Goal: Task Accomplishment & Management: Manage account settings

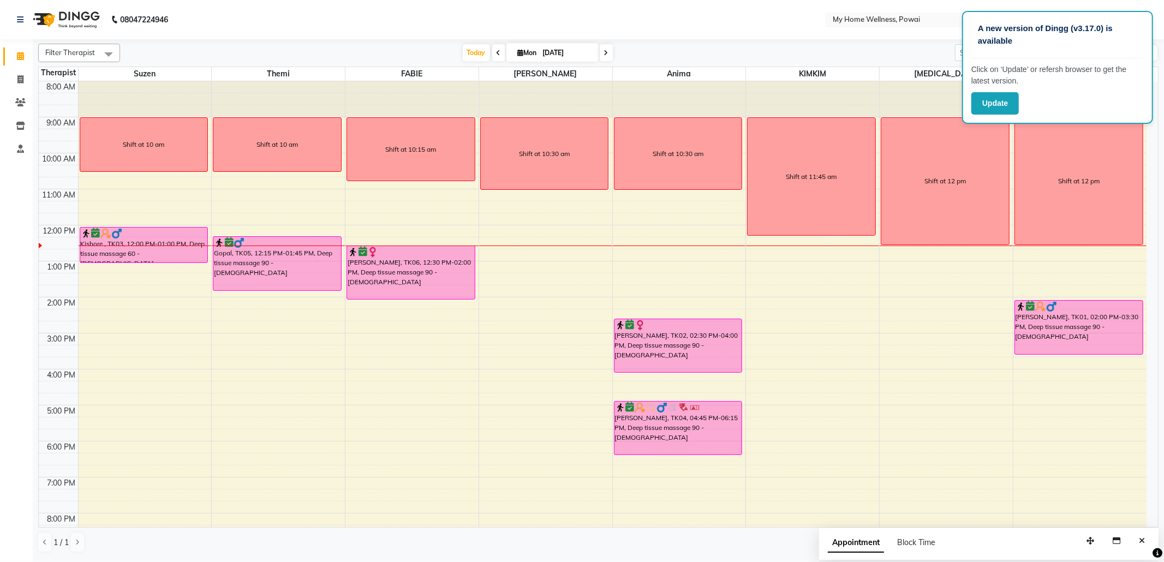
click at [497, 51] on icon at bounding box center [499, 53] width 4 height 7
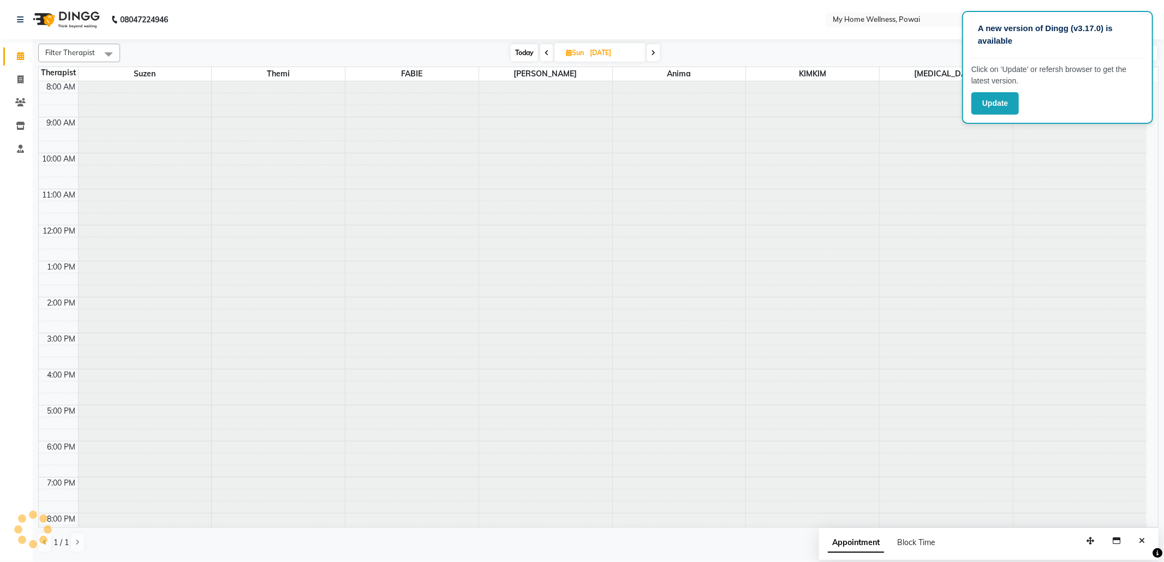
scroll to position [66, 0]
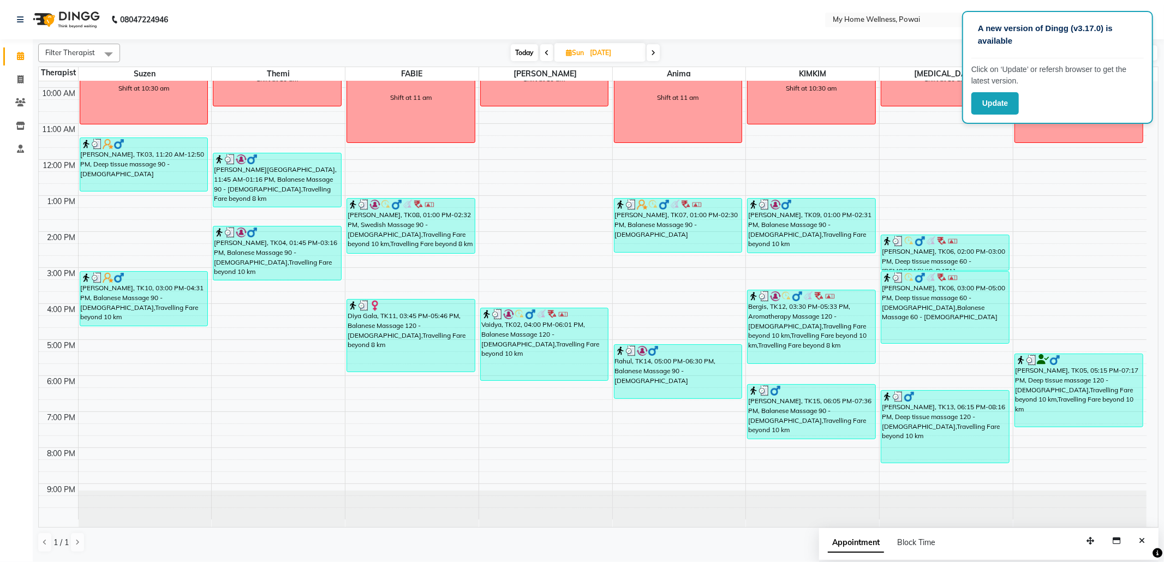
click at [545, 53] on icon at bounding box center [547, 53] width 4 height 7
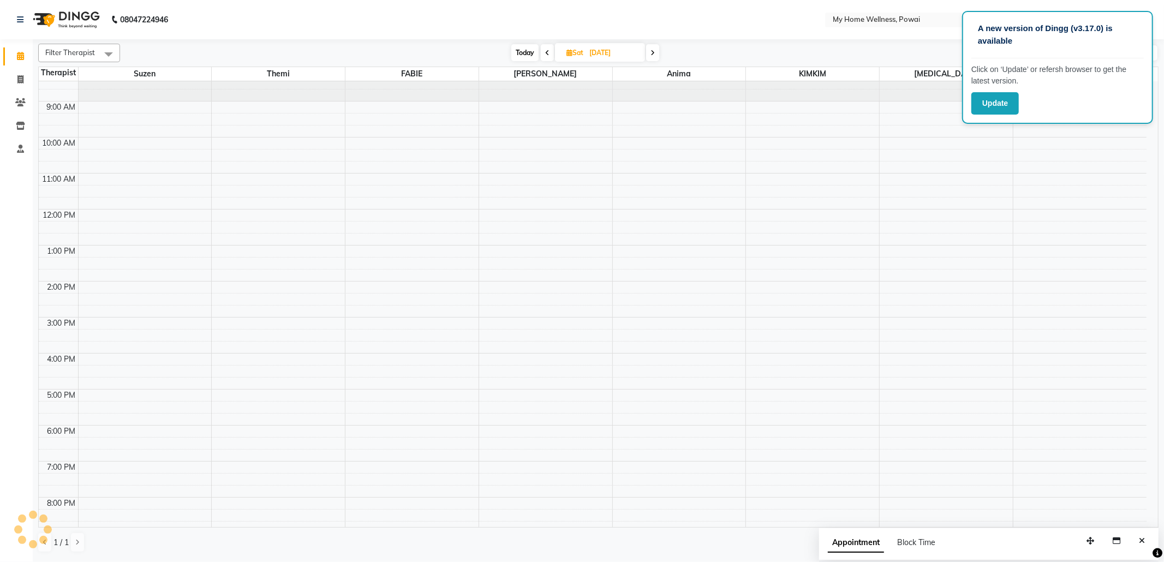
scroll to position [66, 0]
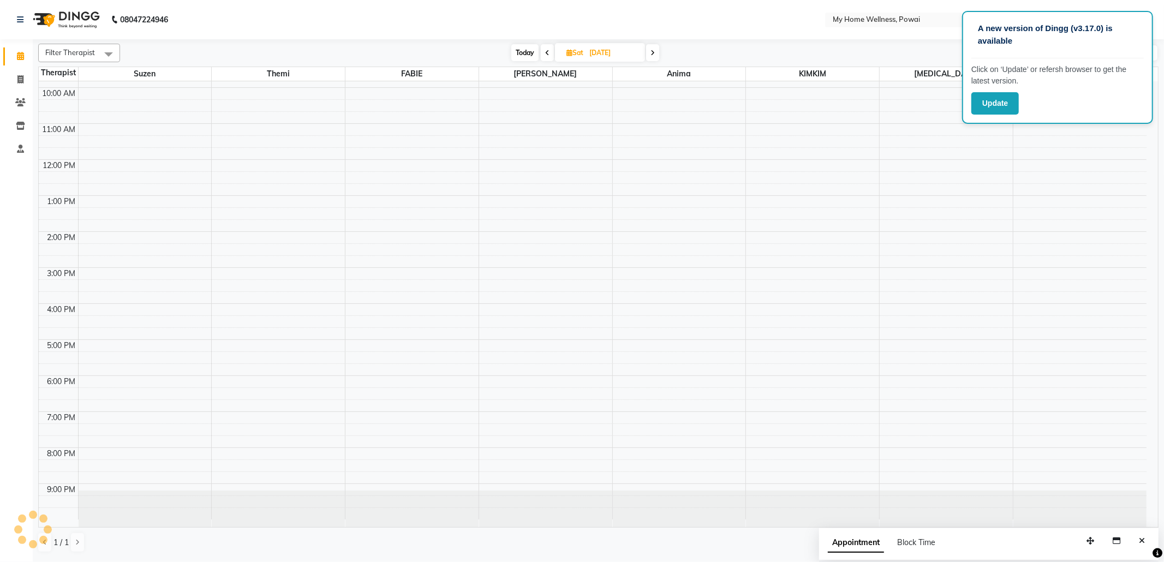
click at [545, 55] on icon at bounding box center [547, 53] width 4 height 7
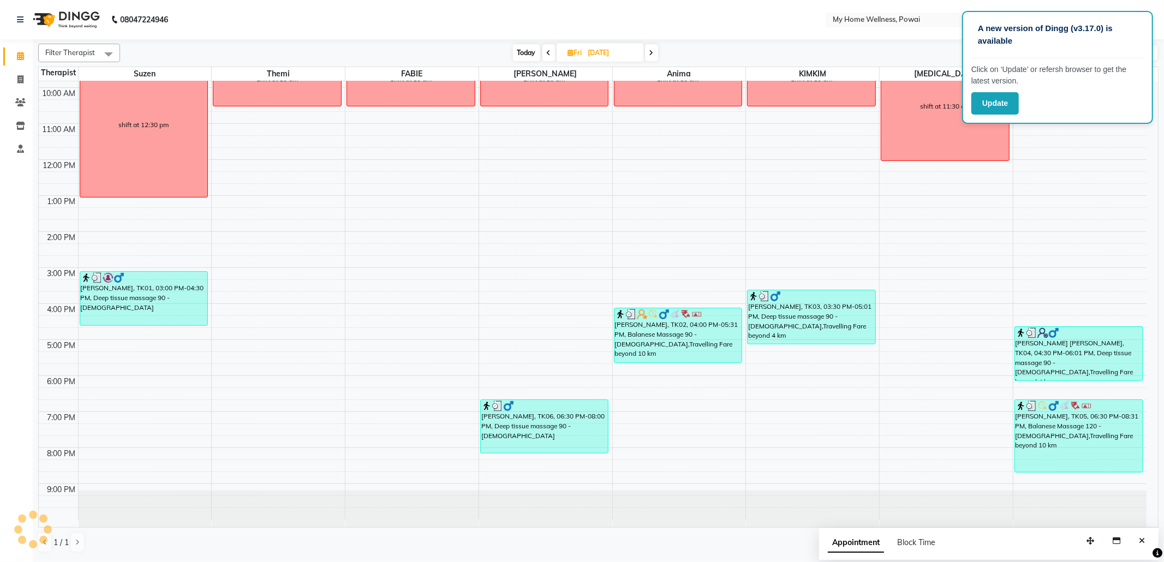
scroll to position [0, 0]
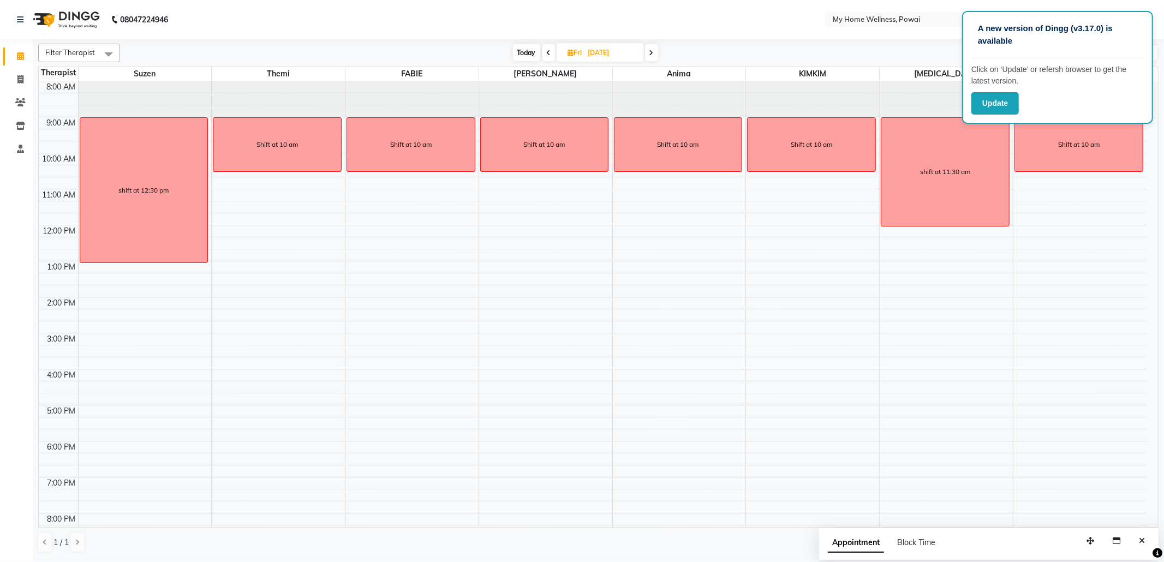
click at [551, 49] on span at bounding box center [549, 52] width 13 height 17
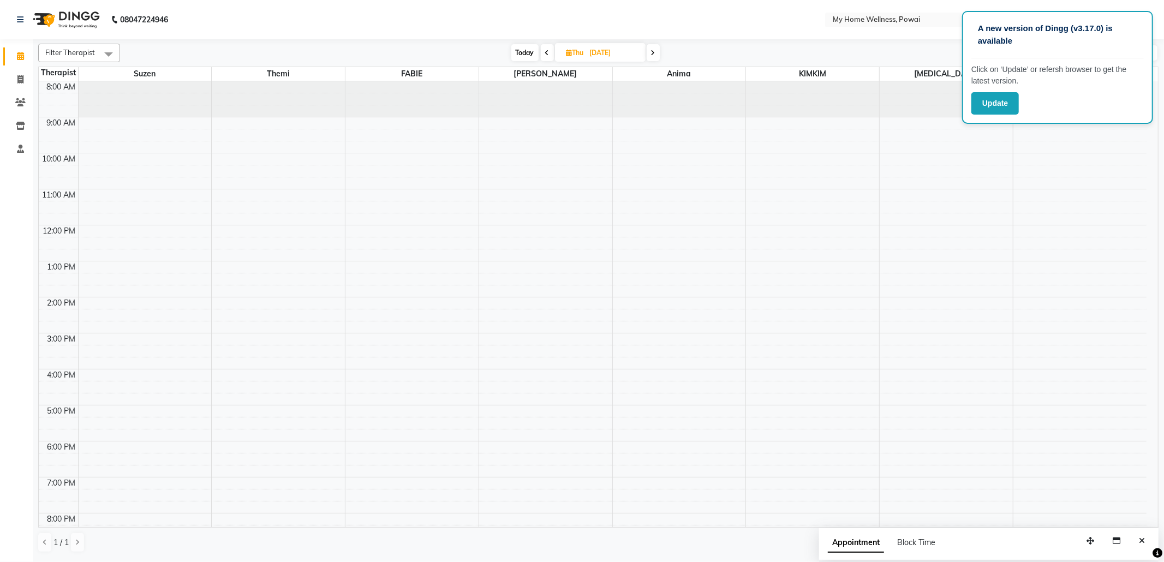
scroll to position [66, 0]
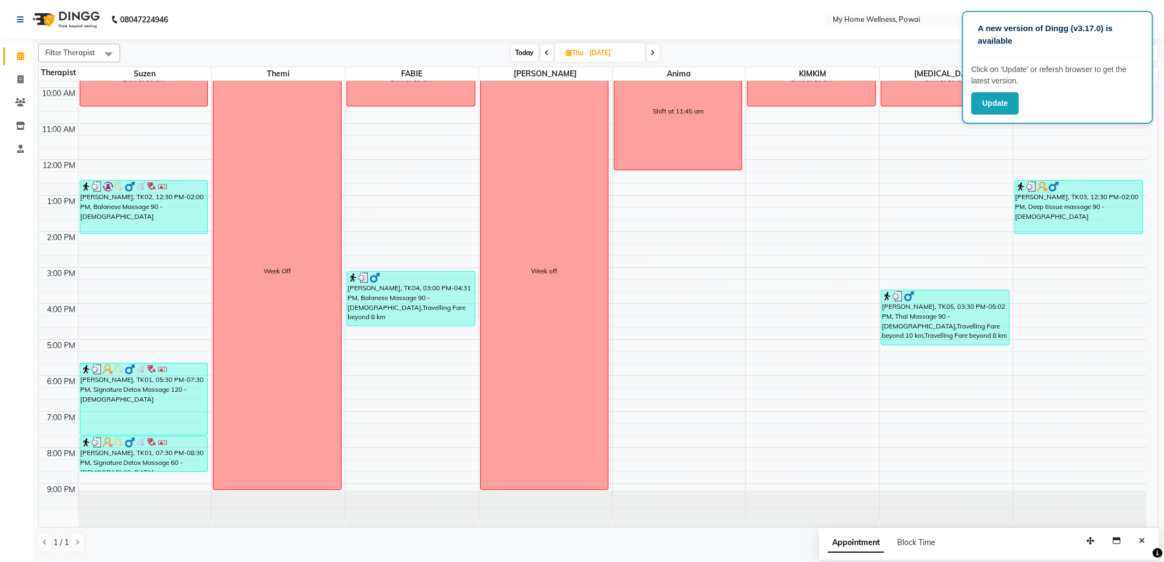
click at [545, 51] on icon at bounding box center [547, 53] width 4 height 7
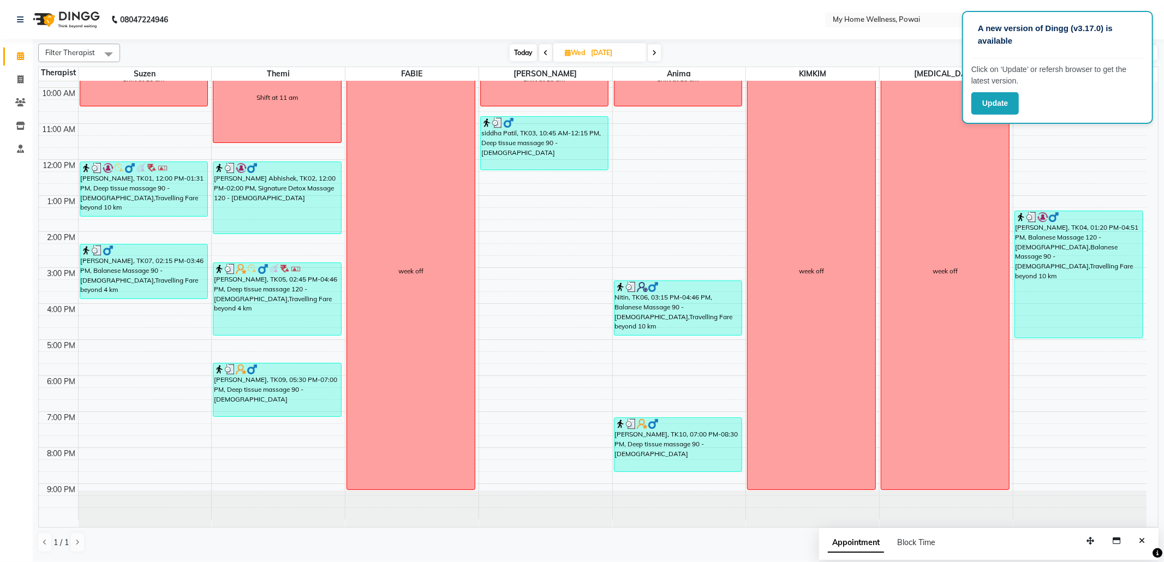
click at [545, 51] on icon at bounding box center [546, 53] width 4 height 7
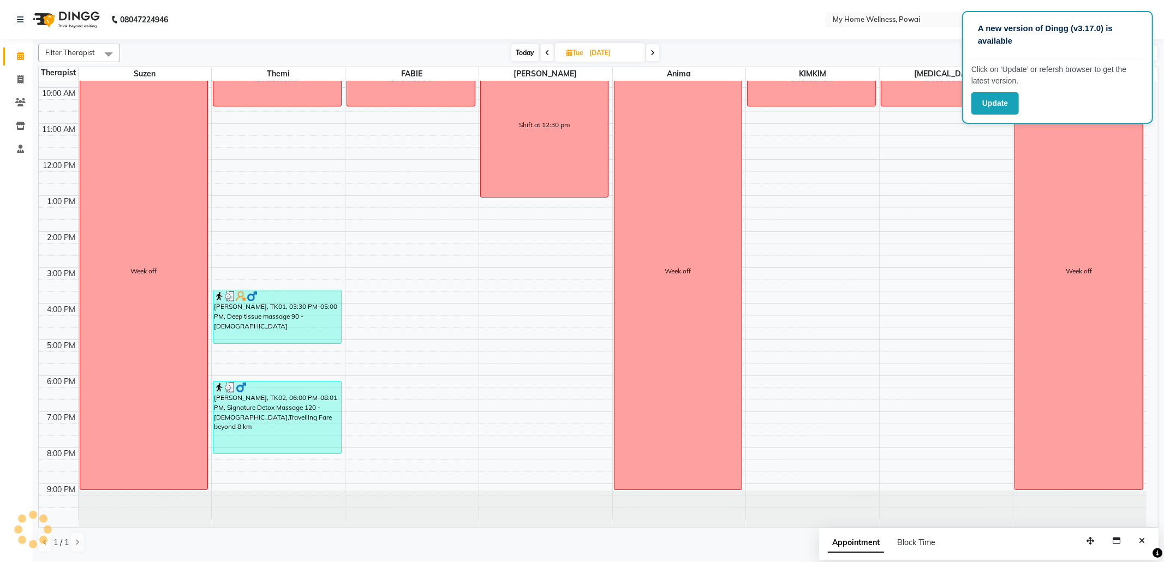
click at [545, 51] on icon at bounding box center [547, 53] width 4 height 7
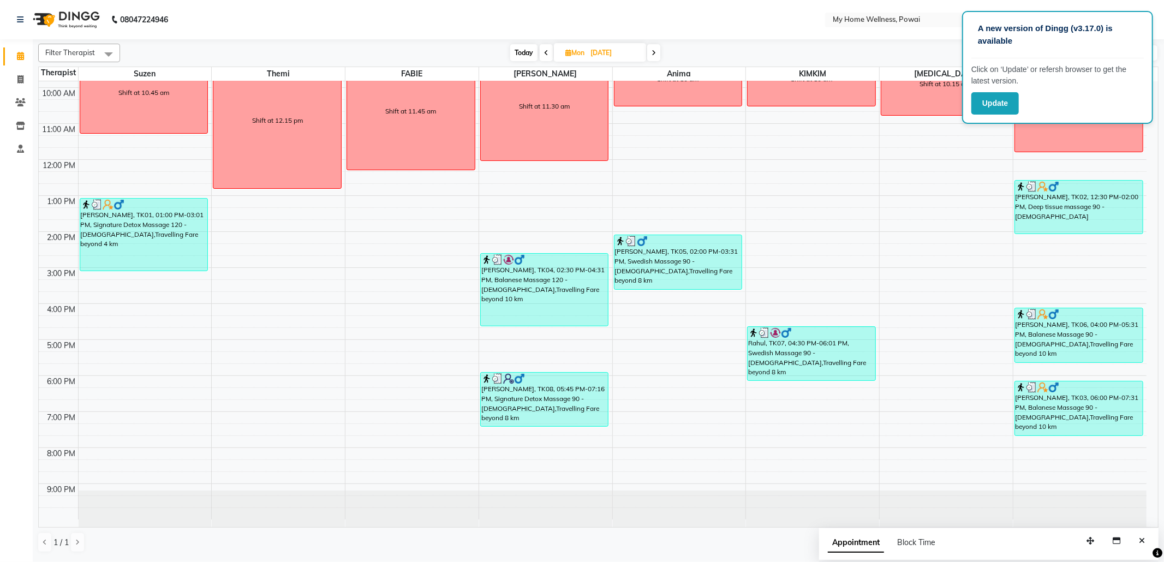
scroll to position [0, 0]
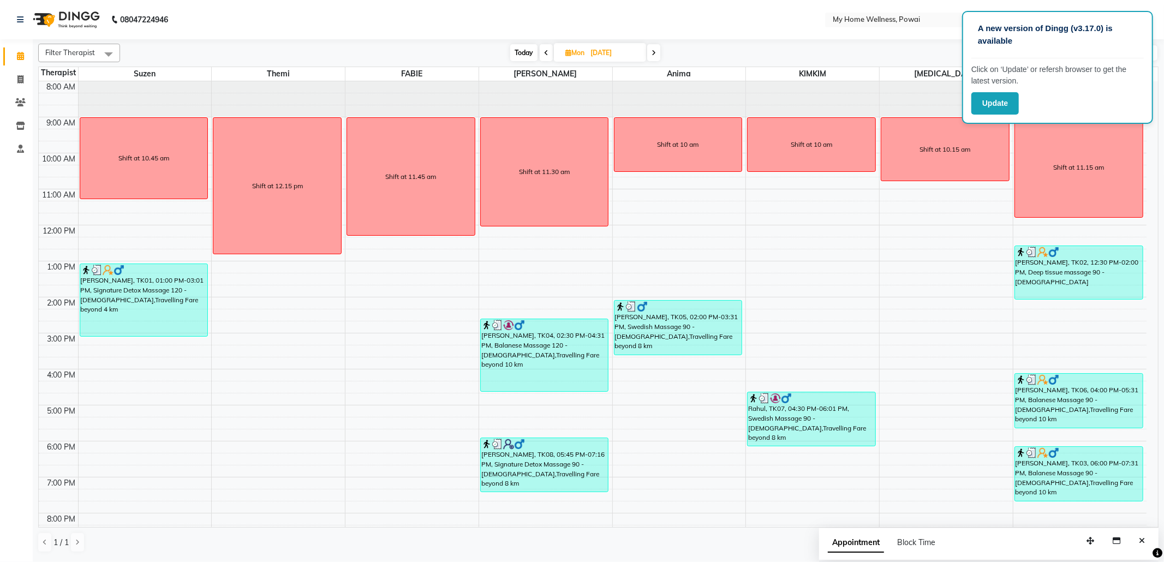
click at [655, 55] on icon at bounding box center [654, 53] width 4 height 7
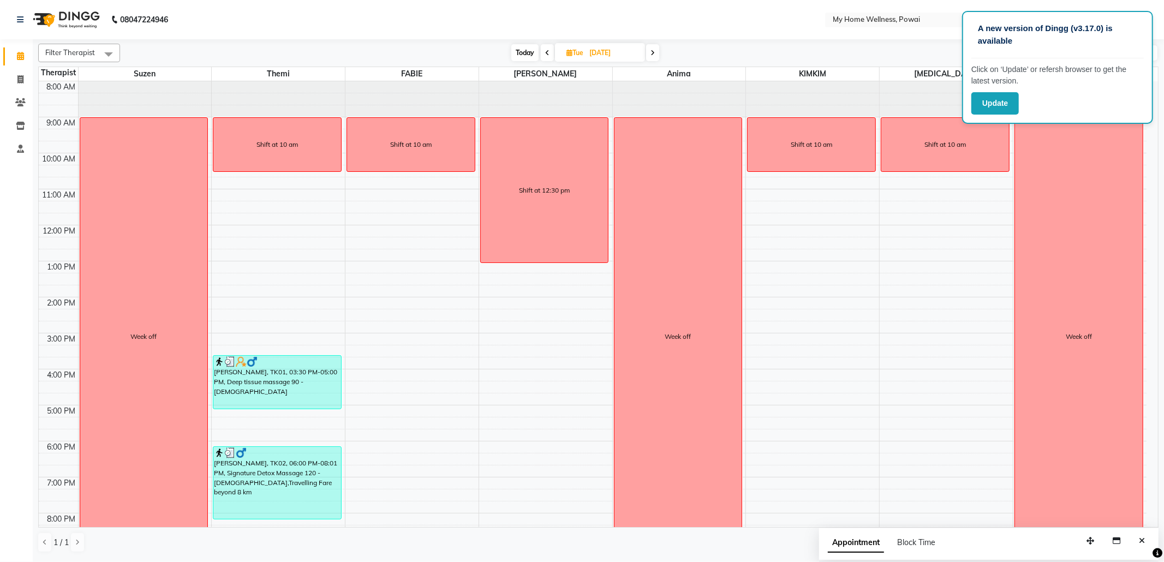
click at [656, 51] on span at bounding box center [652, 52] width 13 height 17
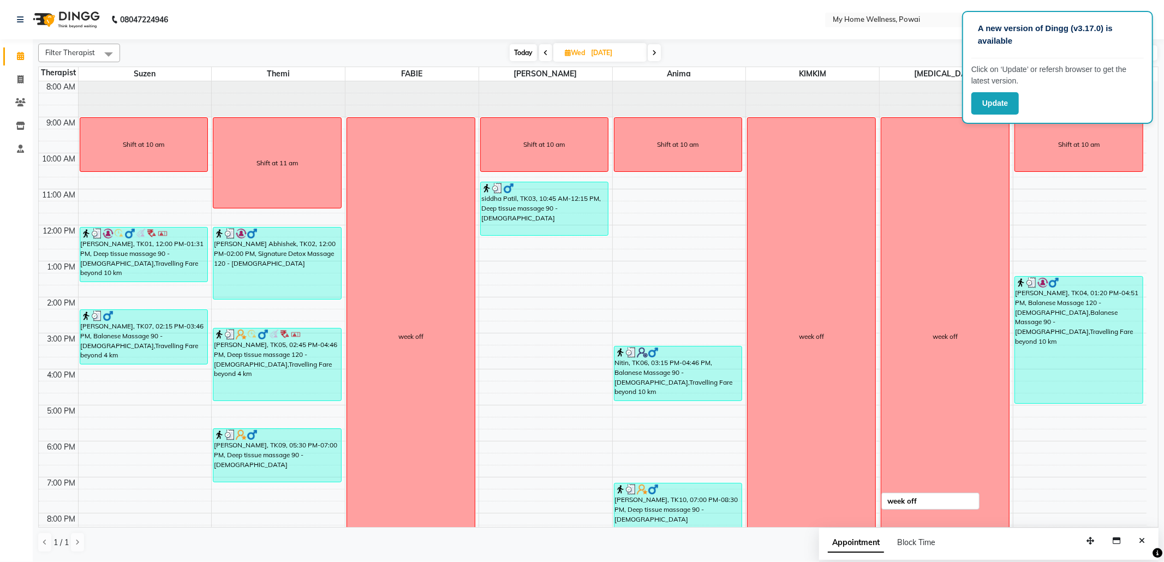
scroll to position [66, 0]
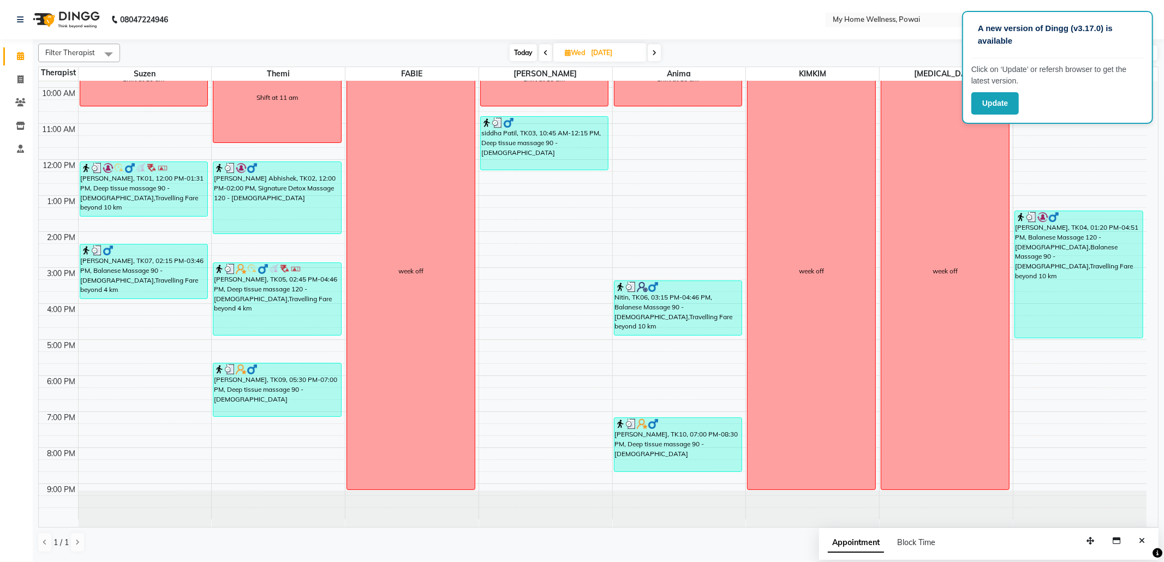
click at [657, 50] on icon at bounding box center [654, 53] width 4 height 7
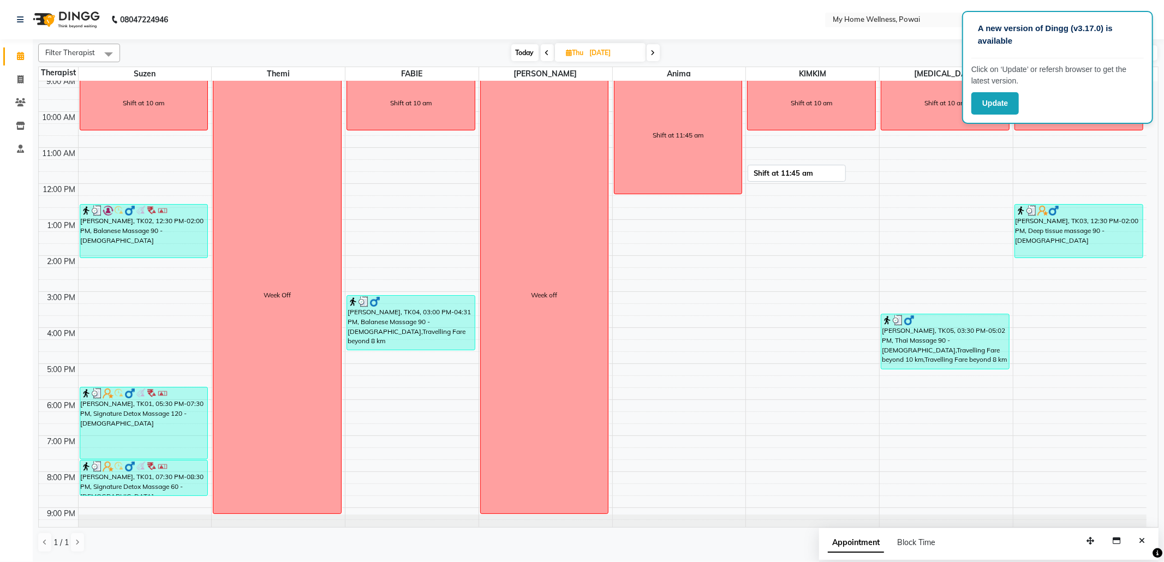
scroll to position [0, 0]
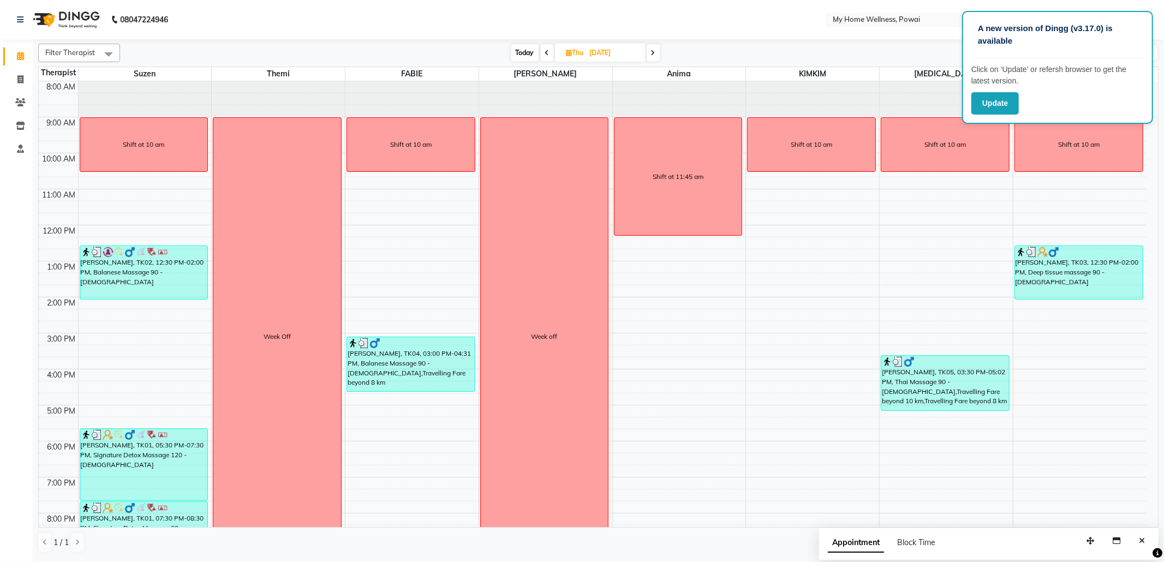
click at [656, 49] on span at bounding box center [653, 52] width 13 height 17
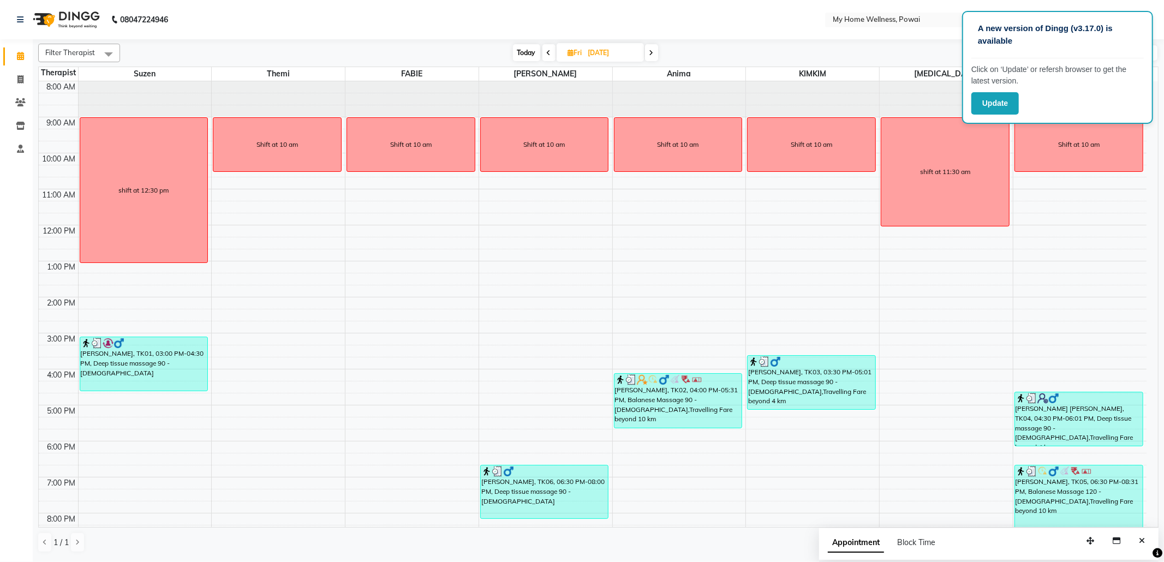
click at [529, 50] on span "Today" at bounding box center [526, 52] width 27 height 17
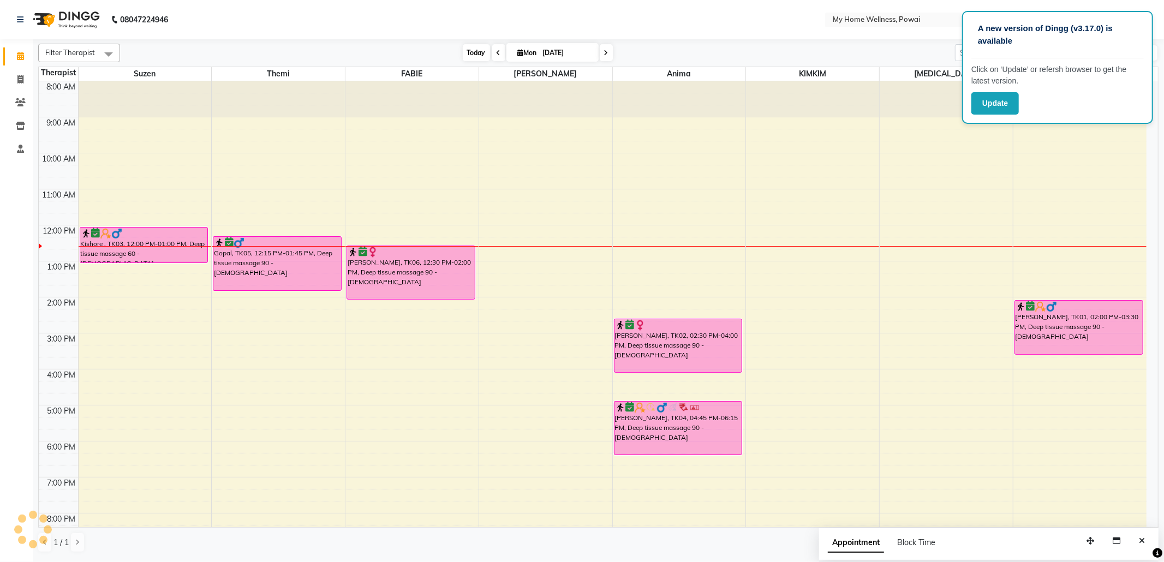
scroll to position [66, 0]
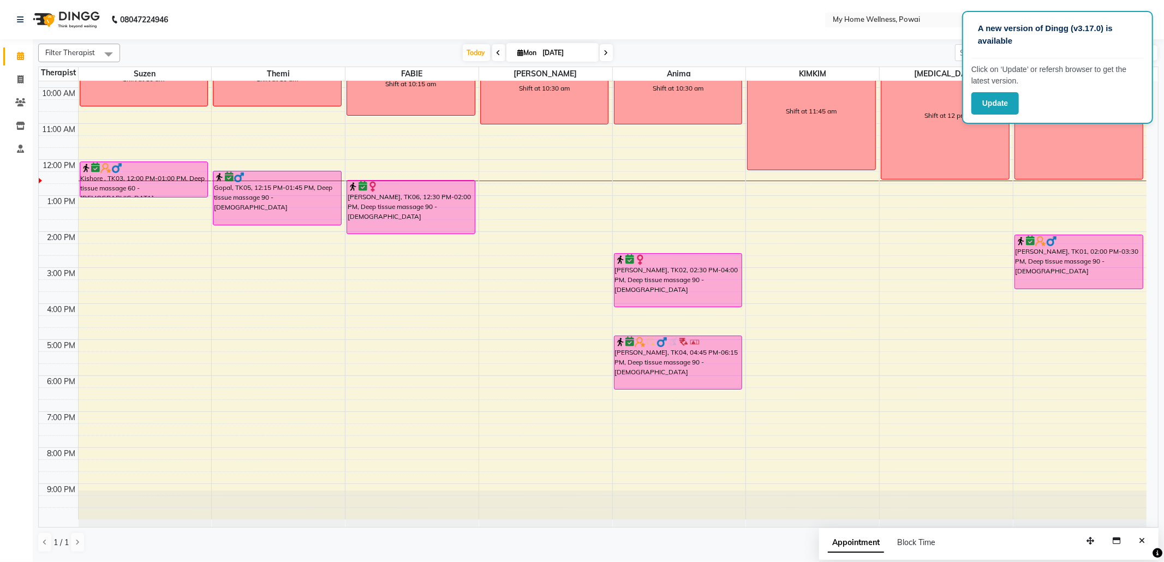
click at [497, 50] on icon at bounding box center [499, 53] width 4 height 7
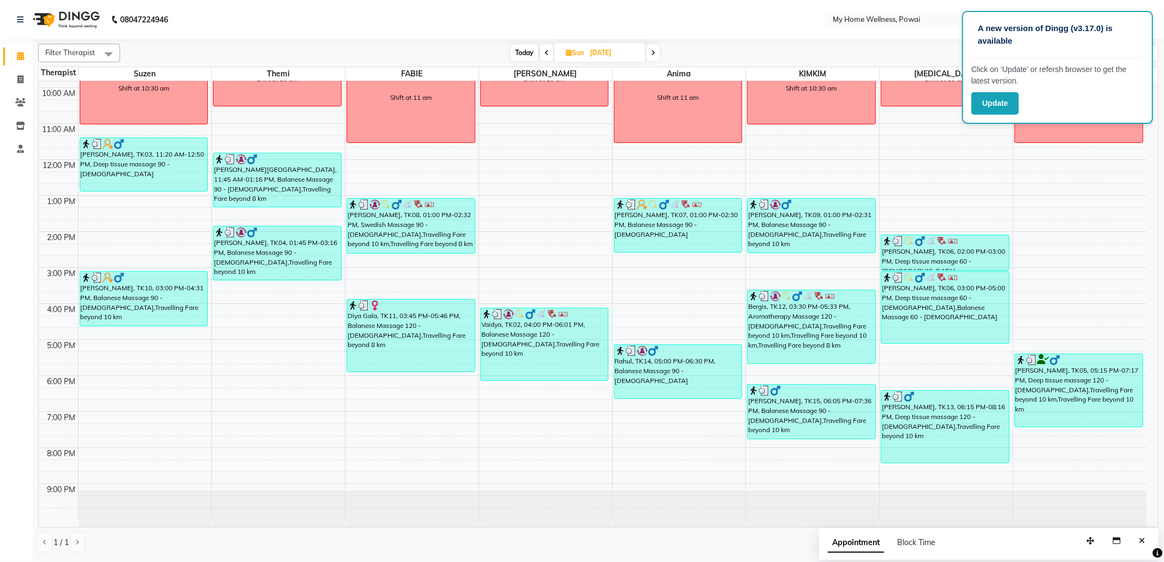
click at [494, 50] on div "Today Sun 31-08-2025" at bounding box center [586, 53] width 920 height 16
click at [539, 51] on div "Today Sun 31-08-2025" at bounding box center [585, 53] width 151 height 16
click at [545, 53] on icon at bounding box center [547, 53] width 4 height 7
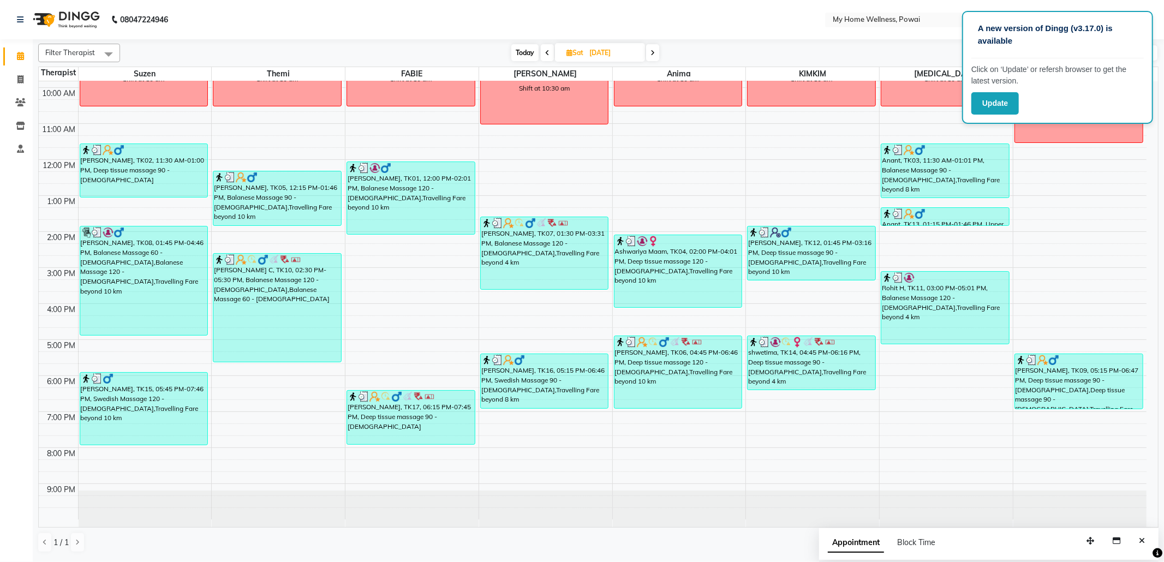
click at [546, 52] on icon at bounding box center [547, 53] width 4 height 7
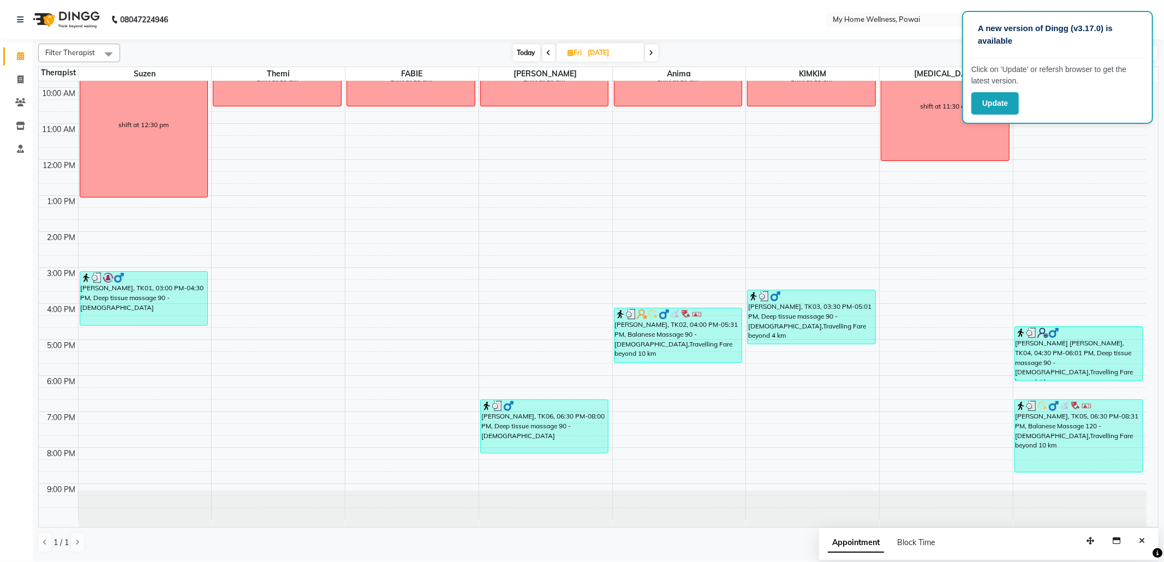
click at [547, 52] on icon at bounding box center [549, 53] width 4 height 7
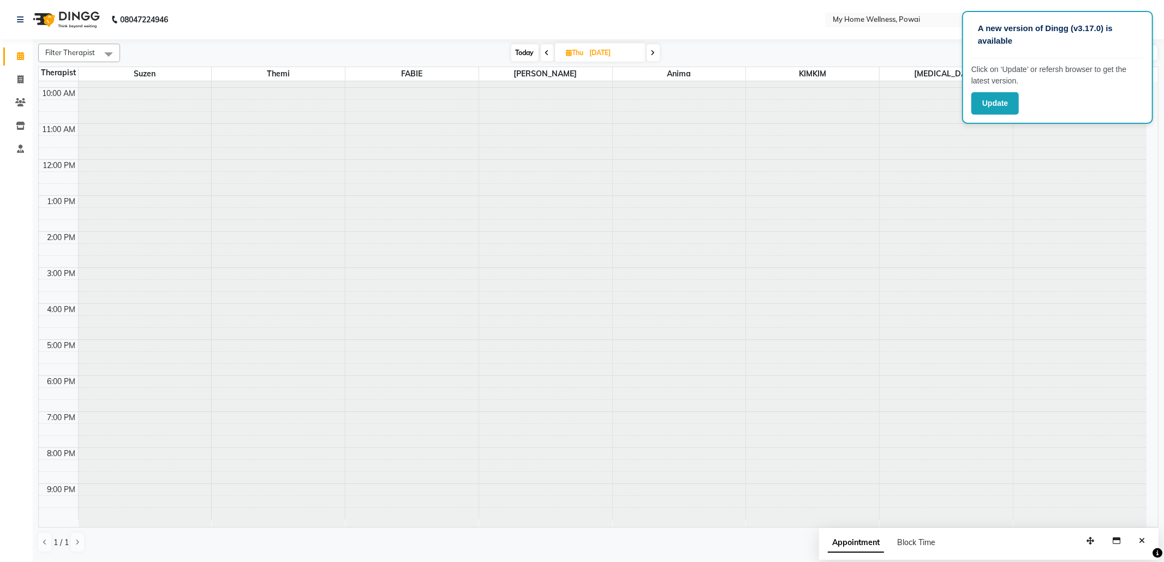
scroll to position [0, 0]
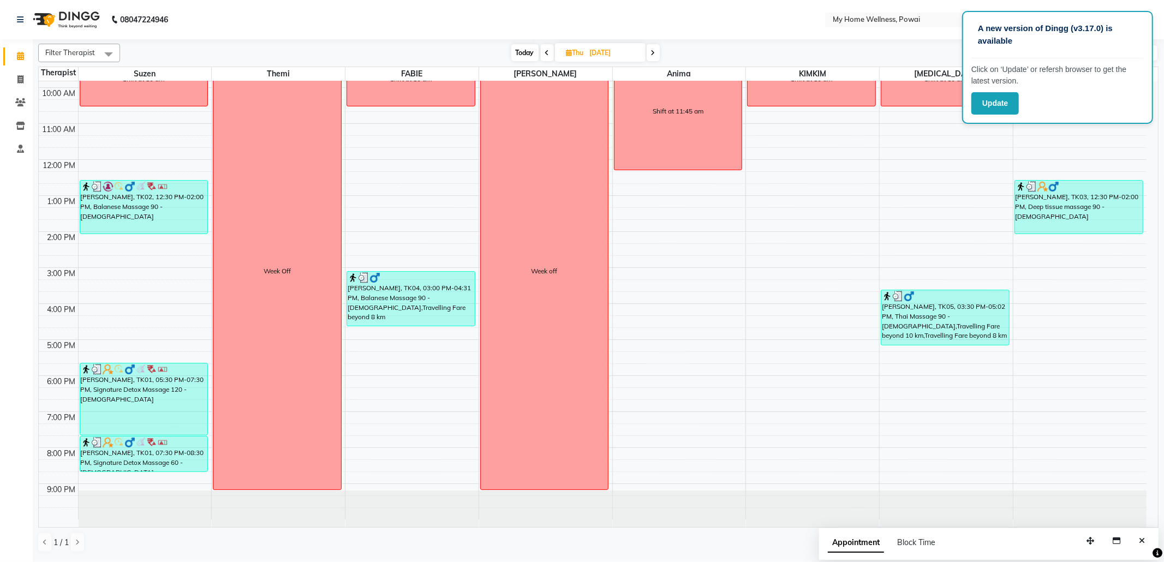
click at [546, 52] on icon at bounding box center [547, 53] width 4 height 7
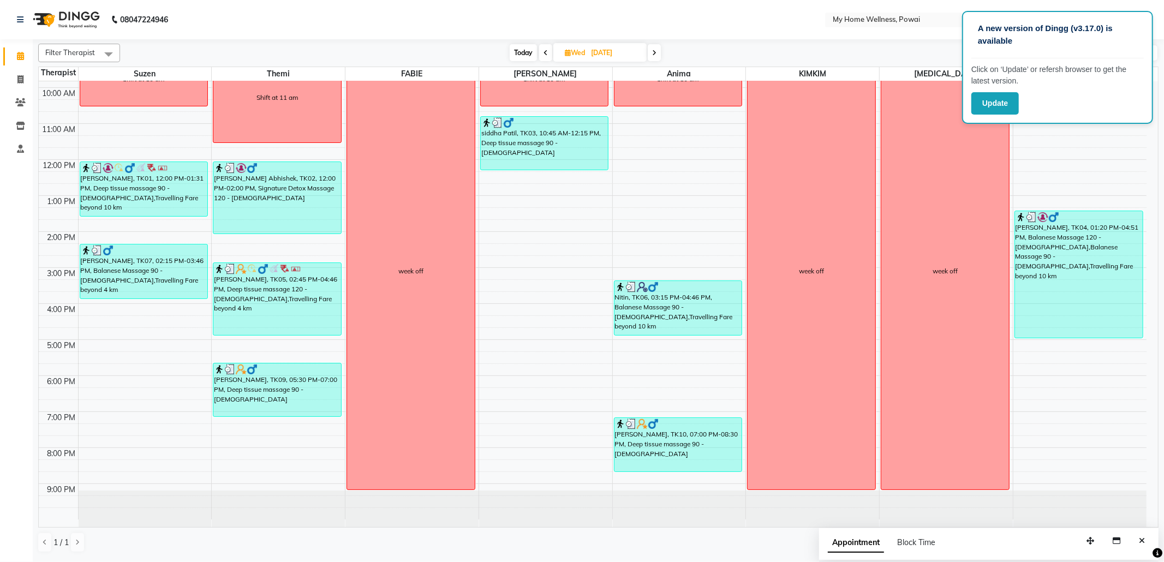
click at [546, 52] on icon at bounding box center [546, 53] width 4 height 7
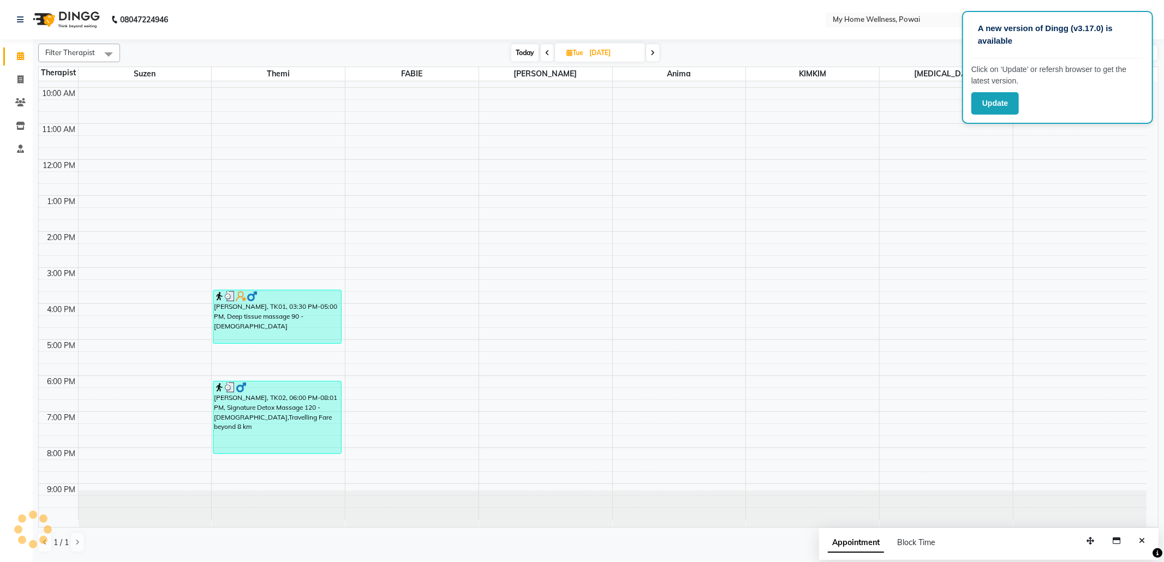
click at [546, 52] on icon at bounding box center [547, 53] width 4 height 7
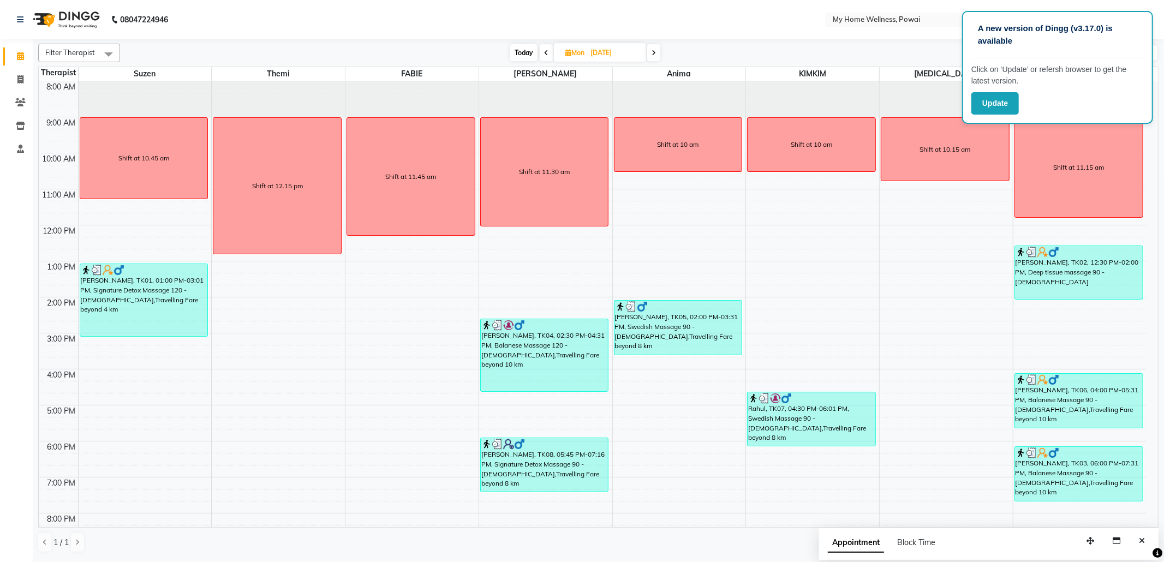
click at [653, 53] on icon at bounding box center [654, 53] width 4 height 7
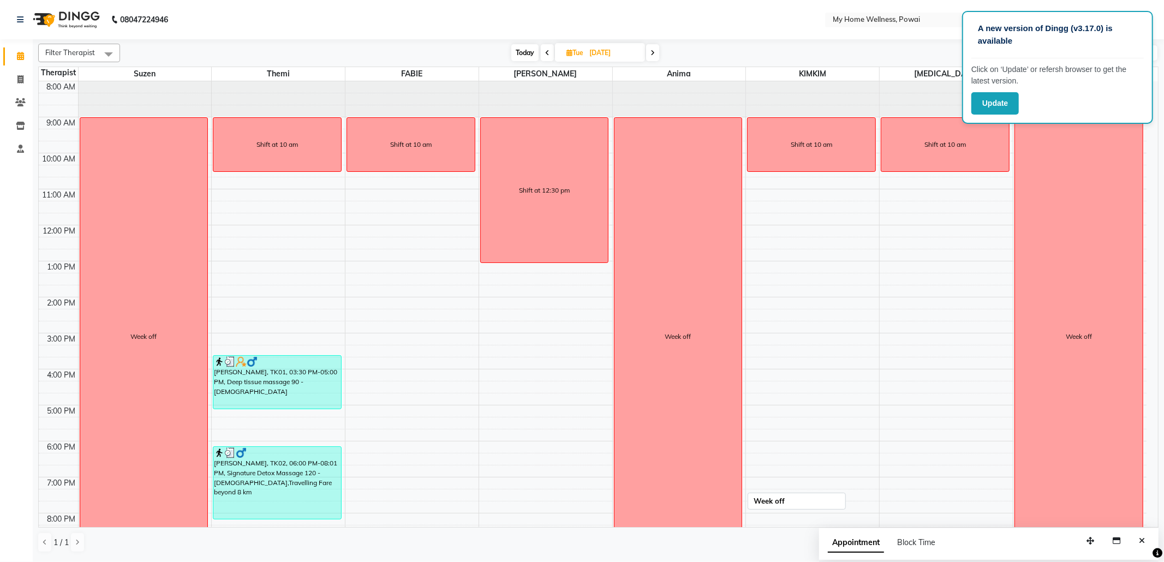
scroll to position [66, 0]
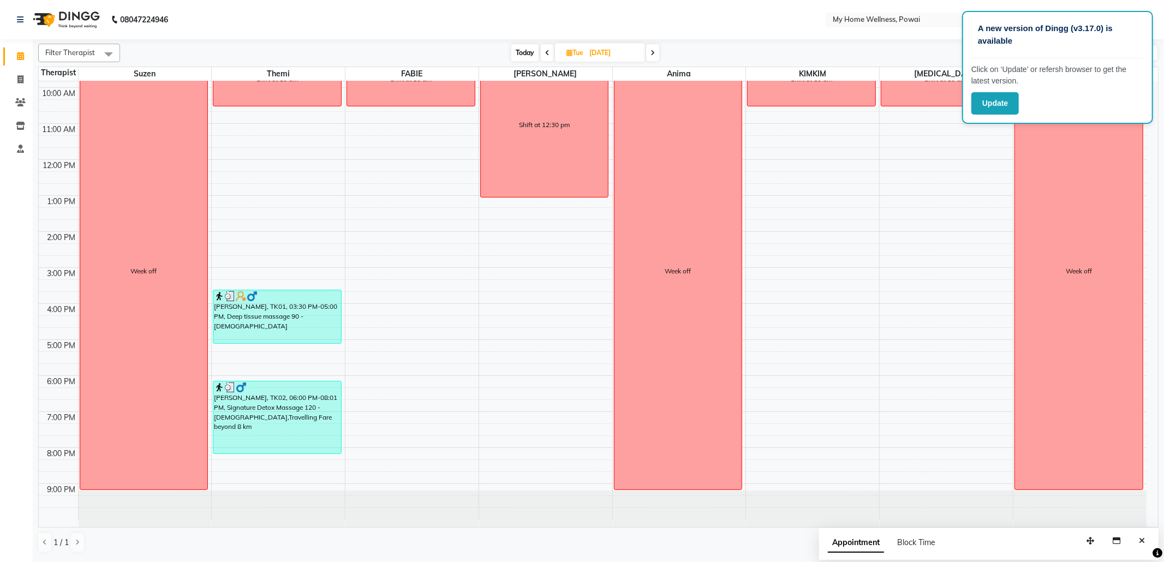
click at [654, 47] on span at bounding box center [652, 52] width 13 height 17
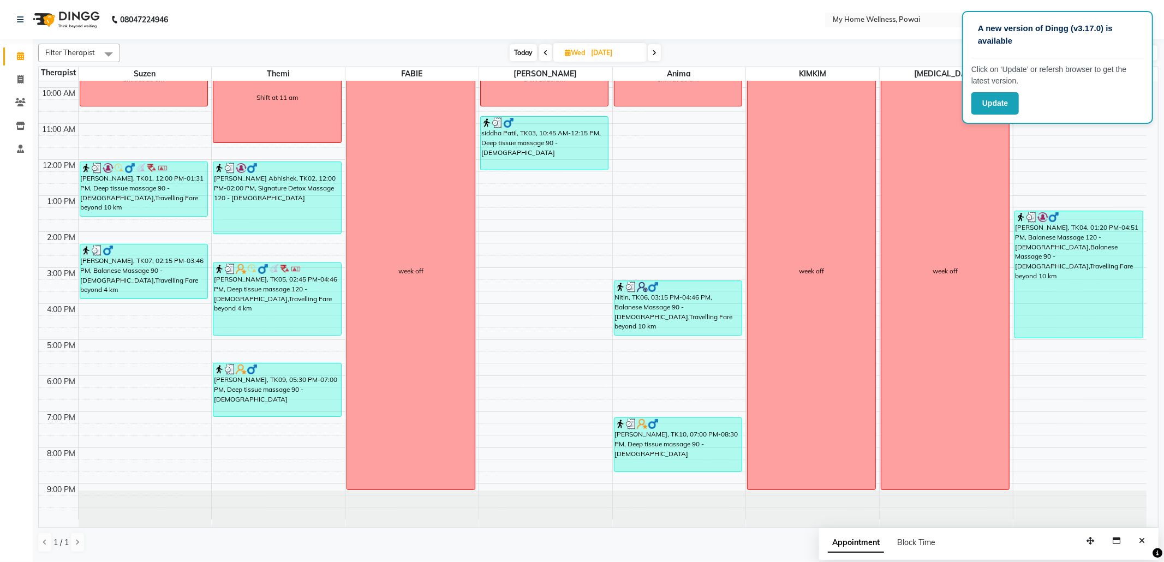
click at [656, 51] on icon at bounding box center [654, 53] width 4 height 7
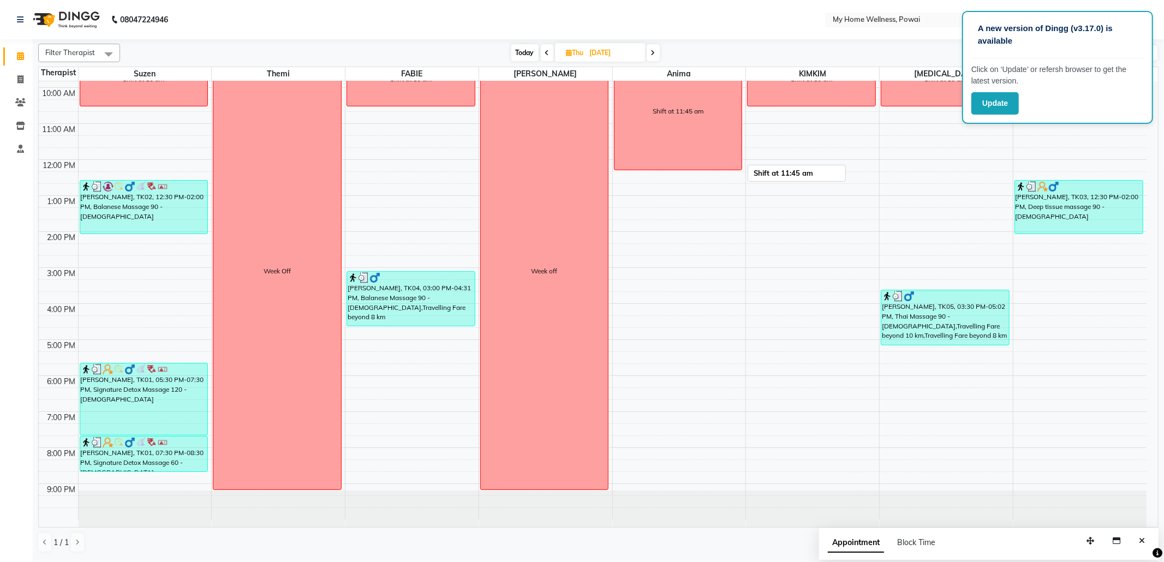
scroll to position [0, 0]
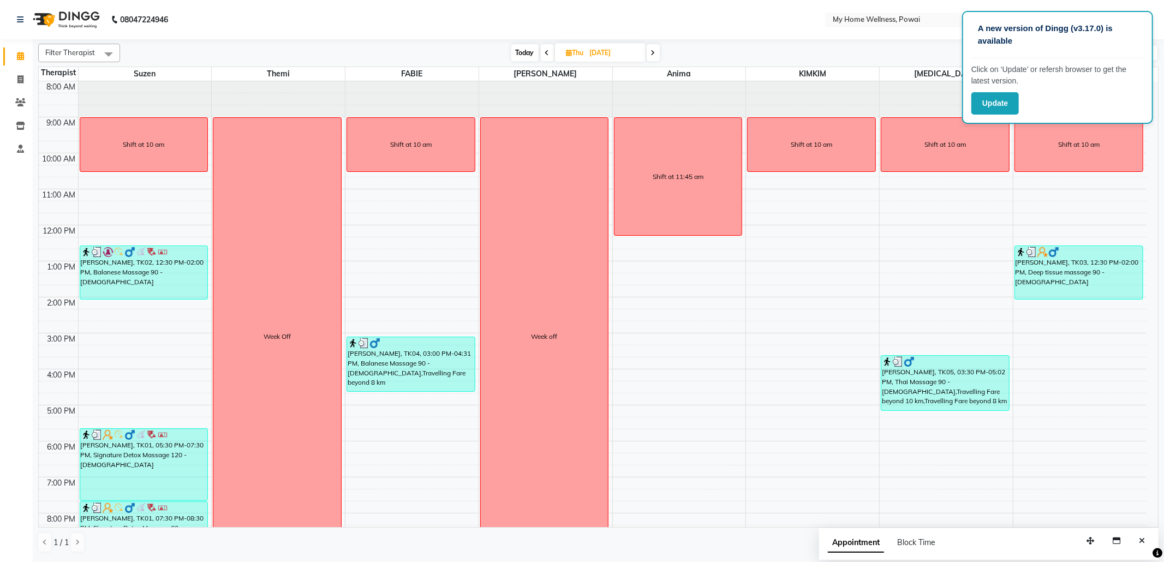
click at [656, 50] on icon at bounding box center [653, 53] width 4 height 7
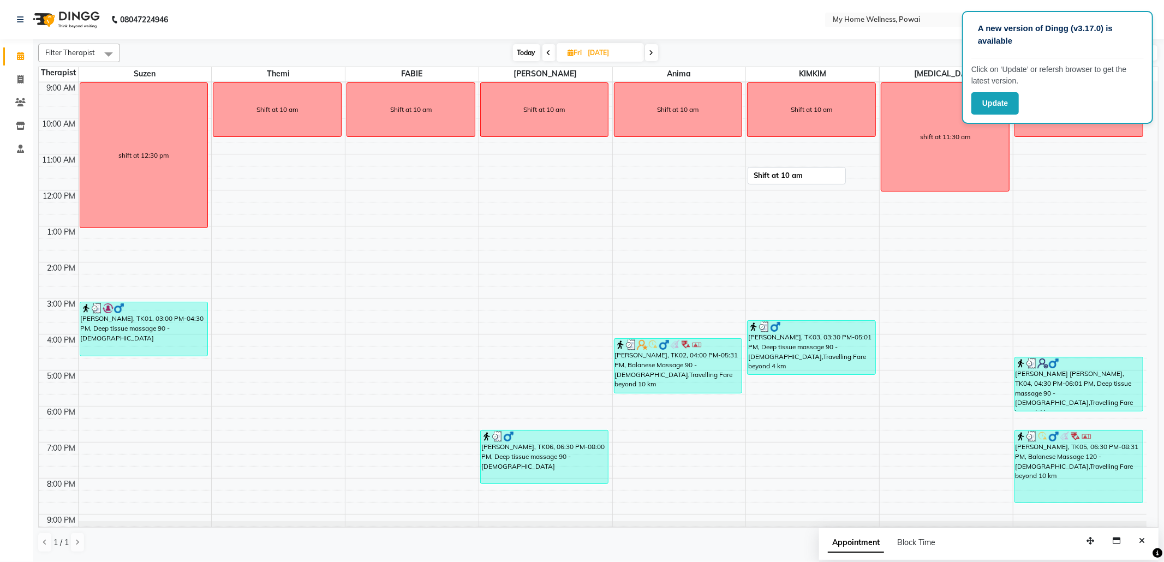
scroll to position [66, 0]
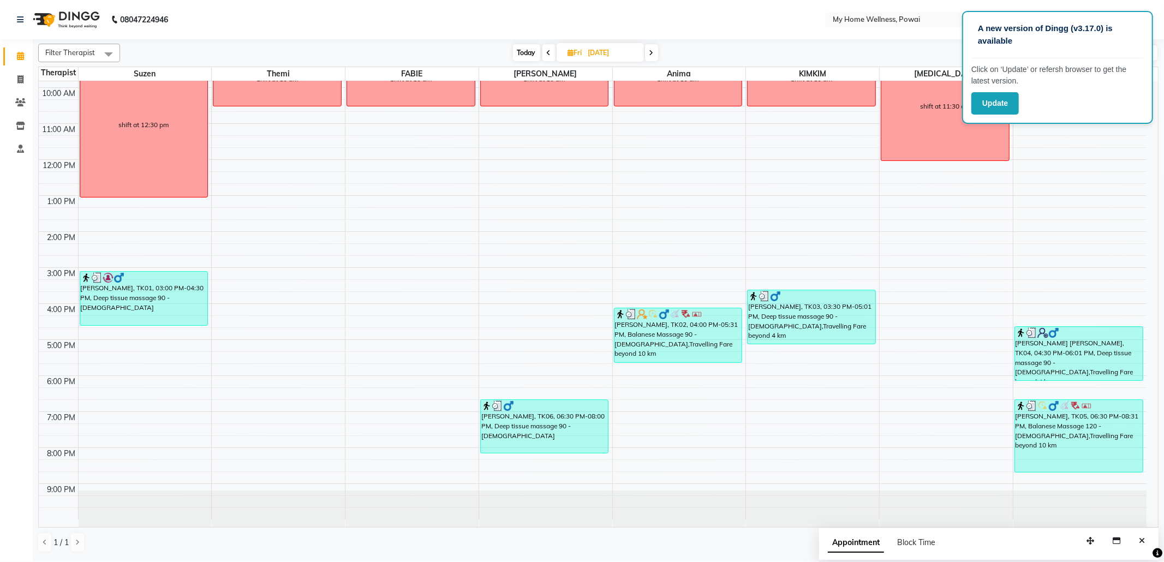
click at [651, 52] on icon at bounding box center [652, 53] width 4 height 7
type input "[DATE]"
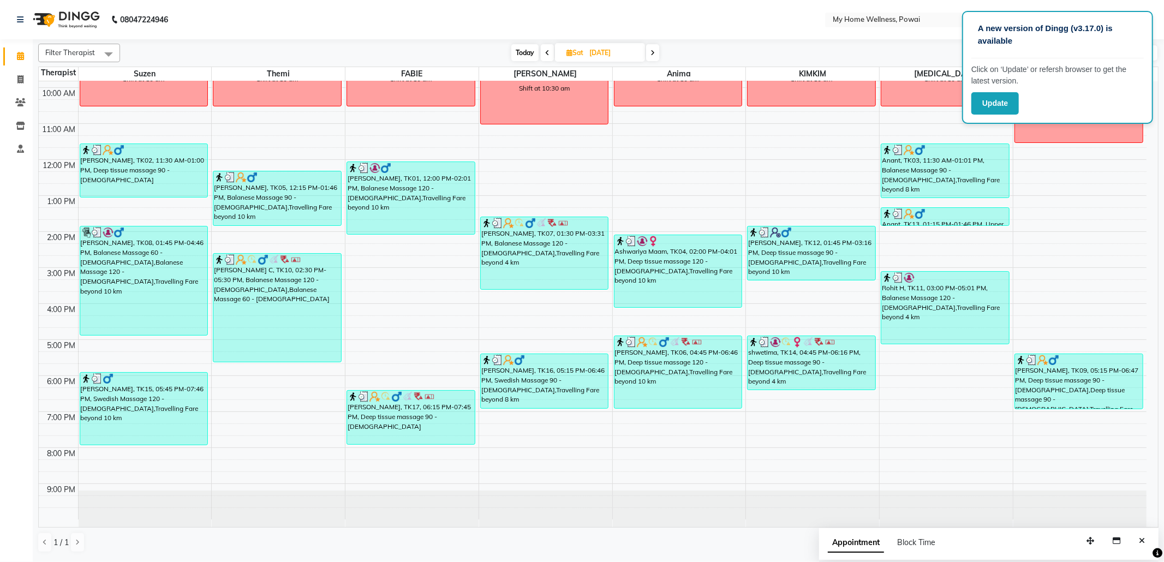
scroll to position [0, 0]
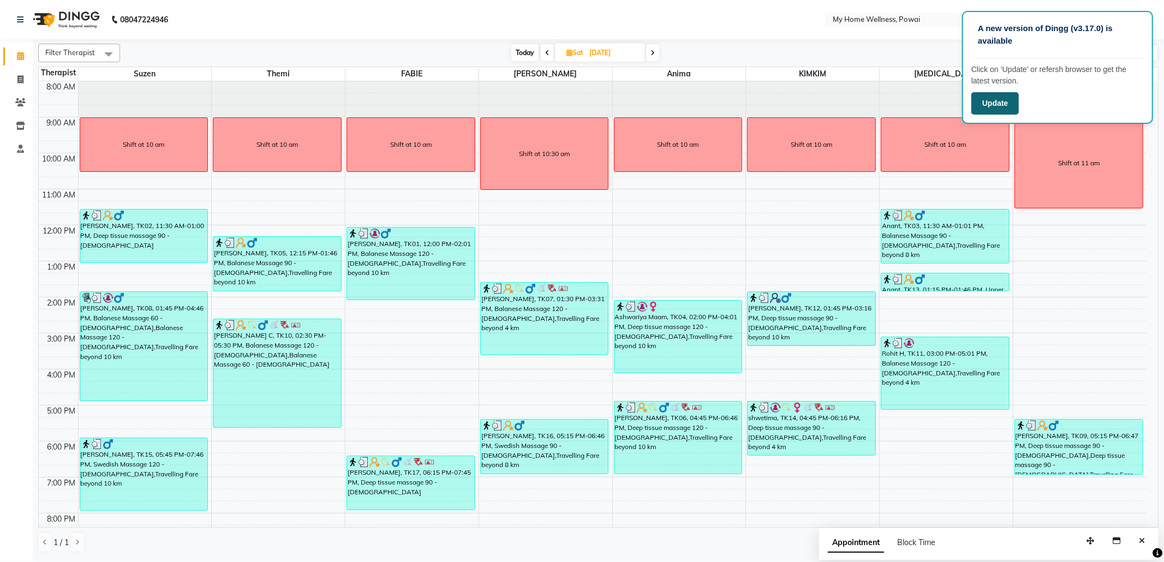
click at [996, 105] on button "Update" at bounding box center [995, 103] width 47 height 22
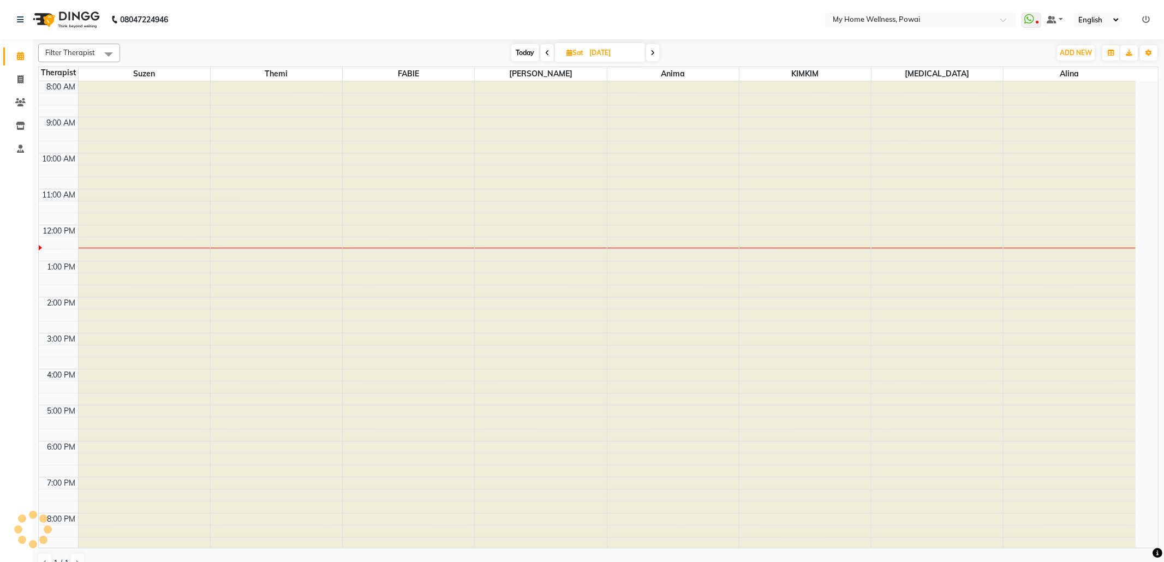
select select "en"
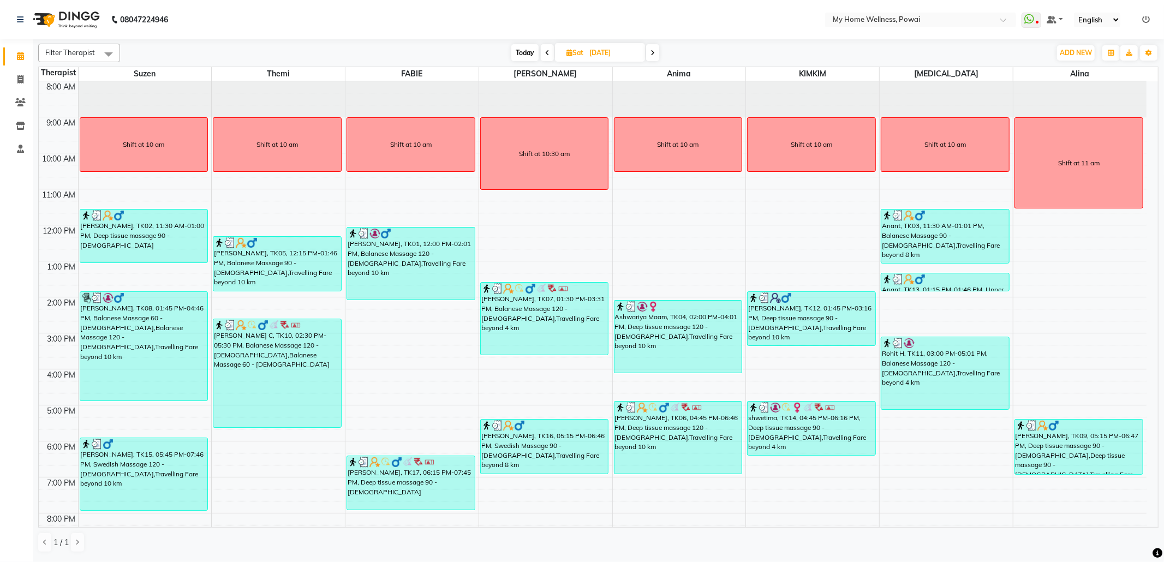
click at [656, 56] on span at bounding box center [652, 52] width 13 height 17
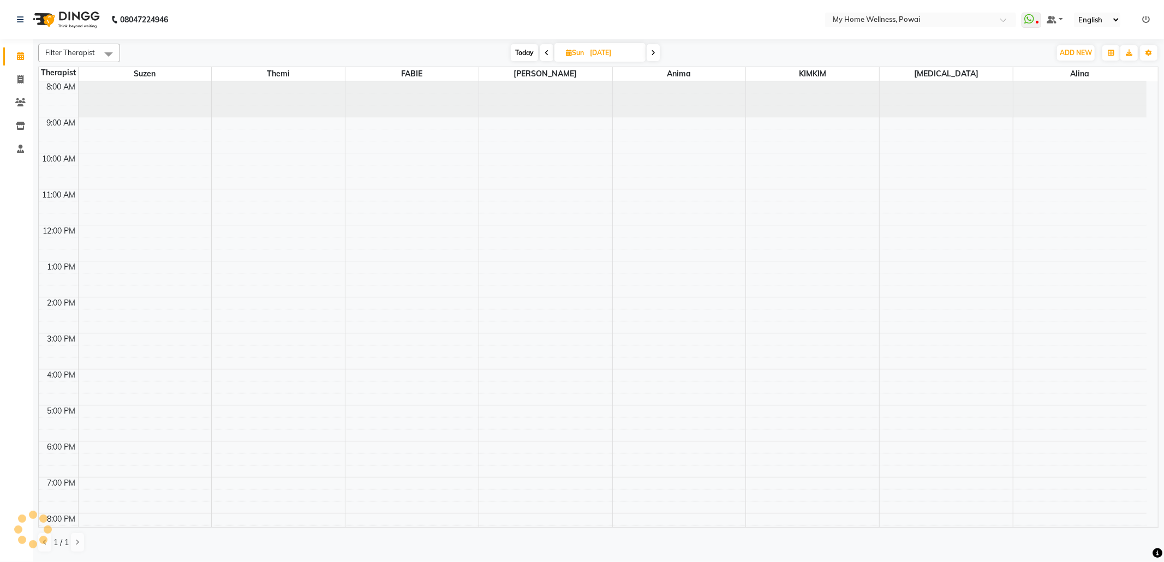
scroll to position [66, 0]
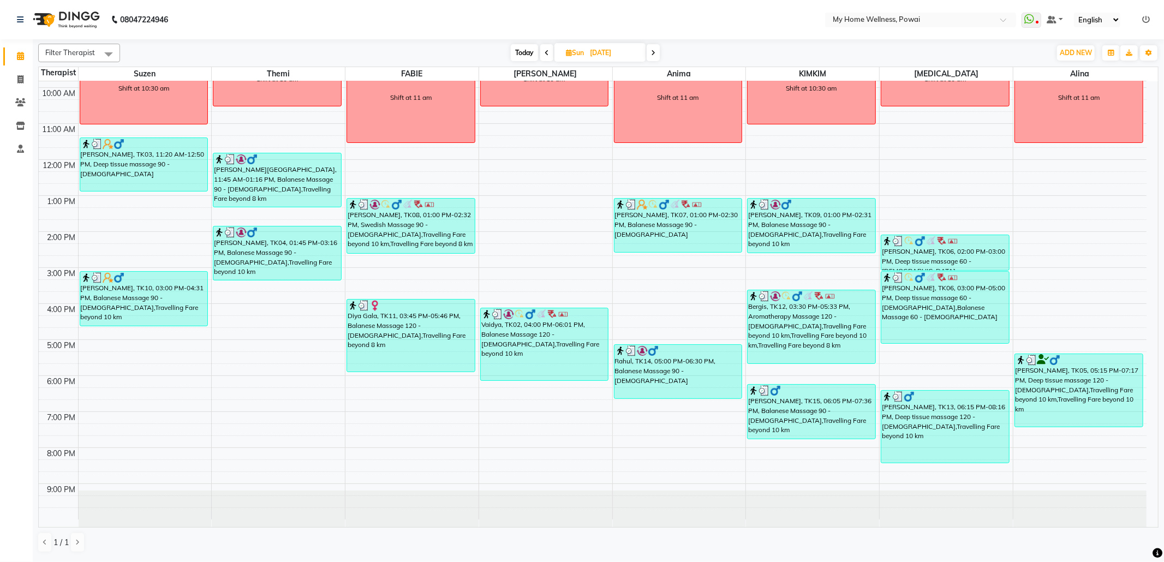
click at [546, 51] on icon at bounding box center [547, 53] width 4 height 7
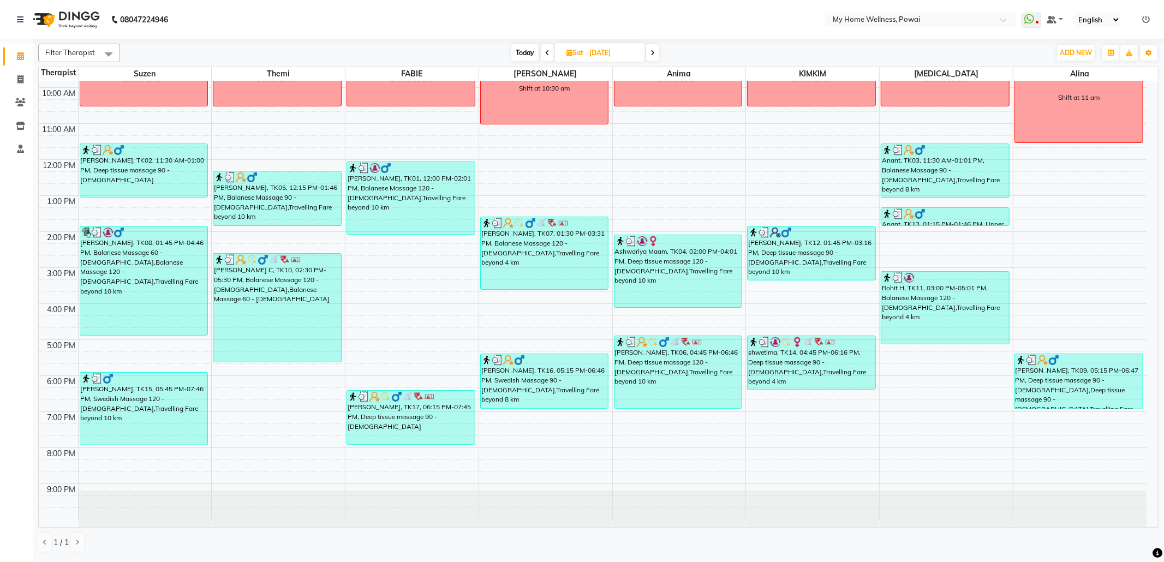
click at [546, 51] on icon at bounding box center [547, 53] width 4 height 7
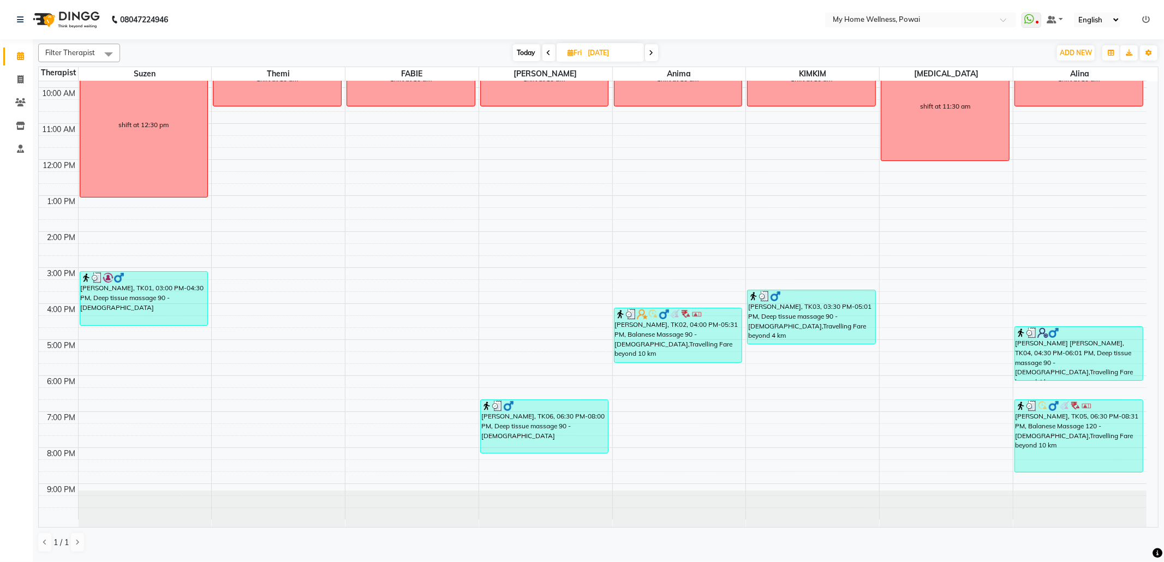
click at [655, 51] on span at bounding box center [651, 52] width 13 height 17
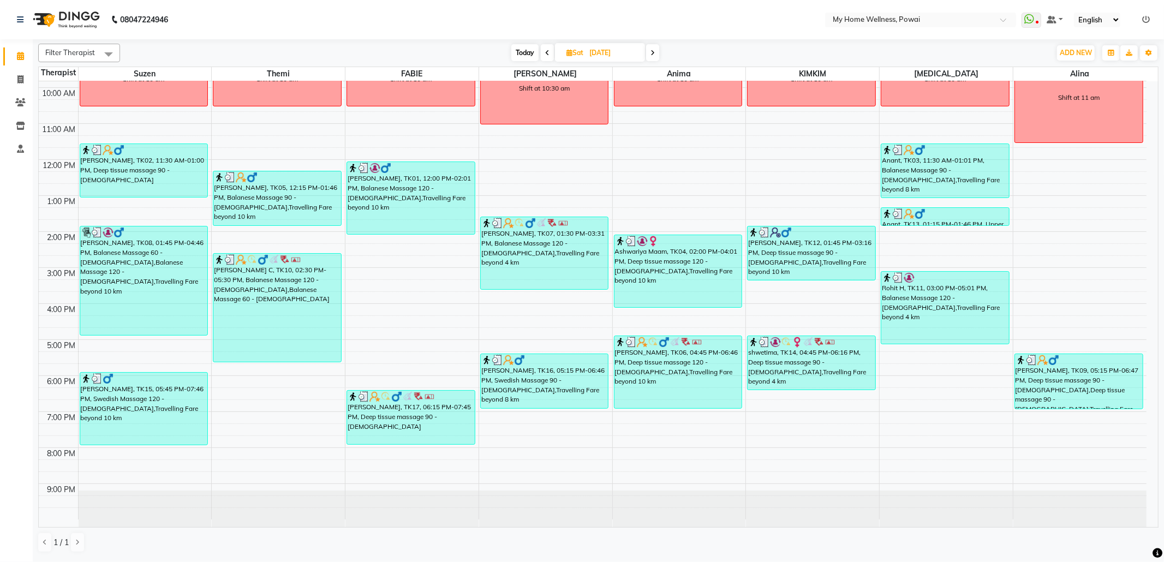
click at [523, 49] on span "Today" at bounding box center [524, 52] width 27 height 17
type input "[DATE]"
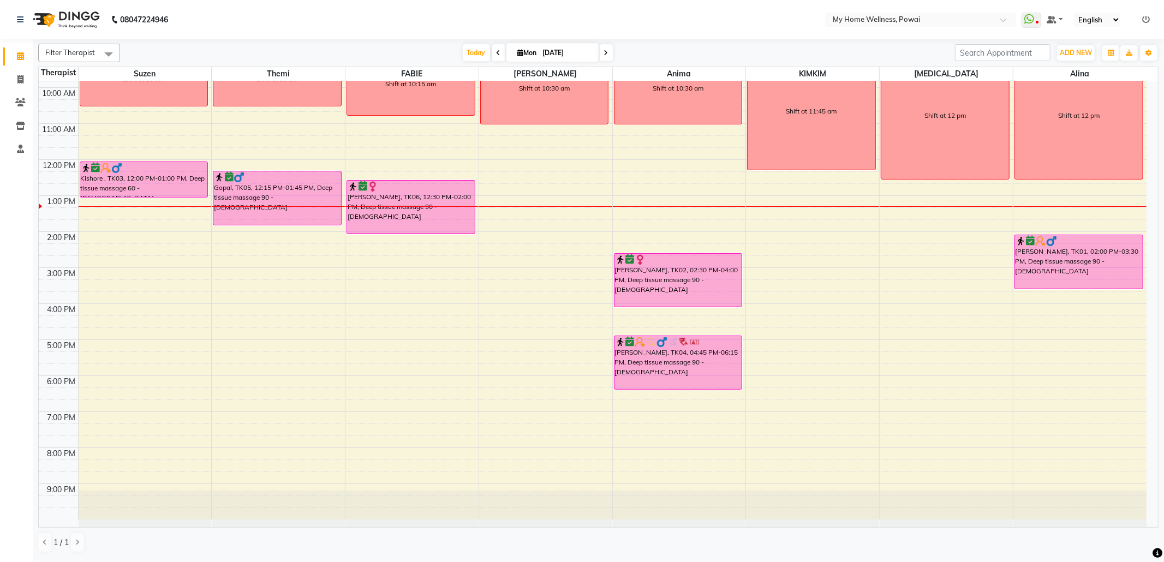
click at [121, 332] on div "8:00 AM 9:00 AM 10:00 AM 11:00 AM 12:00 PM 1:00 PM 2:00 PM 3:00 PM 4:00 PM 5:00…" at bounding box center [593, 268] width 1108 height 504
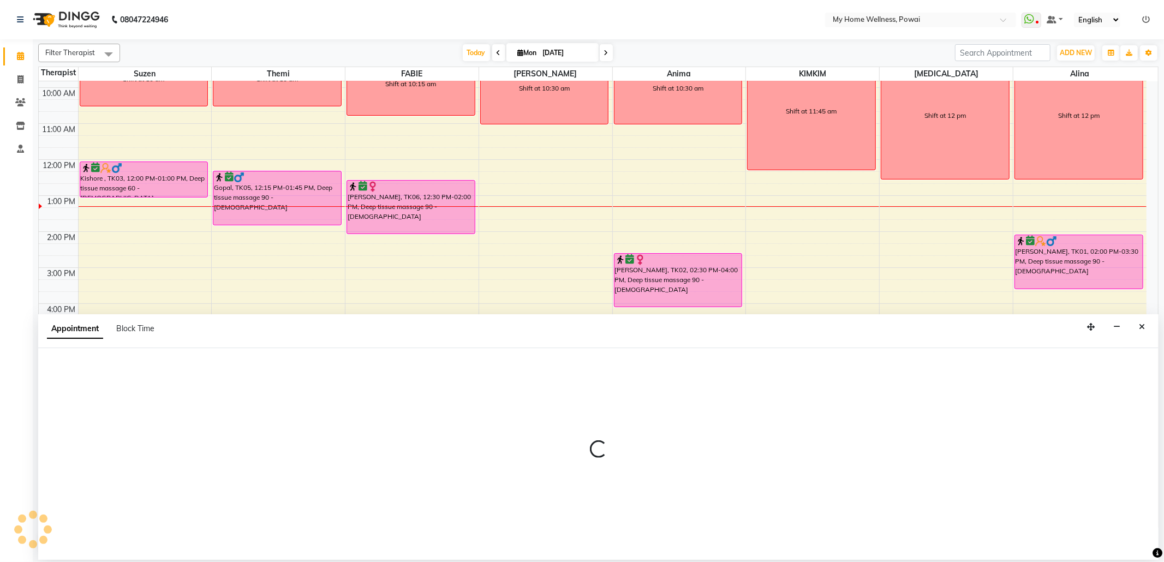
select select "29657"
select select "975"
select select "tentative"
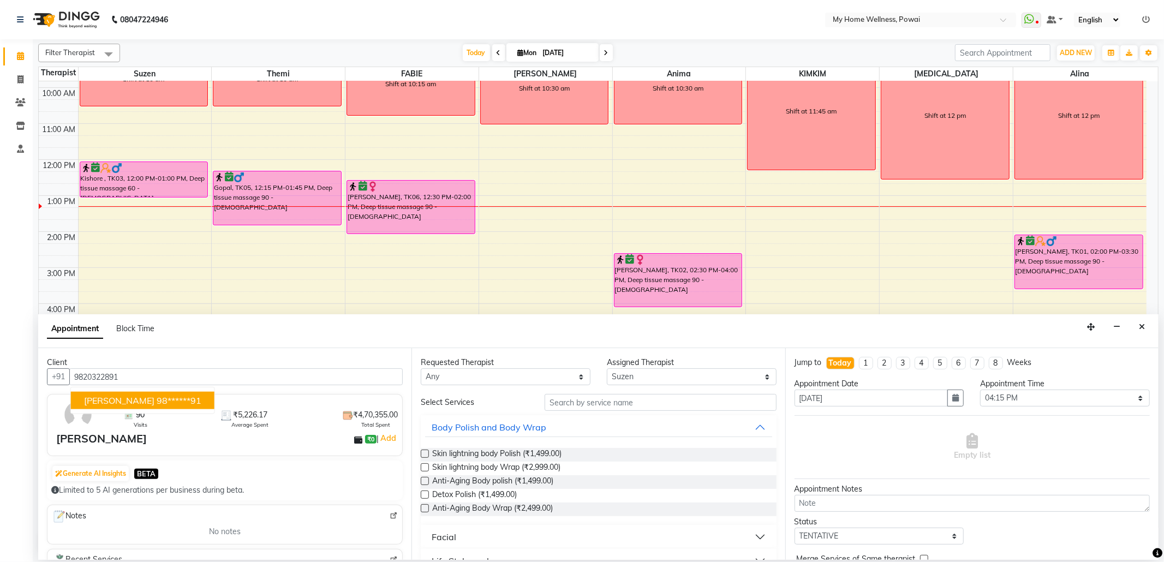
click at [169, 402] on ngb-highlight "98******91" at bounding box center [179, 400] width 45 height 11
type input "98******91"
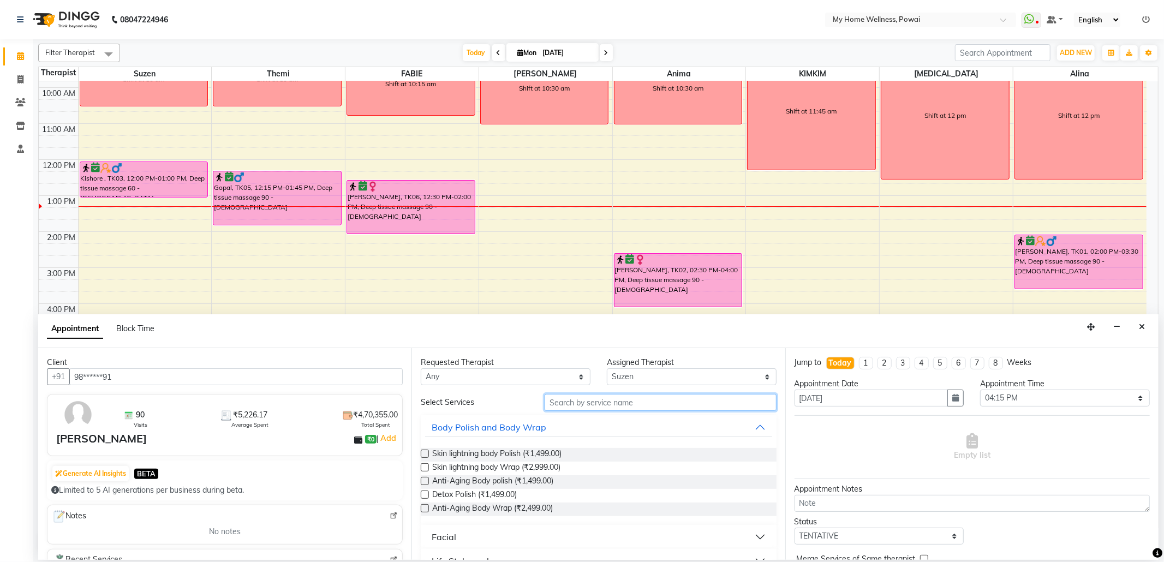
click at [632, 402] on input "text" at bounding box center [660, 402] width 231 height 17
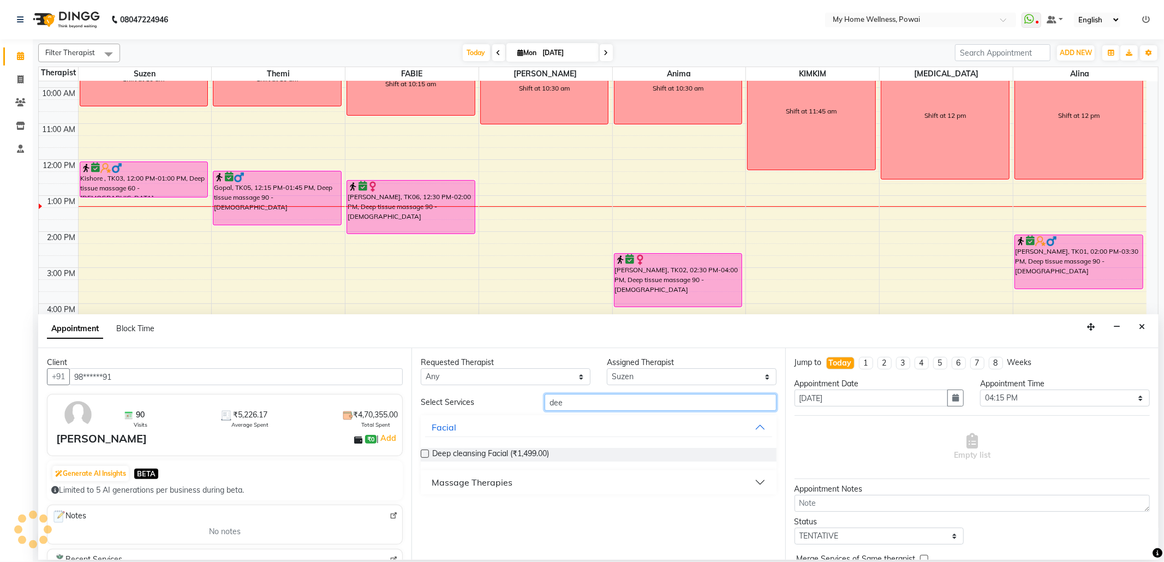
type input "dee"
click at [487, 481] on div "Massage Therapies" at bounding box center [472, 482] width 81 height 13
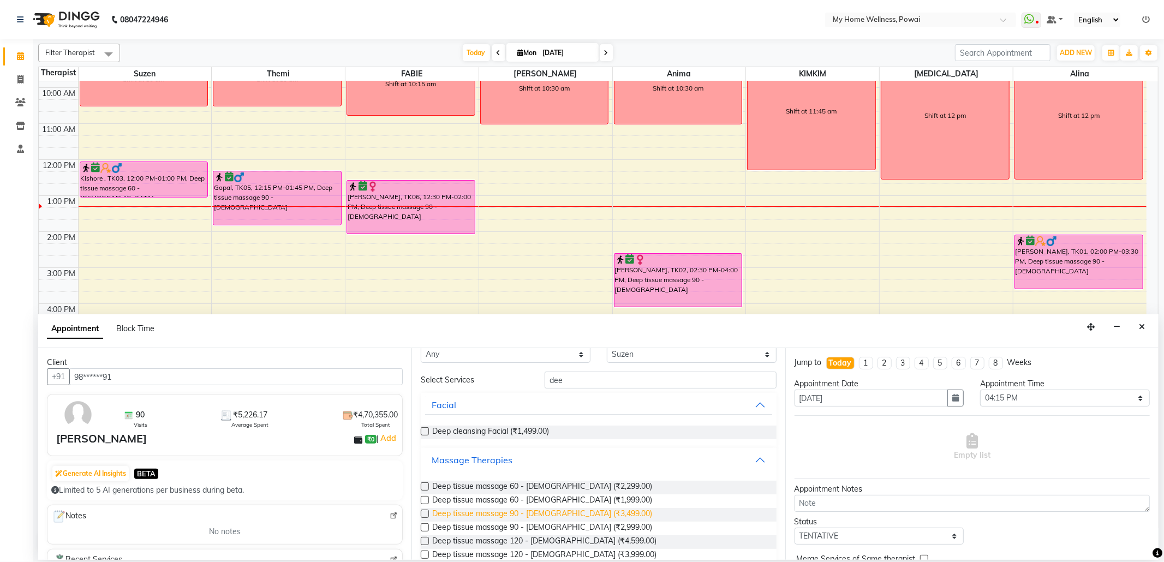
scroll to position [43, 0]
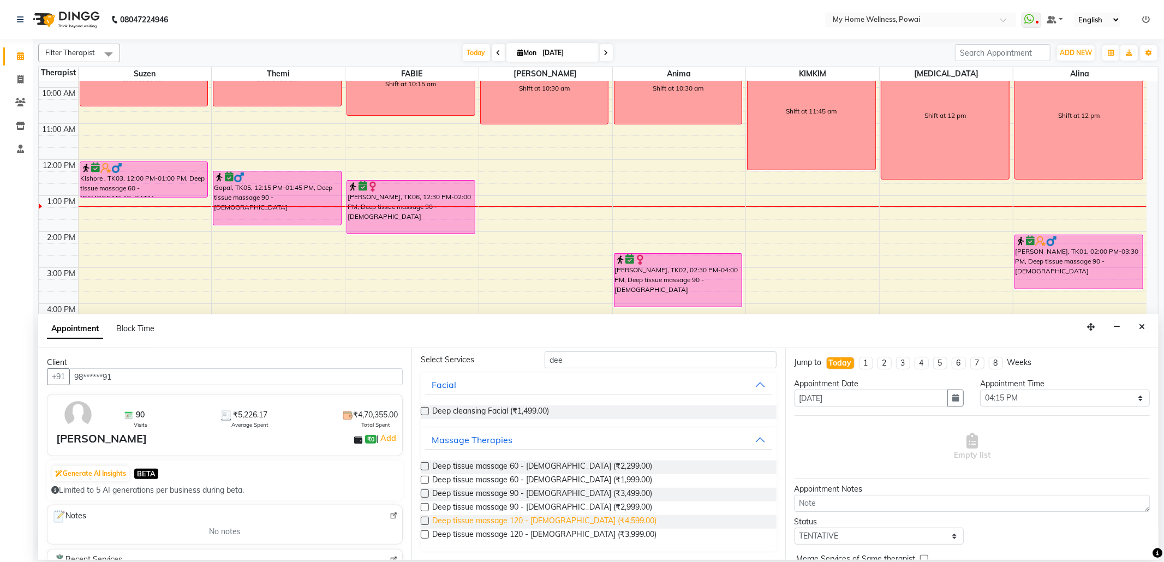
click at [526, 520] on span "Deep tissue massage 120 - [DEMOGRAPHIC_DATA] (₹4,599.00)" at bounding box center [544, 522] width 224 height 14
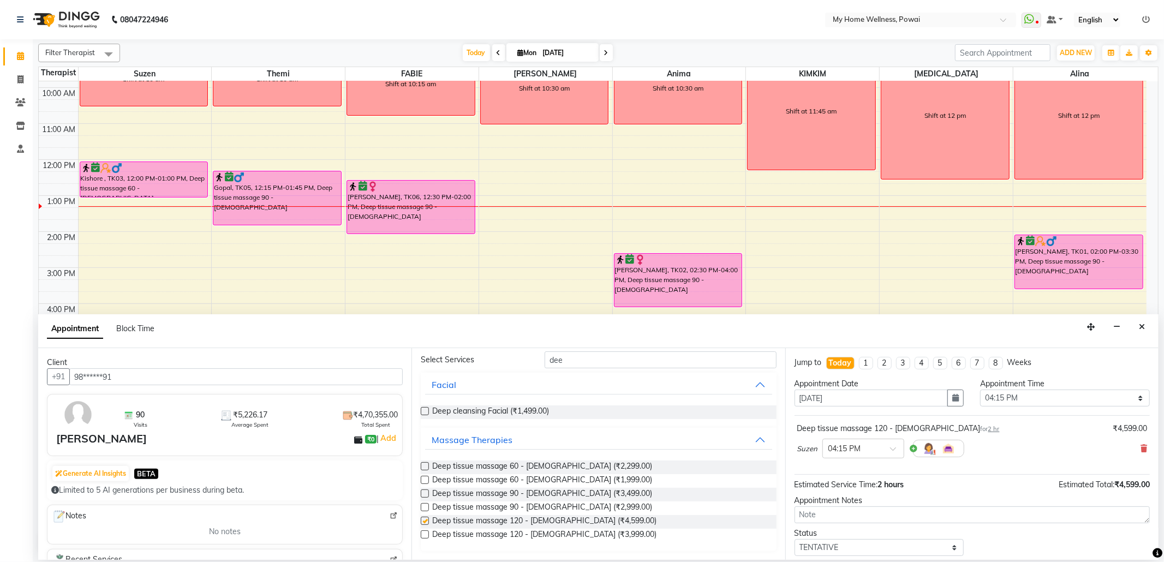
checkbox input "false"
click at [1003, 400] on select "Select 09:00 AM 09:15 AM 09:30 AM 09:45 AM 10:00 AM 10:15 AM 10:30 AM 10:45 AM …" at bounding box center [1065, 398] width 170 height 17
select select "990"
click at [980, 391] on select "Select 09:00 AM 09:15 AM 09:30 AM 09:45 AM 10:00 AM 10:15 AM 10:30 AM 10:45 AM …" at bounding box center [1065, 398] width 170 height 17
click at [865, 549] on select "Select TENTATIVE CONFIRM CHECK-IN UPCOMING" at bounding box center [880, 547] width 170 height 17
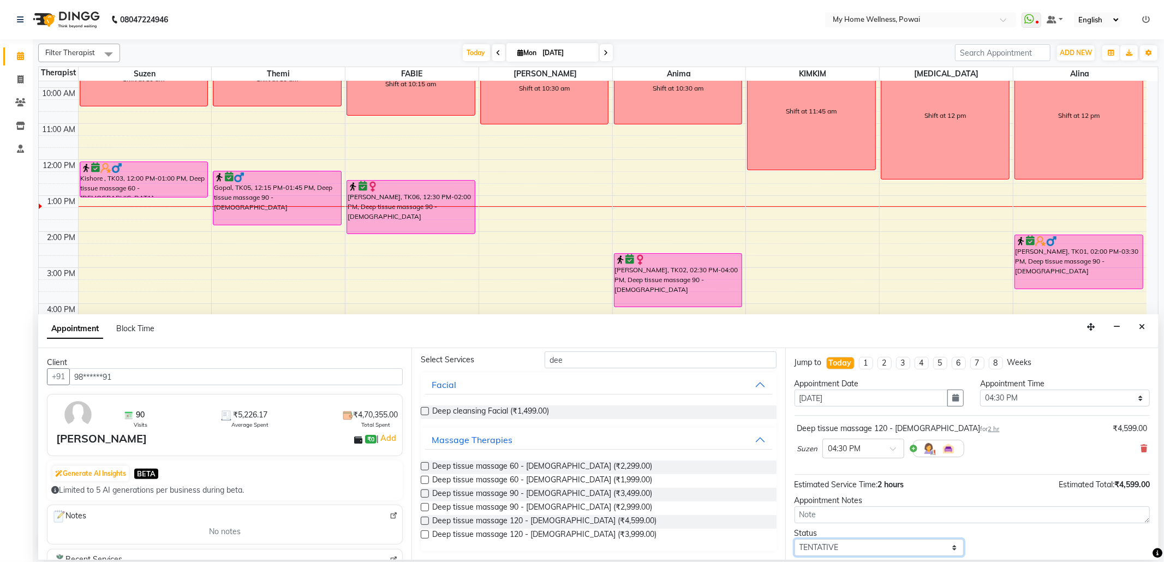
select select "confirm booking"
click at [795, 541] on select "Select TENTATIVE CONFIRM CHECK-IN UPCOMING" at bounding box center [880, 547] width 170 height 17
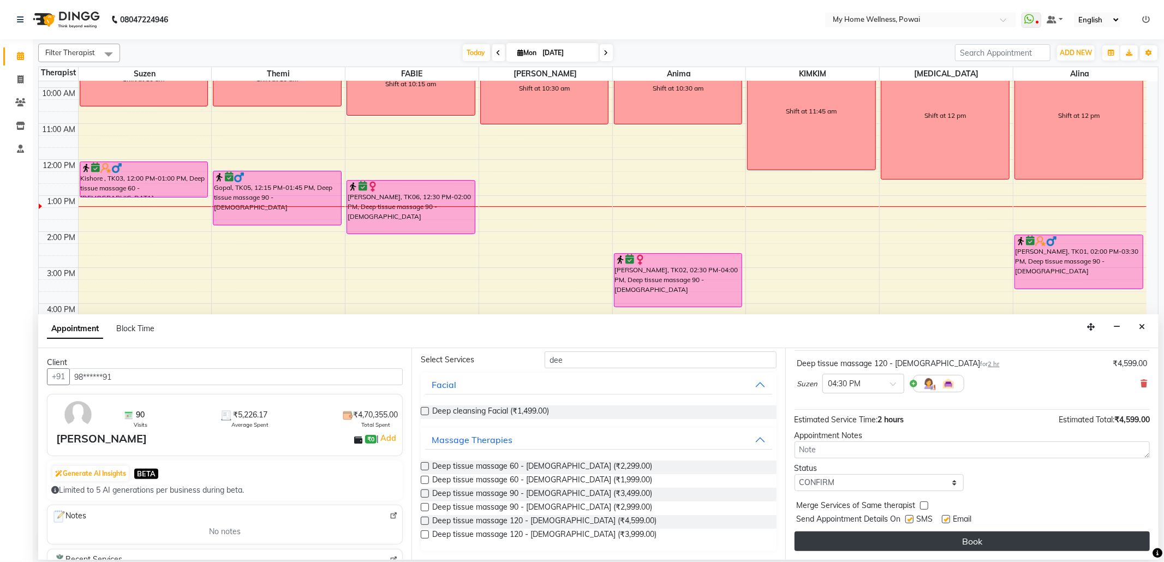
click at [894, 541] on button "Book" at bounding box center [972, 542] width 355 height 20
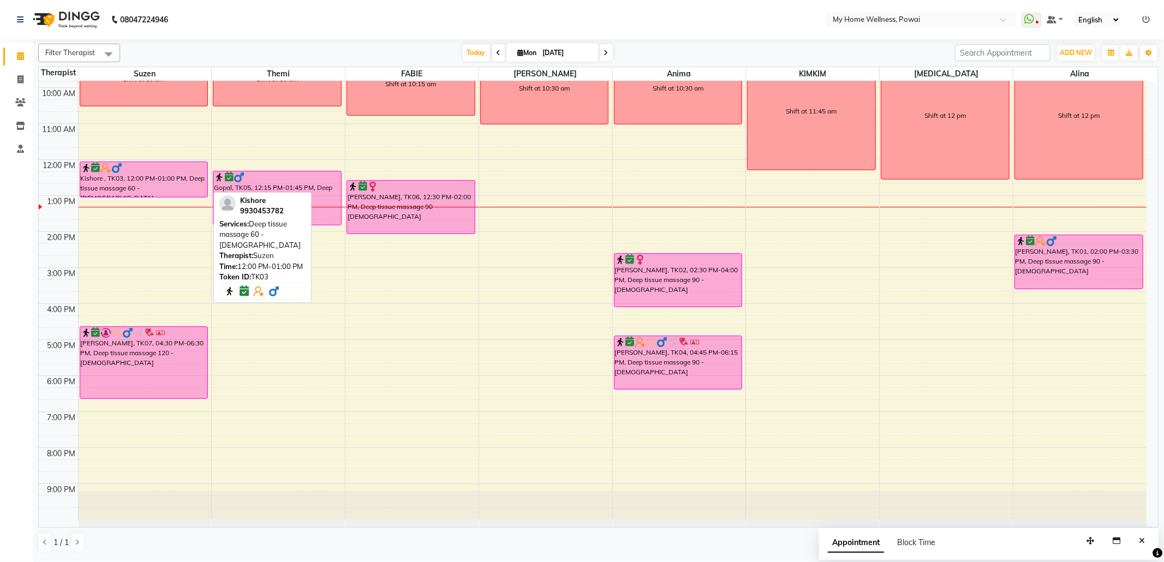
click at [157, 178] on div "Kishore , TK03, 12:00 PM-01:00 PM, Deep tissue massage 60 - [DEMOGRAPHIC_DATA]" at bounding box center [144, 179] width 128 height 35
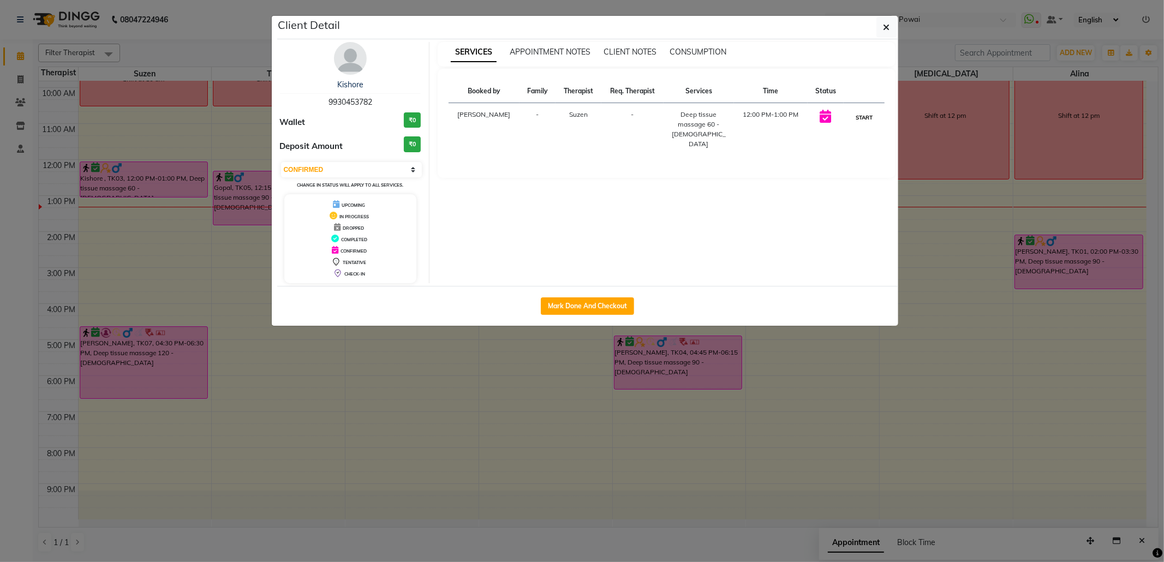
click at [857, 114] on button "START" at bounding box center [864, 118] width 22 height 14
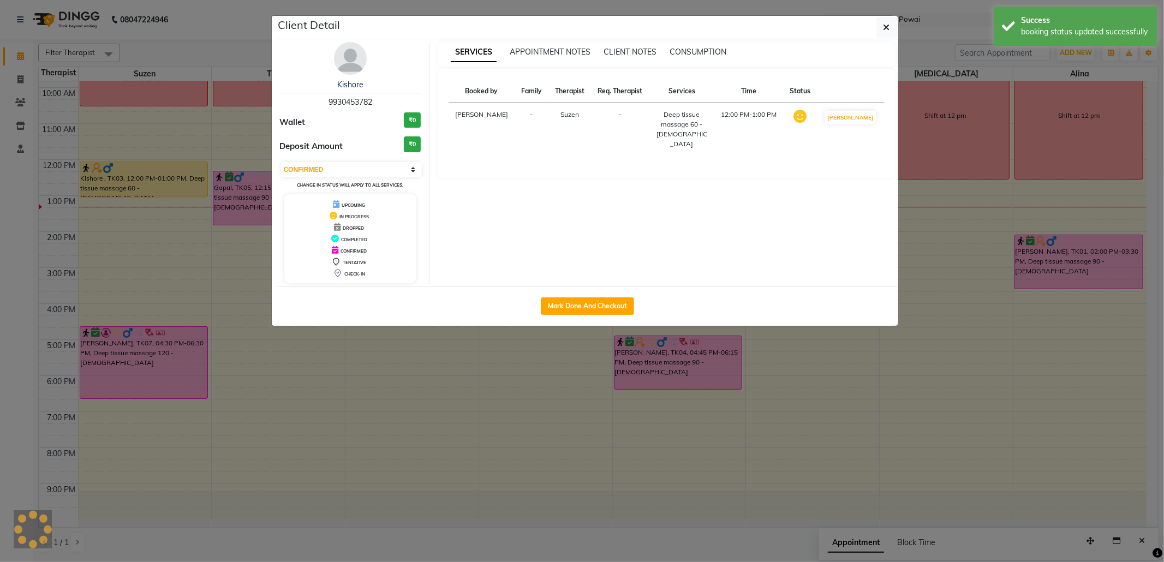
select select "1"
click at [573, 304] on button "Mark Done And Checkout" at bounding box center [587, 305] width 93 height 17
select select "682"
select select "service"
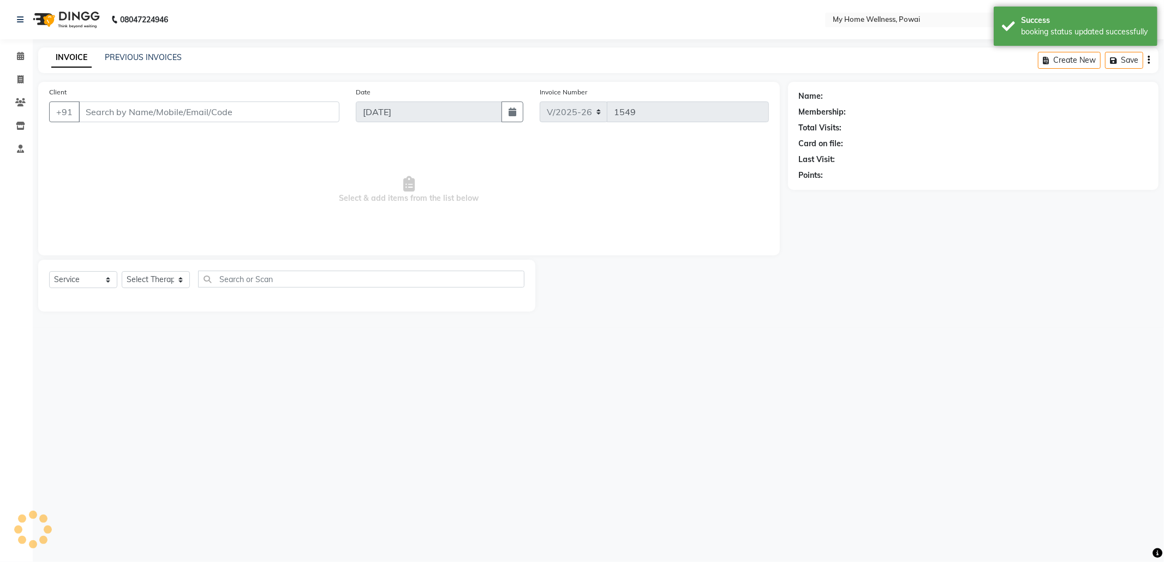
type input "99******82"
select select "29657"
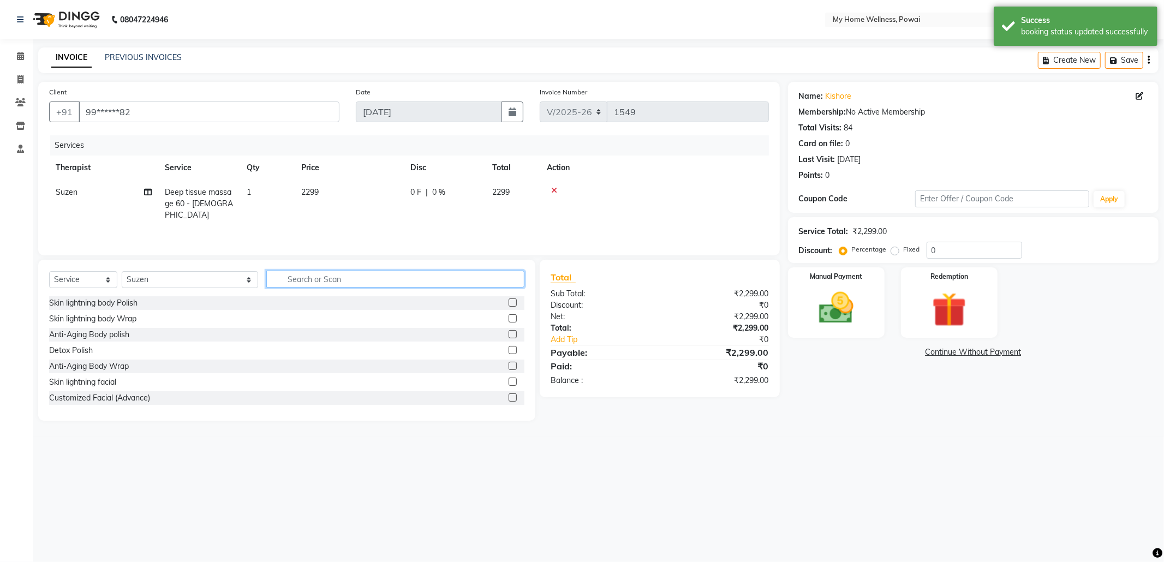
click at [443, 284] on input "text" at bounding box center [395, 279] width 258 height 17
type input "tr"
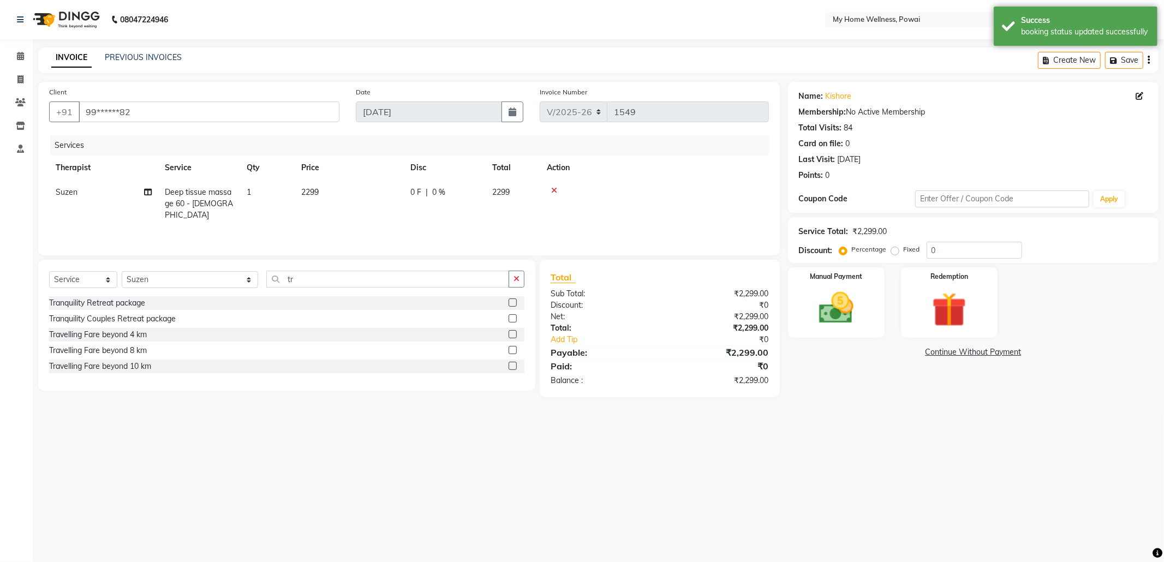
click at [510, 337] on label at bounding box center [513, 334] width 8 height 8
click at [510, 337] on input "checkbox" at bounding box center [512, 334] width 7 height 7
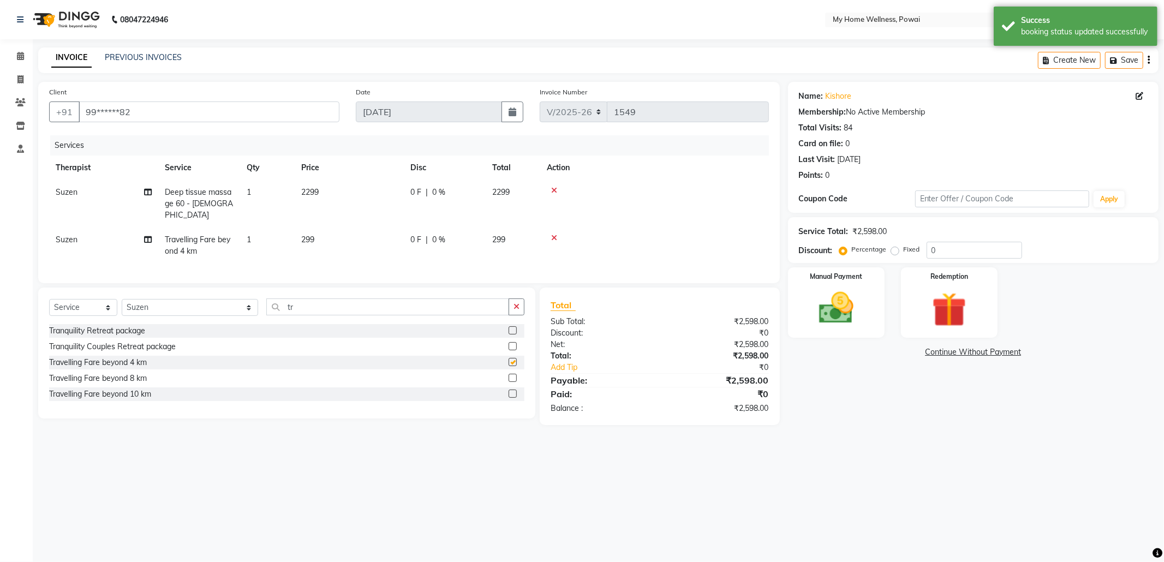
checkbox input "false"
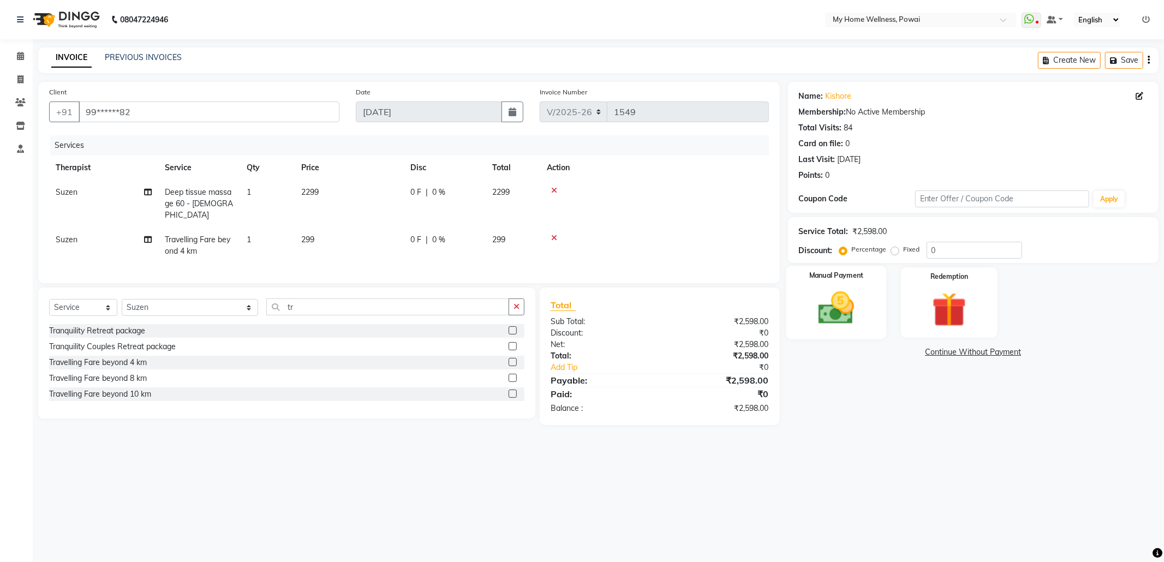
click at [872, 311] on div "Manual Payment" at bounding box center [836, 302] width 100 height 73
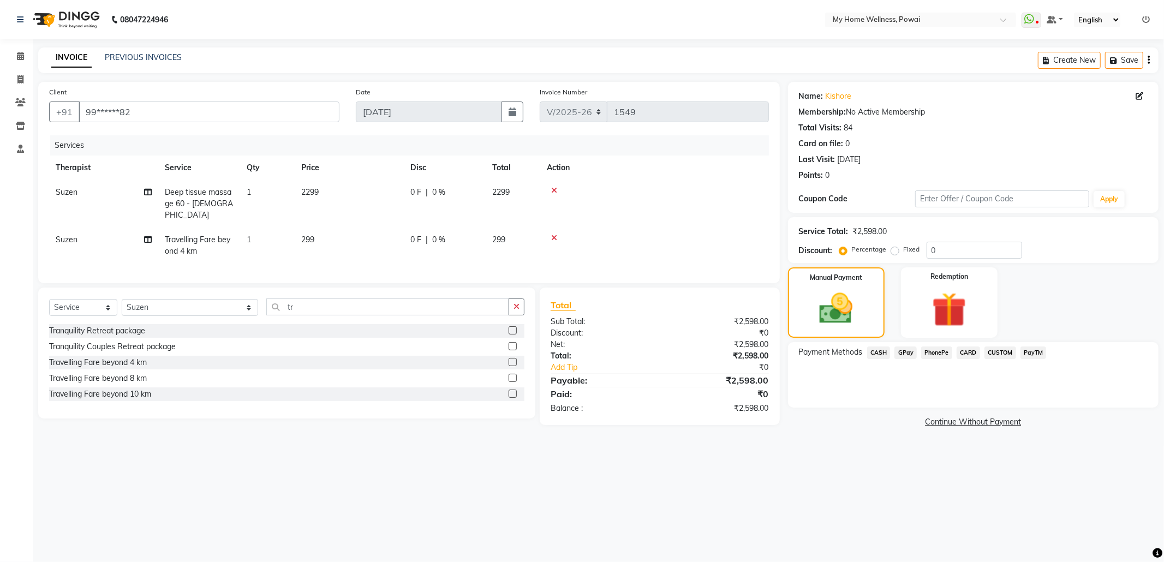
click at [878, 353] on span "CASH" at bounding box center [878, 353] width 23 height 13
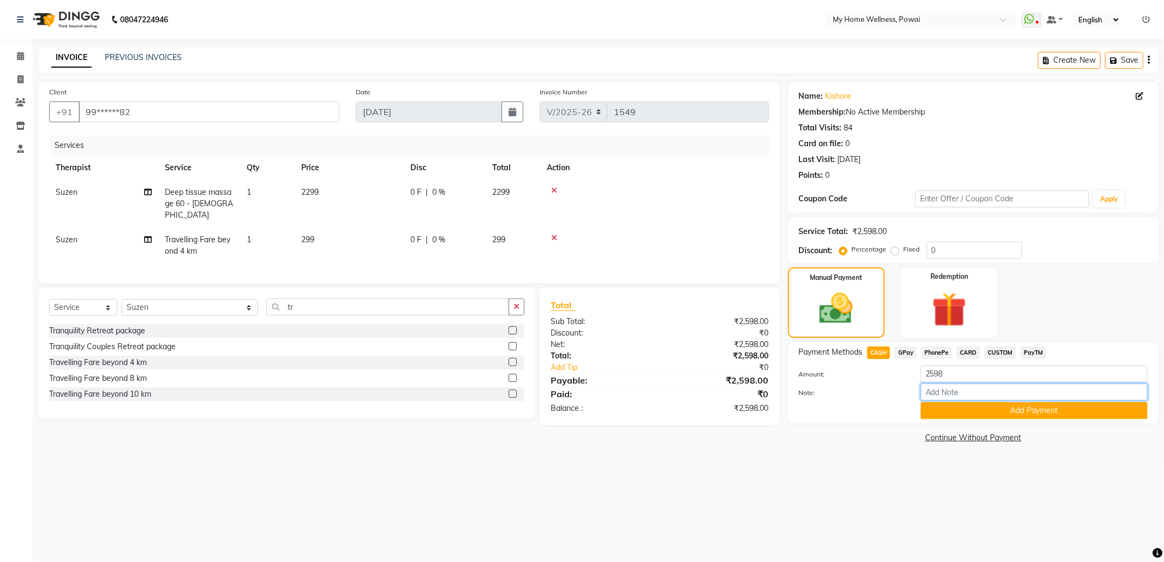
click at [943, 391] on input "Note:" at bounding box center [1034, 392] width 227 height 17
type input "suzen"
click at [972, 415] on button "Add Payment" at bounding box center [1034, 410] width 227 height 17
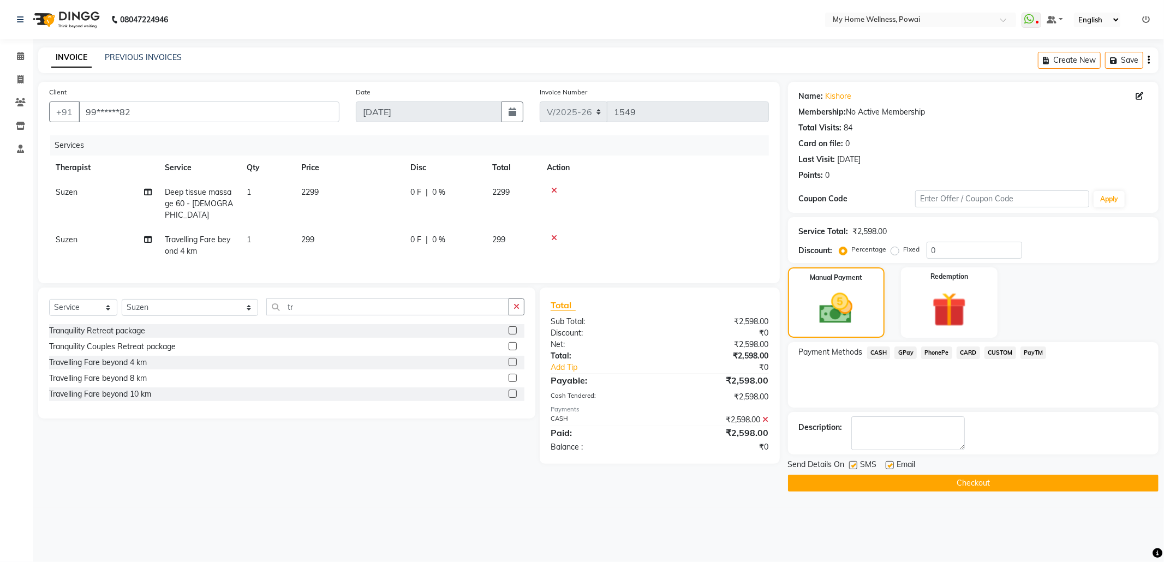
click at [968, 480] on button "Checkout" at bounding box center [973, 483] width 371 height 17
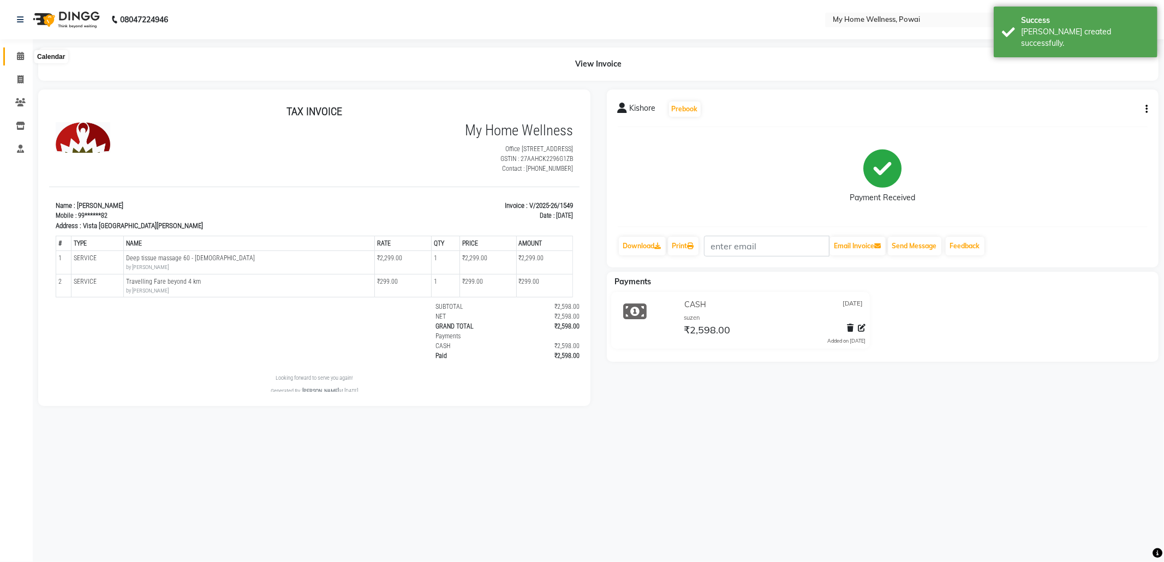
click at [22, 56] on icon at bounding box center [20, 56] width 7 height 8
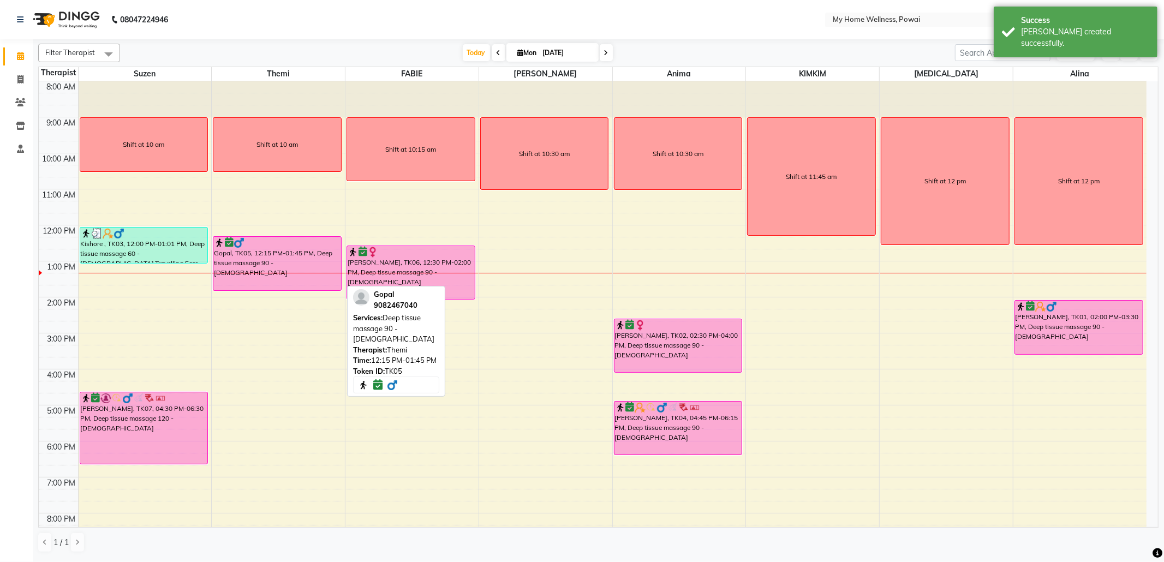
click at [294, 256] on div "Gopal, TK05, 12:15 PM-01:45 PM, Deep tissue massage 90 - [DEMOGRAPHIC_DATA]" at bounding box center [277, 263] width 128 height 53
select select "6"
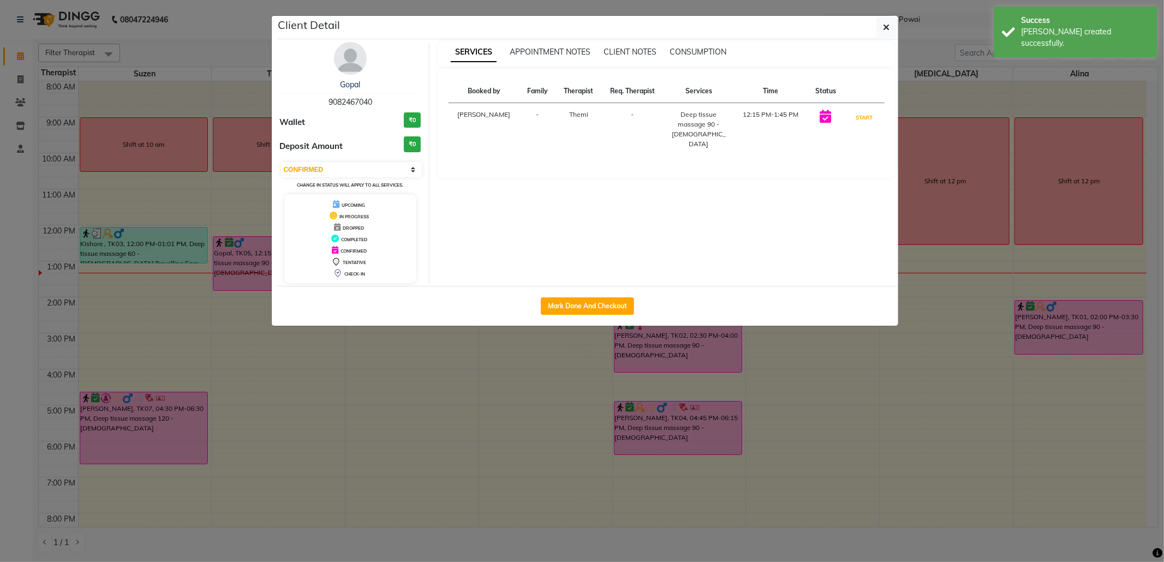
drag, startPoint x: 859, startPoint y: 120, endPoint x: 874, endPoint y: 44, distance: 77.9
click at [858, 120] on button "START" at bounding box center [864, 118] width 22 height 14
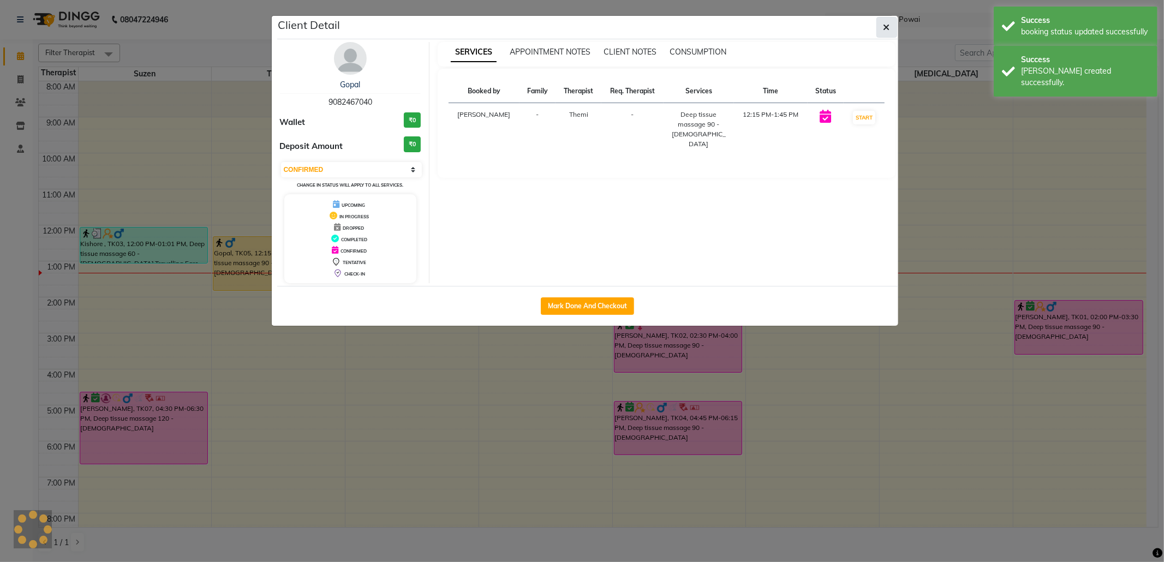
click at [884, 26] on icon "button" at bounding box center [887, 27] width 7 height 9
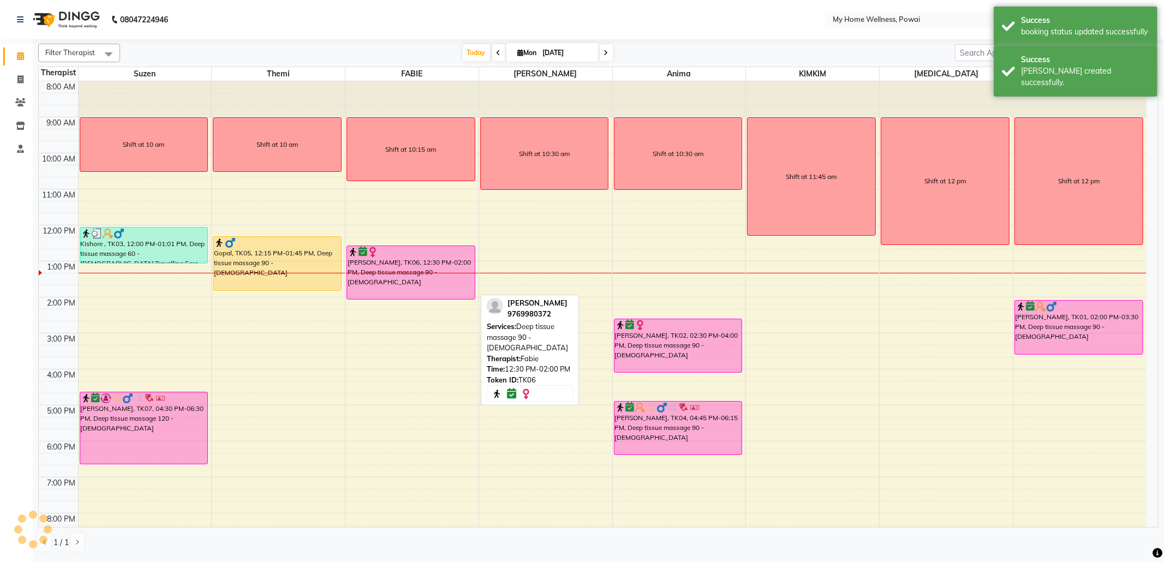
click at [444, 256] on div at bounding box center [411, 252] width 127 height 11
select select "6"
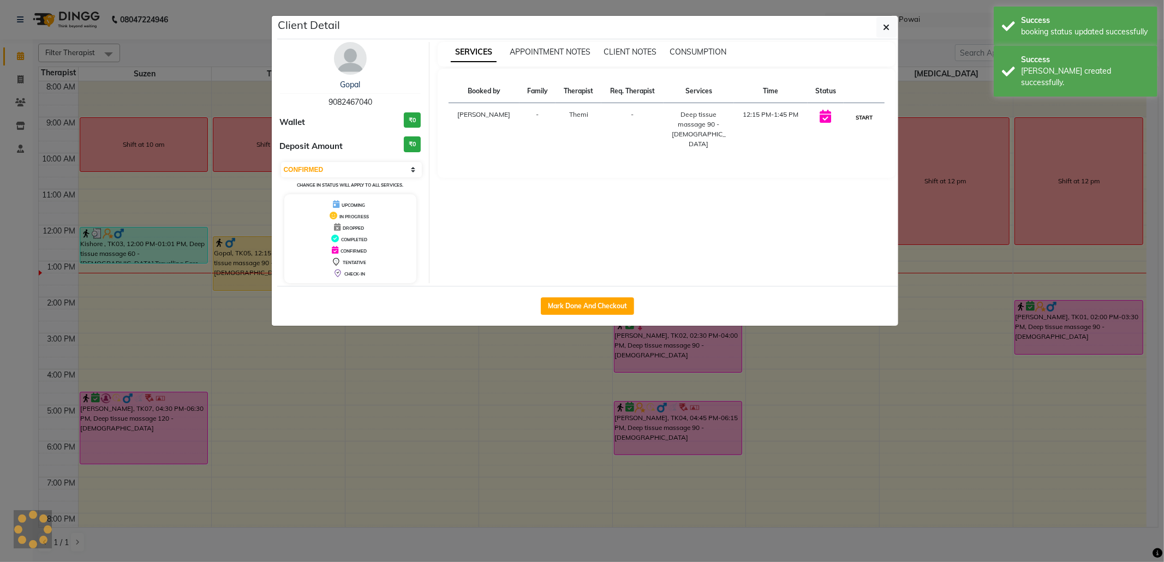
click at [873, 117] on button "START" at bounding box center [864, 118] width 22 height 14
click at [884, 29] on icon "button" at bounding box center [887, 27] width 7 height 9
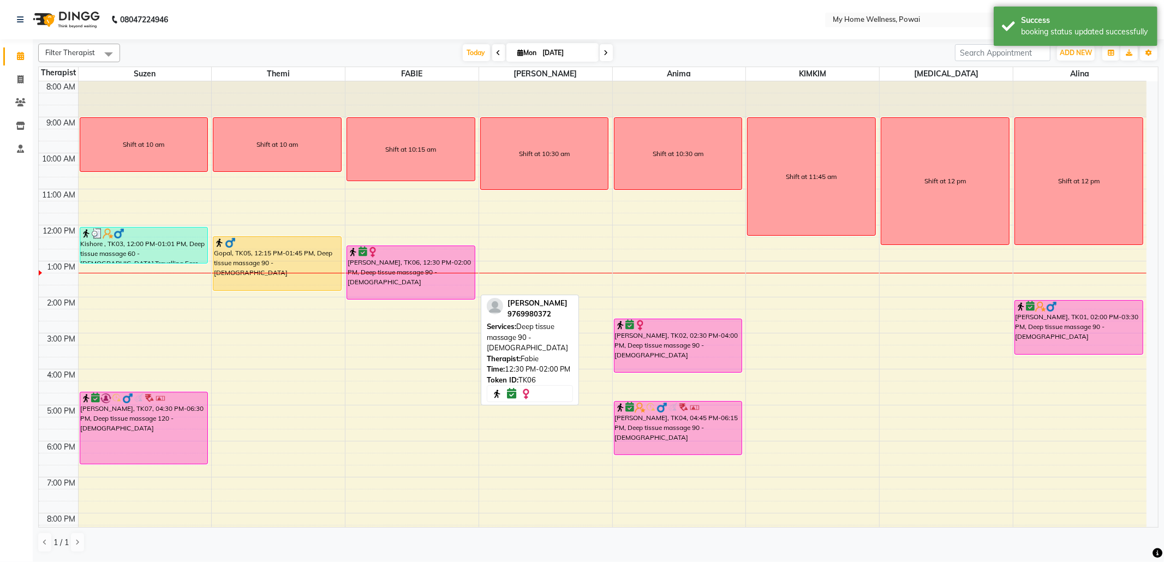
click at [417, 258] on div at bounding box center [411, 252] width 127 height 11
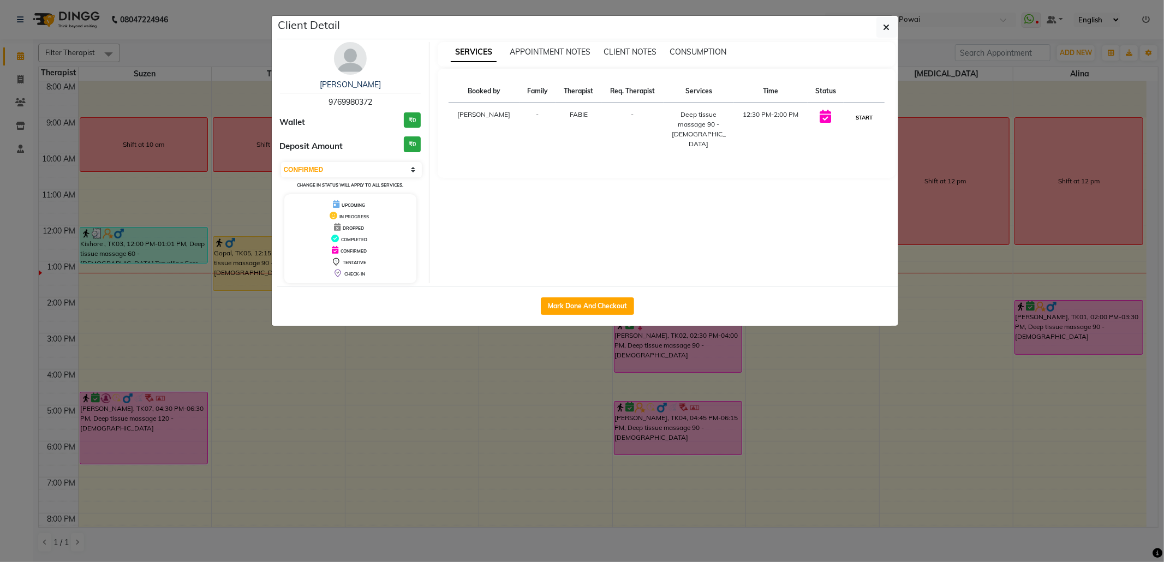
click at [865, 119] on button "START" at bounding box center [864, 118] width 22 height 14
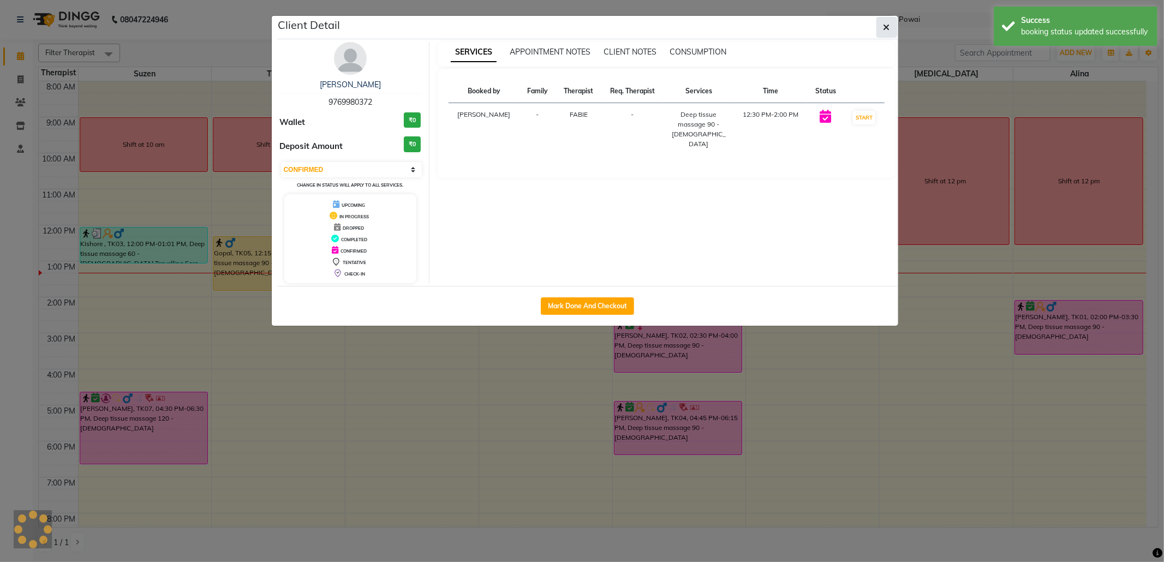
select select "1"
click at [891, 29] on button "button" at bounding box center [887, 27] width 21 height 21
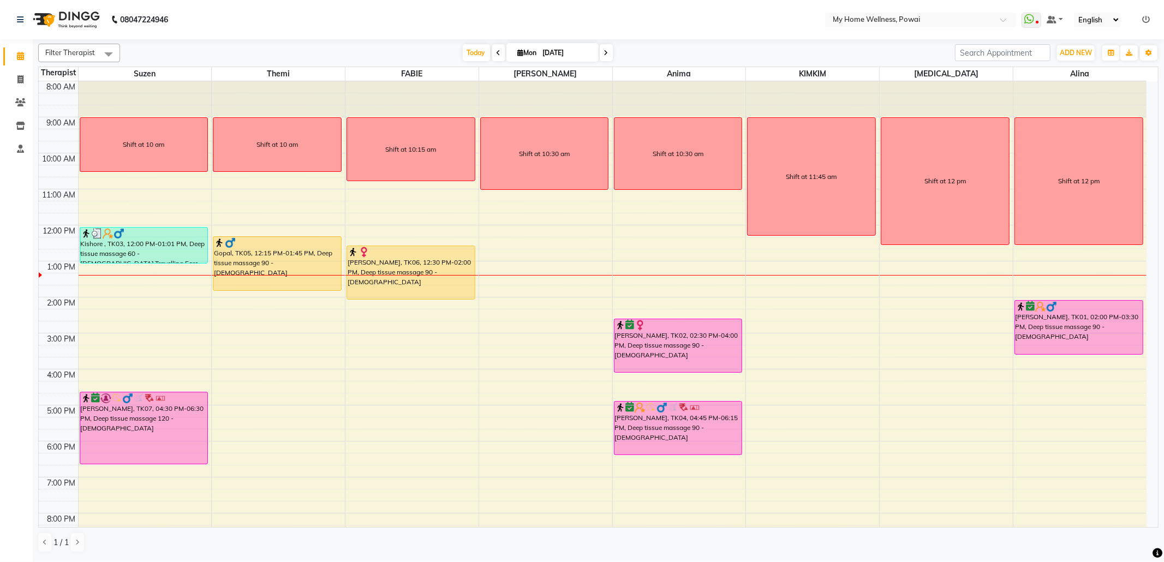
click at [586, 50] on input "[DATE]" at bounding box center [567, 53] width 55 height 16
select select "9"
select select "2025"
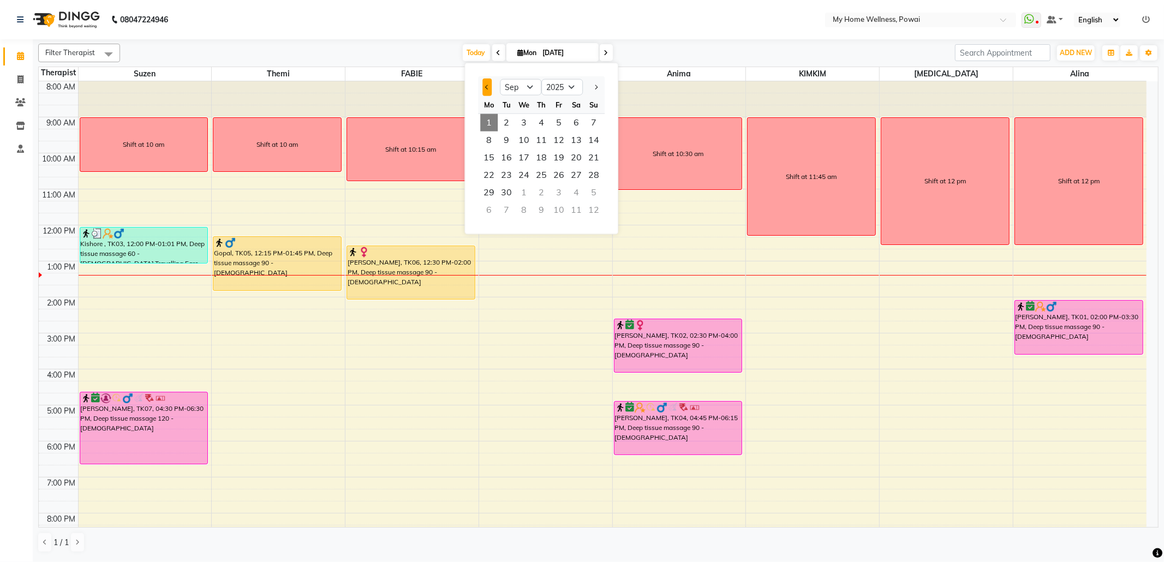
click at [486, 82] on button "Previous month" at bounding box center [487, 87] width 9 height 17
select select "8"
click at [557, 127] on span "1" at bounding box center [558, 122] width 17 height 17
type input "[DATE]"
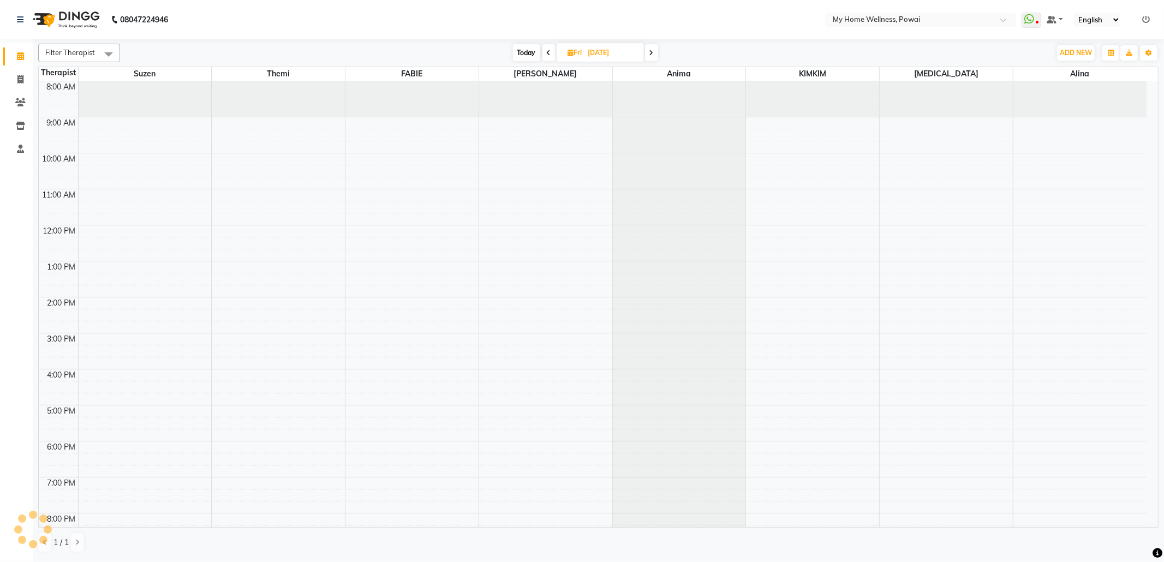
scroll to position [66, 0]
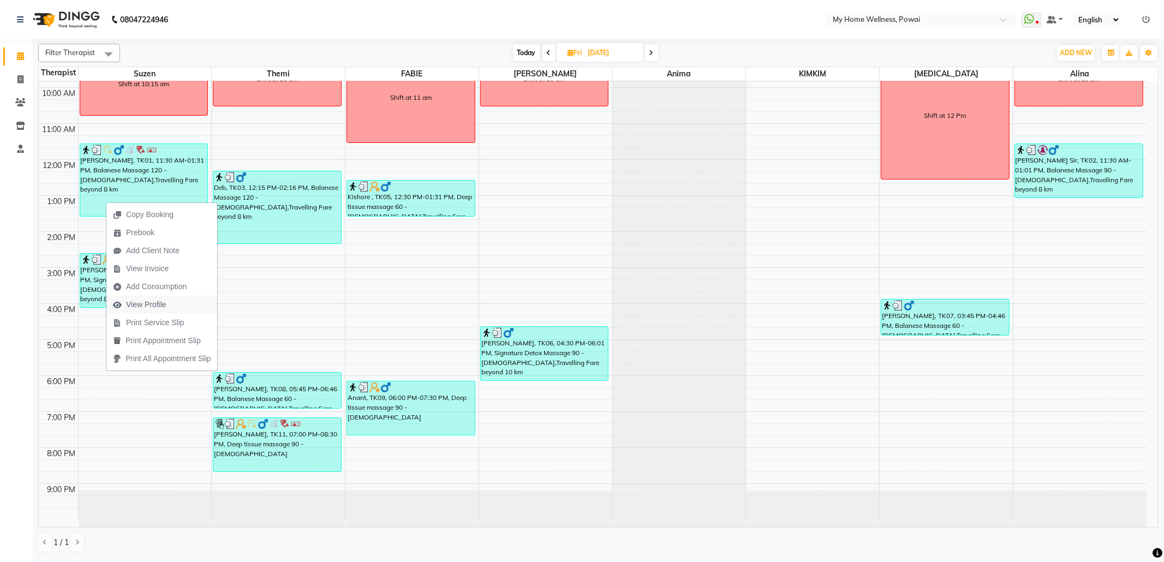
click at [150, 308] on span "View Profile" at bounding box center [146, 304] width 40 height 11
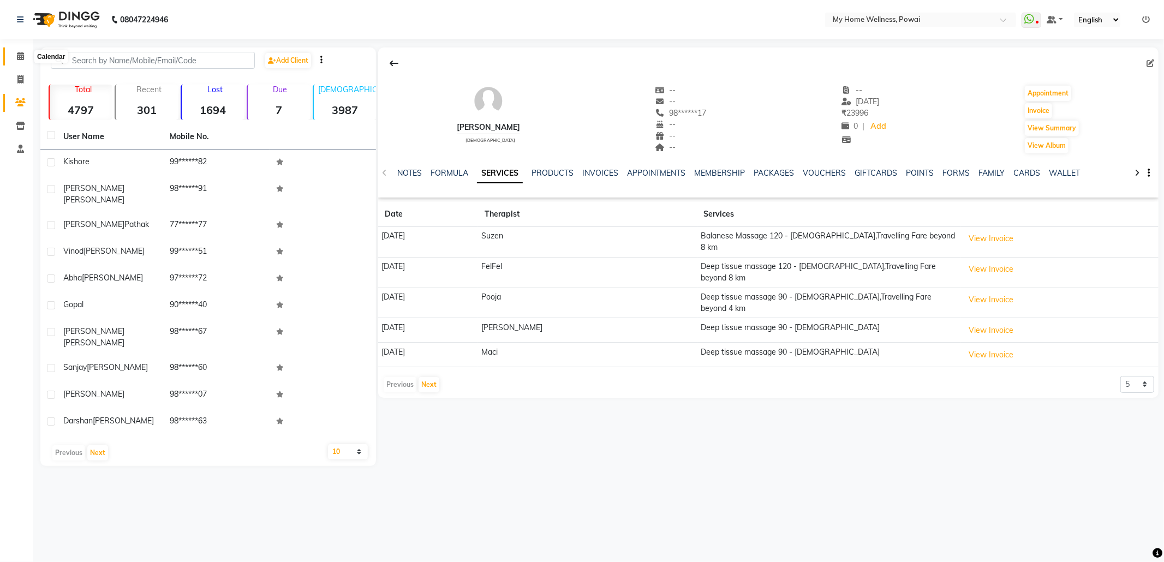
click at [20, 55] on icon at bounding box center [20, 56] width 7 height 8
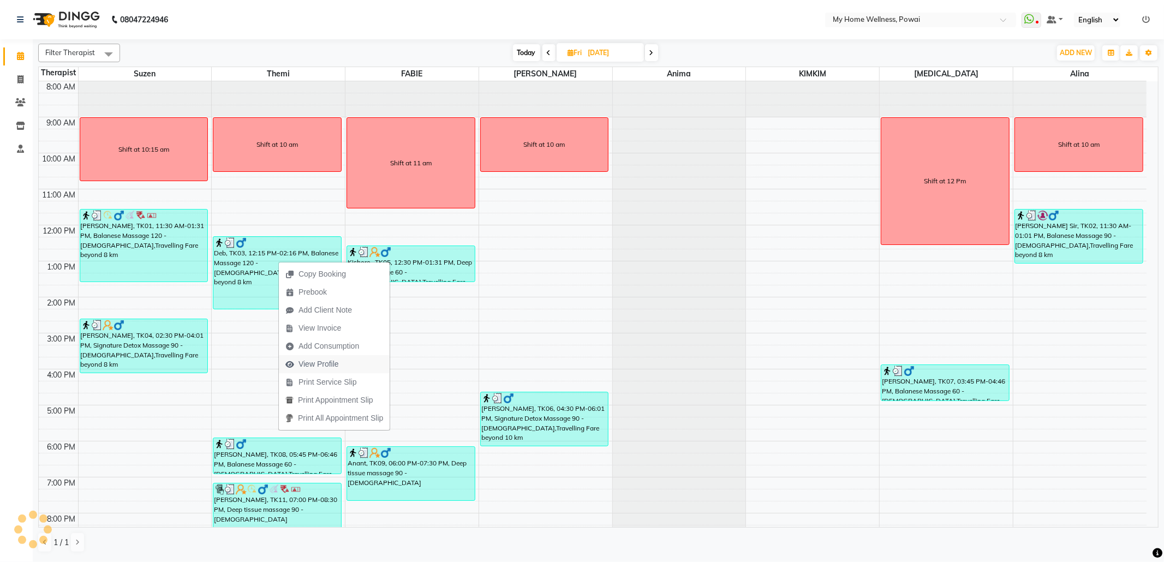
click at [328, 364] on span "View Profile" at bounding box center [319, 364] width 40 height 11
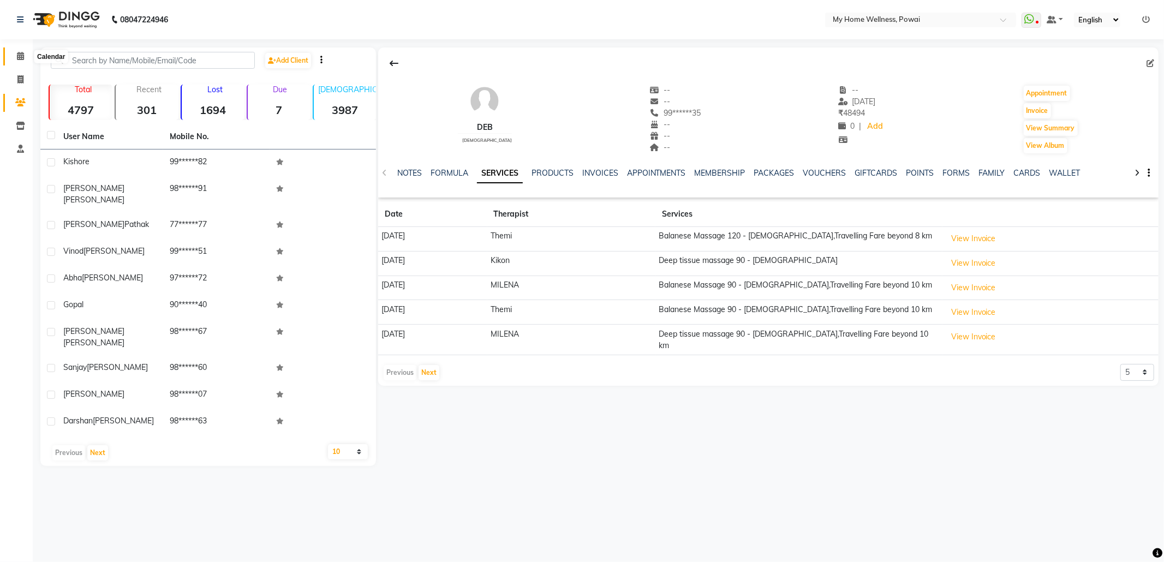
click at [24, 56] on span at bounding box center [20, 56] width 19 height 13
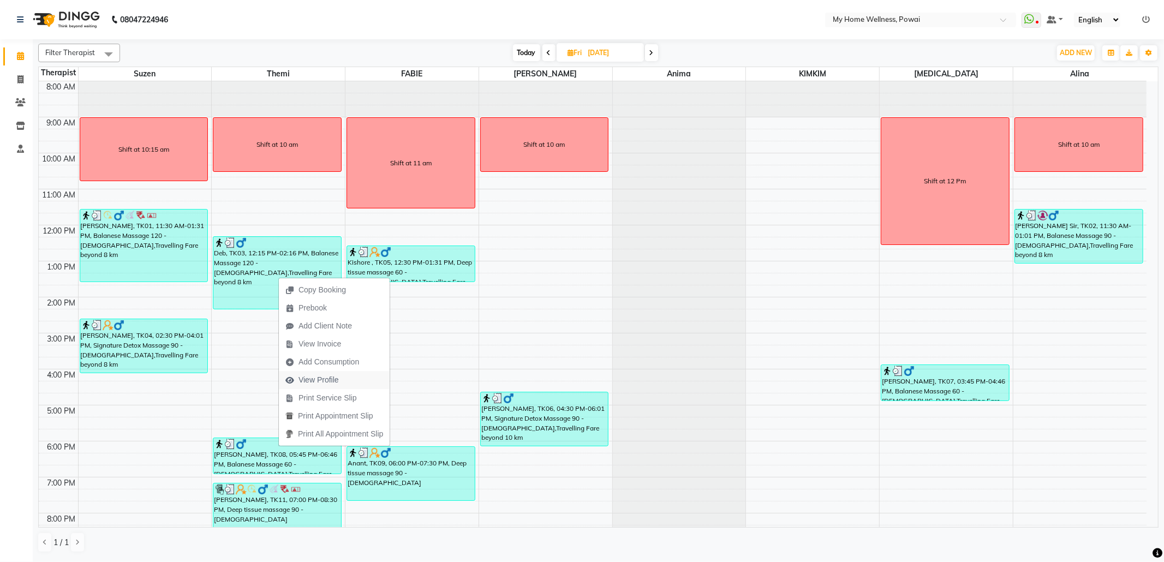
click at [306, 382] on span "View Profile" at bounding box center [319, 379] width 40 height 11
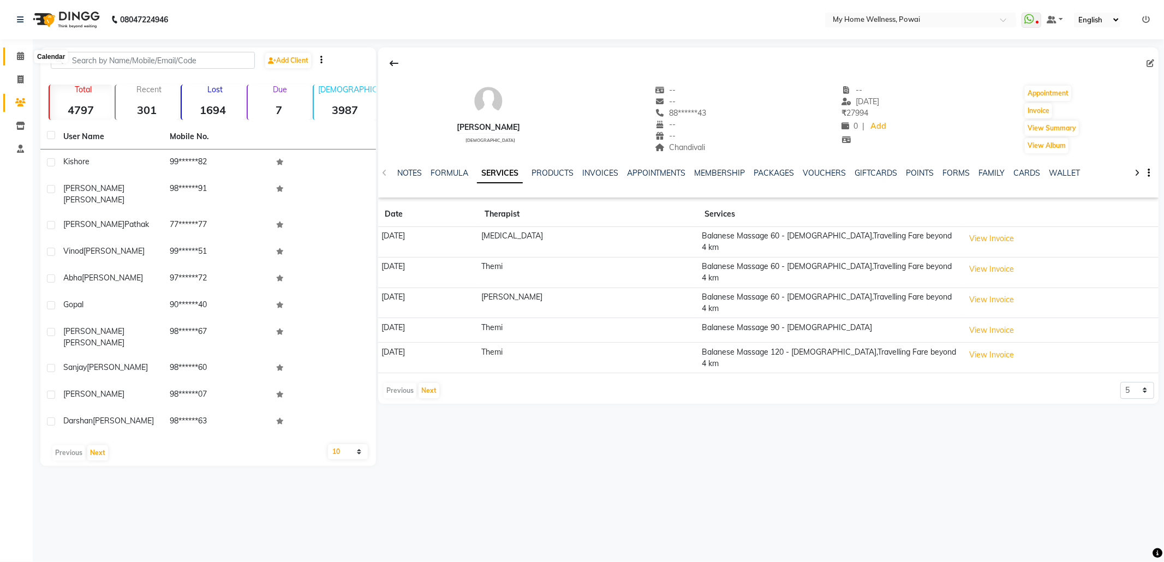
click at [23, 55] on icon at bounding box center [20, 56] width 7 height 8
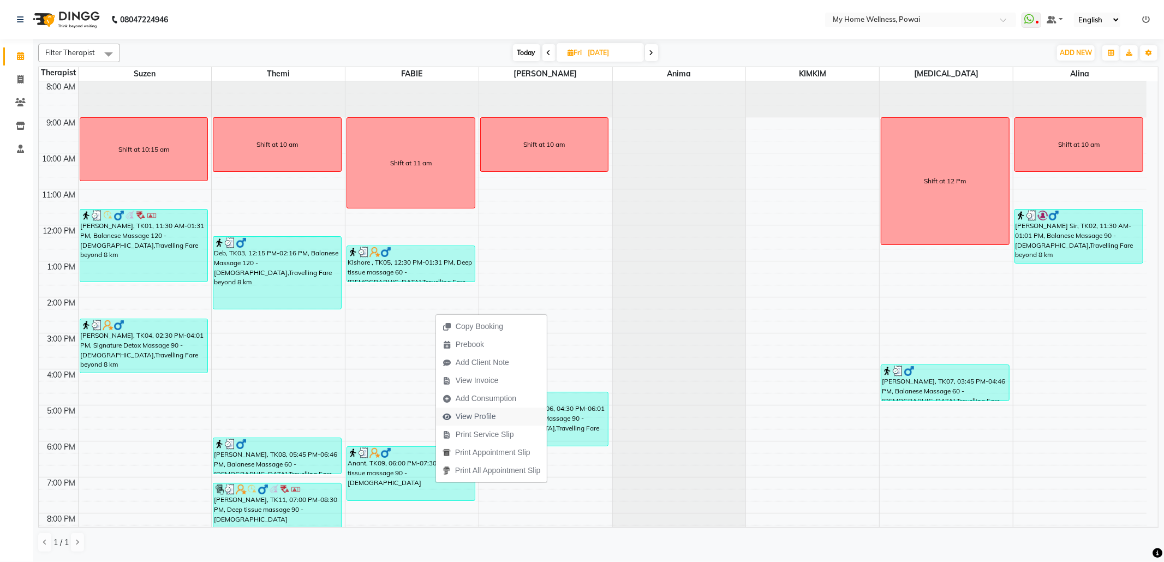
click at [492, 413] on span "View Profile" at bounding box center [476, 416] width 40 height 11
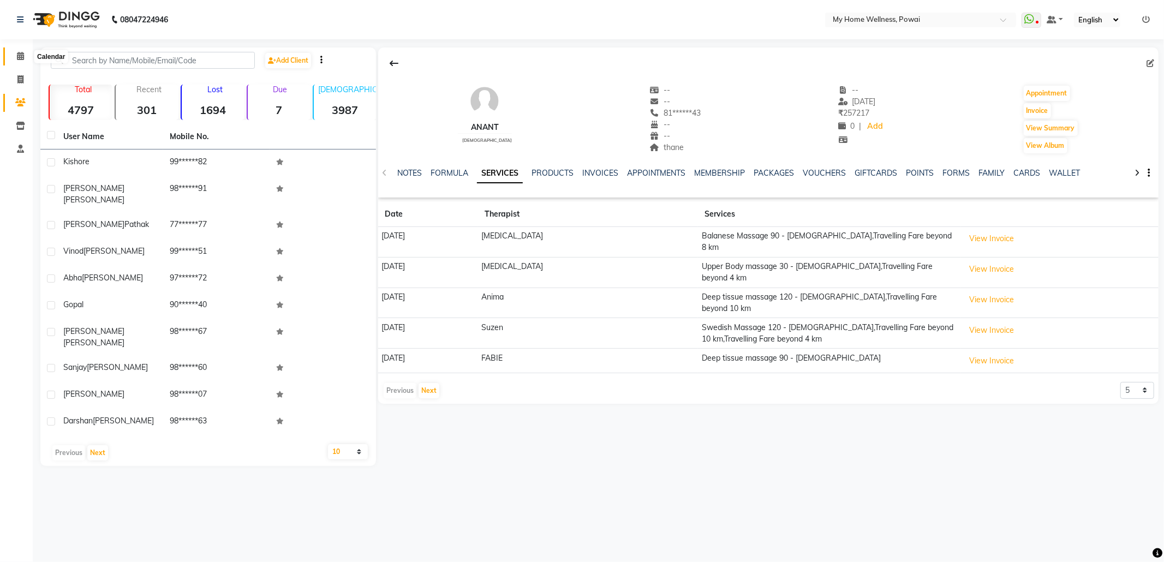
click at [22, 56] on icon at bounding box center [20, 56] width 7 height 8
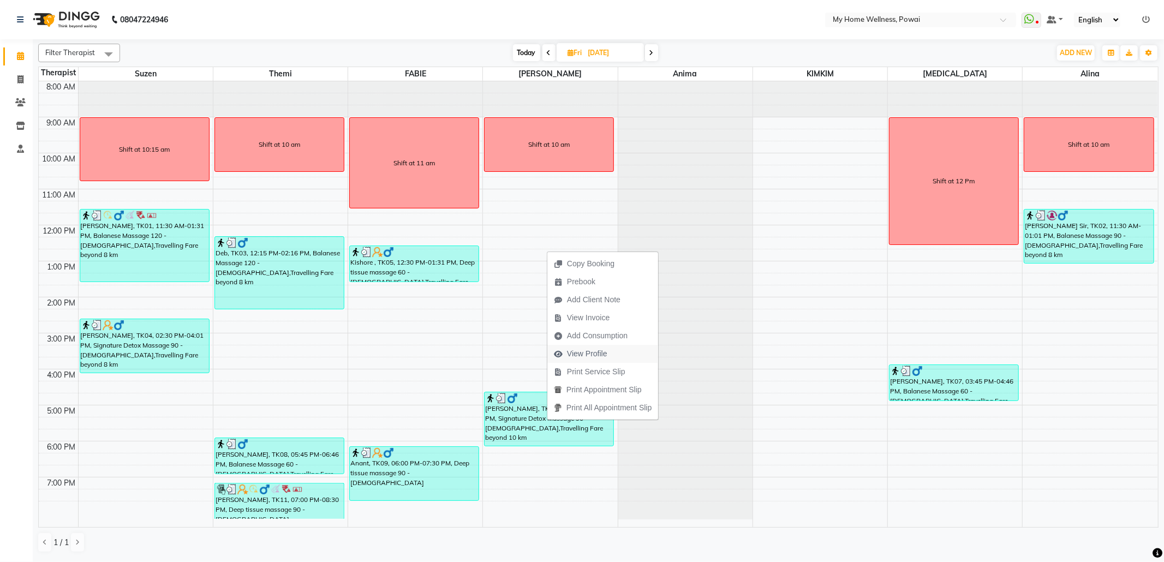
click at [591, 352] on span "View Profile" at bounding box center [587, 353] width 40 height 11
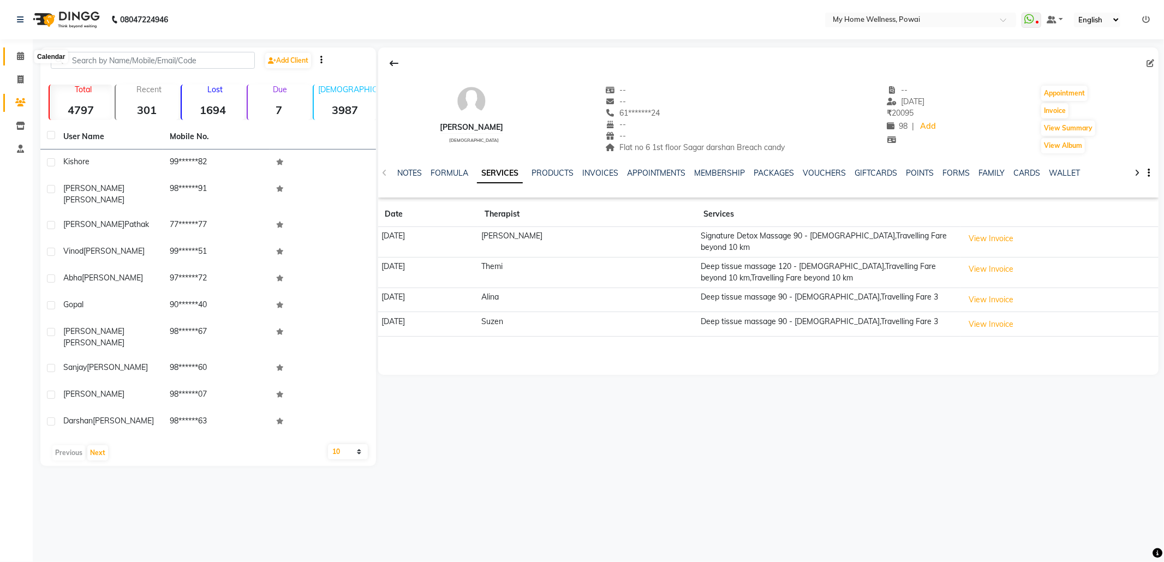
click at [19, 55] on icon at bounding box center [20, 56] width 7 height 8
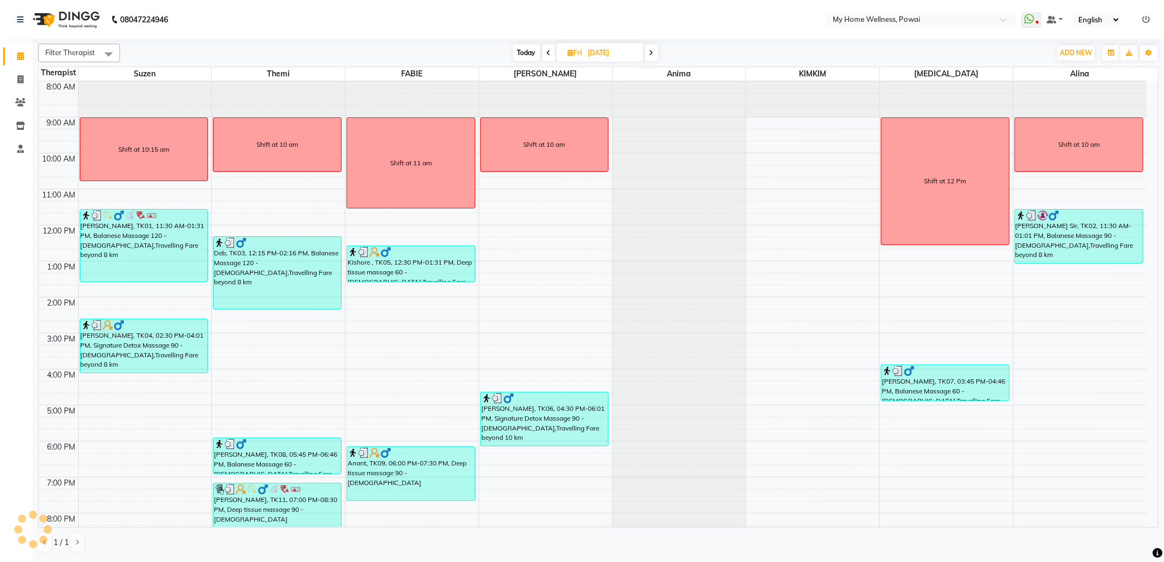
scroll to position [45, 0]
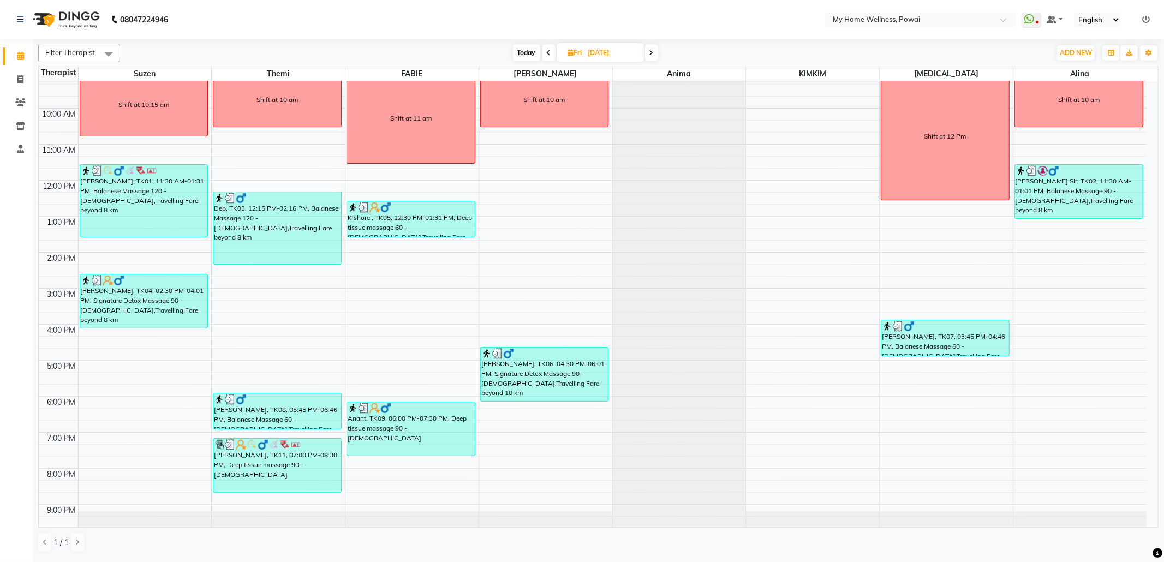
click at [521, 50] on span "Today" at bounding box center [526, 52] width 27 height 17
type input "[DATE]"
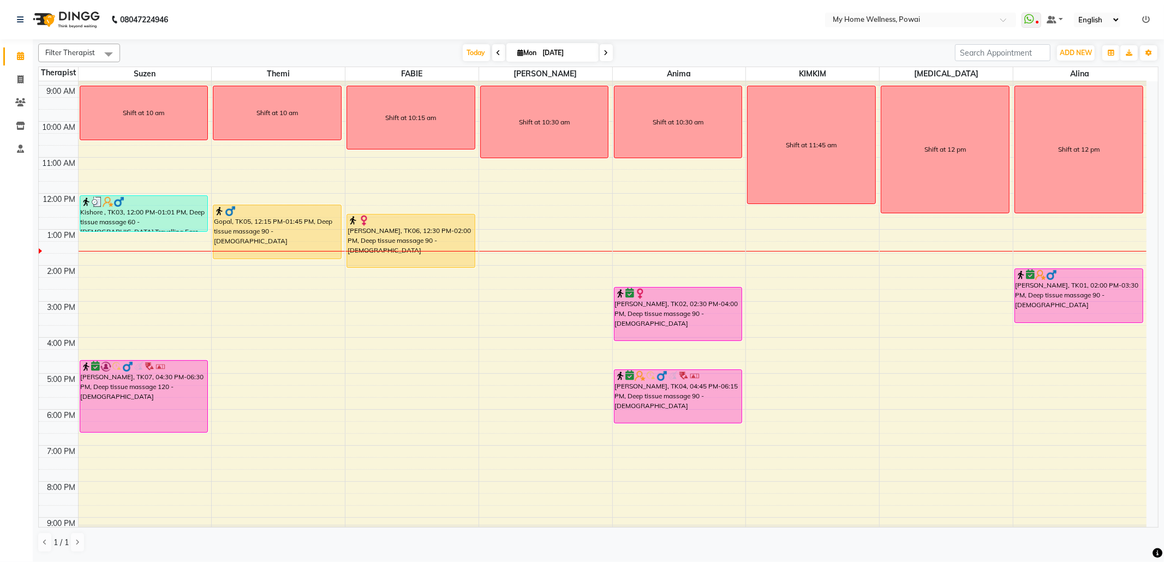
scroll to position [0, 0]
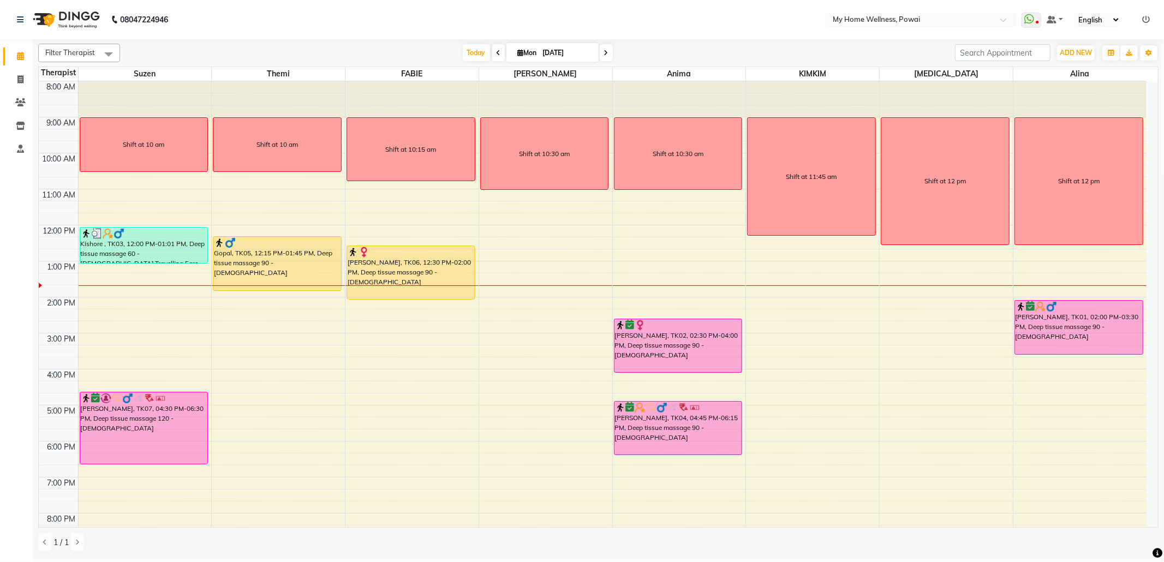
click at [531, 51] on span "Mon" at bounding box center [527, 53] width 25 height 8
select select "9"
select select "2025"
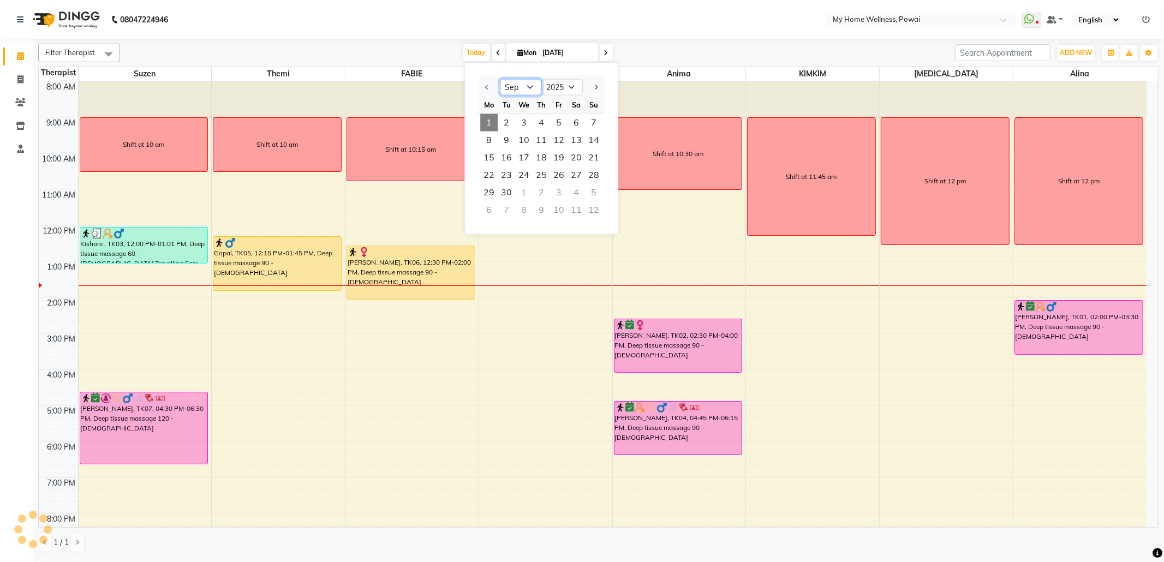
click at [522, 87] on select "Jan Feb Mar Apr May Jun [DATE] Aug Sep Oct Nov Dec" at bounding box center [520, 87] width 41 height 16
select select "8"
click at [500, 79] on select "Jan Feb Mar Apr May Jun [DATE] Aug Sep Oct Nov Dec" at bounding box center [520, 87] width 41 height 16
click at [555, 127] on span "1" at bounding box center [558, 122] width 17 height 17
type input "[DATE]"
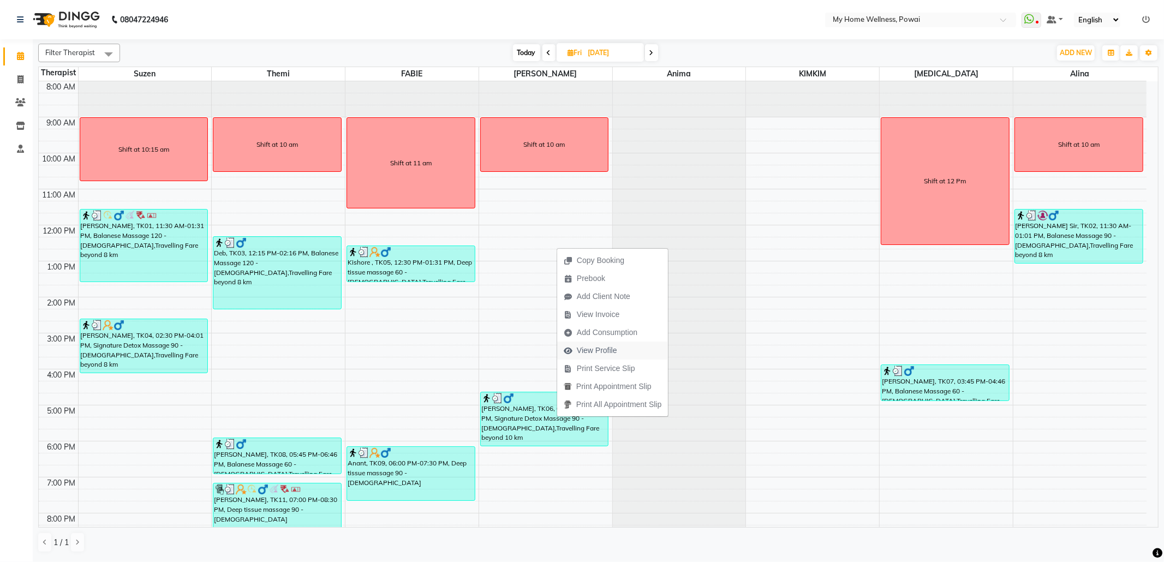
click at [590, 356] on span "View Profile" at bounding box center [590, 351] width 67 height 18
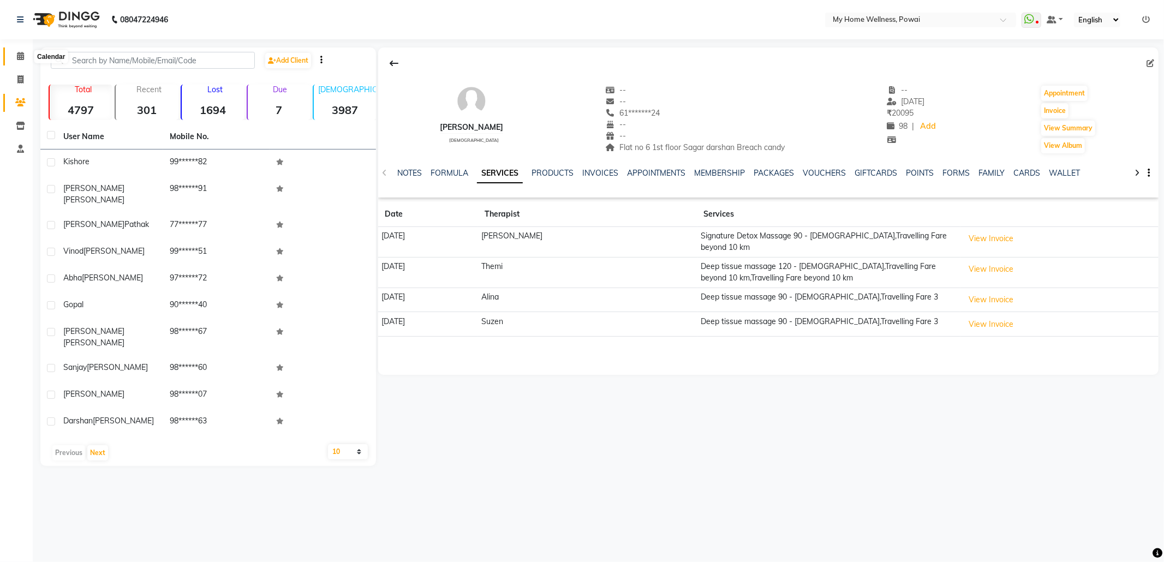
click at [17, 56] on icon at bounding box center [20, 56] width 7 height 8
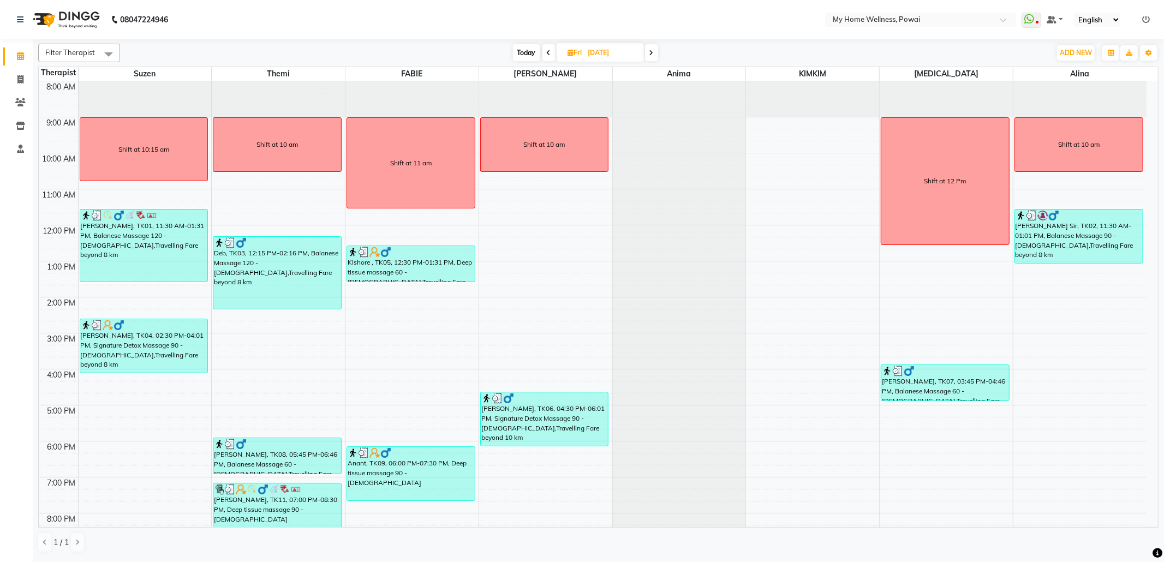
click at [527, 52] on span "Today" at bounding box center [526, 52] width 27 height 17
type input "[DATE]"
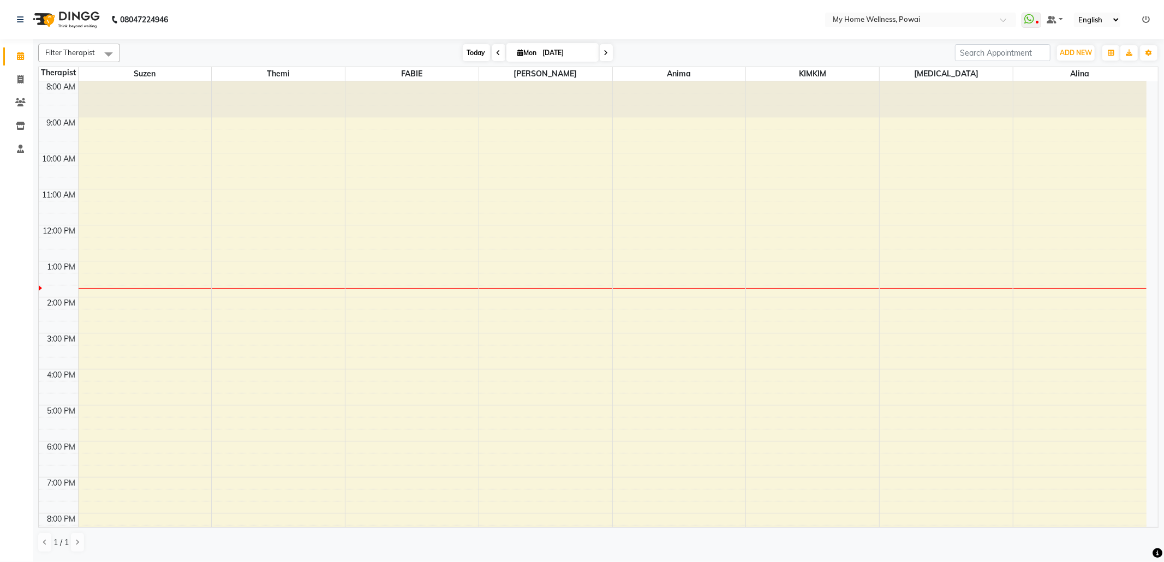
scroll to position [66, 0]
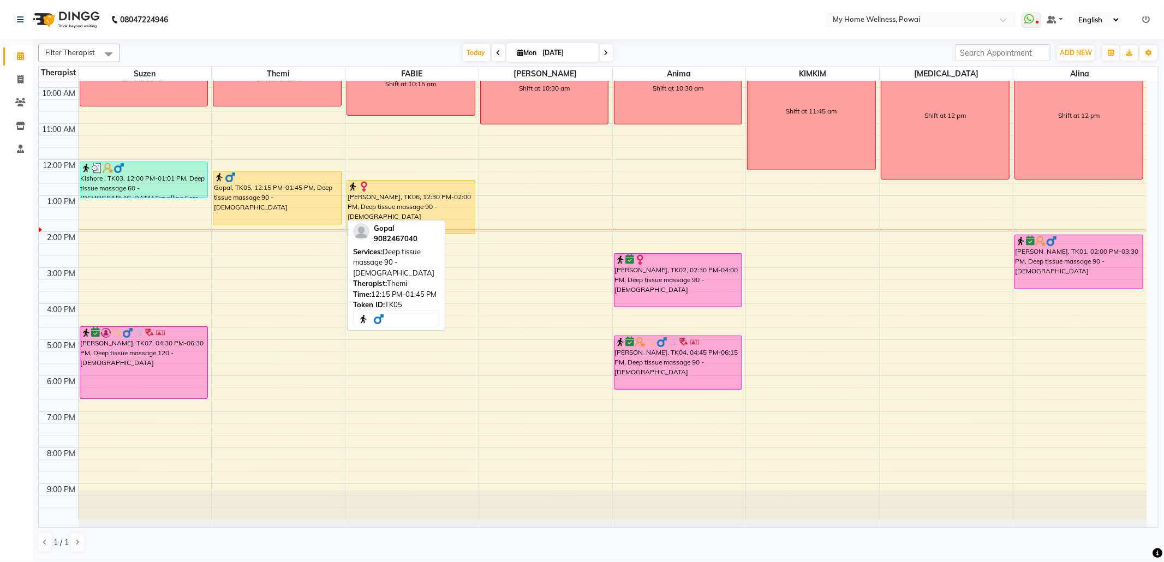
click at [263, 194] on div "Gopal, TK05, 12:15 PM-01:45 PM, Deep tissue massage 90 - [DEMOGRAPHIC_DATA]" at bounding box center [277, 197] width 128 height 53
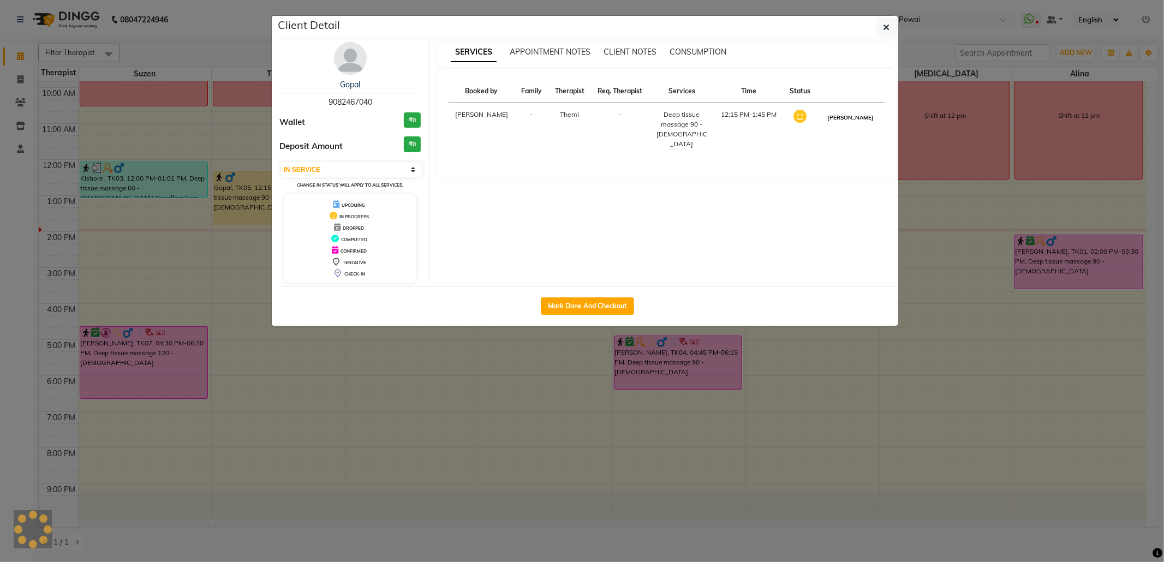
click at [869, 116] on button "[PERSON_NAME]" at bounding box center [851, 118] width 52 height 14
select select "3"
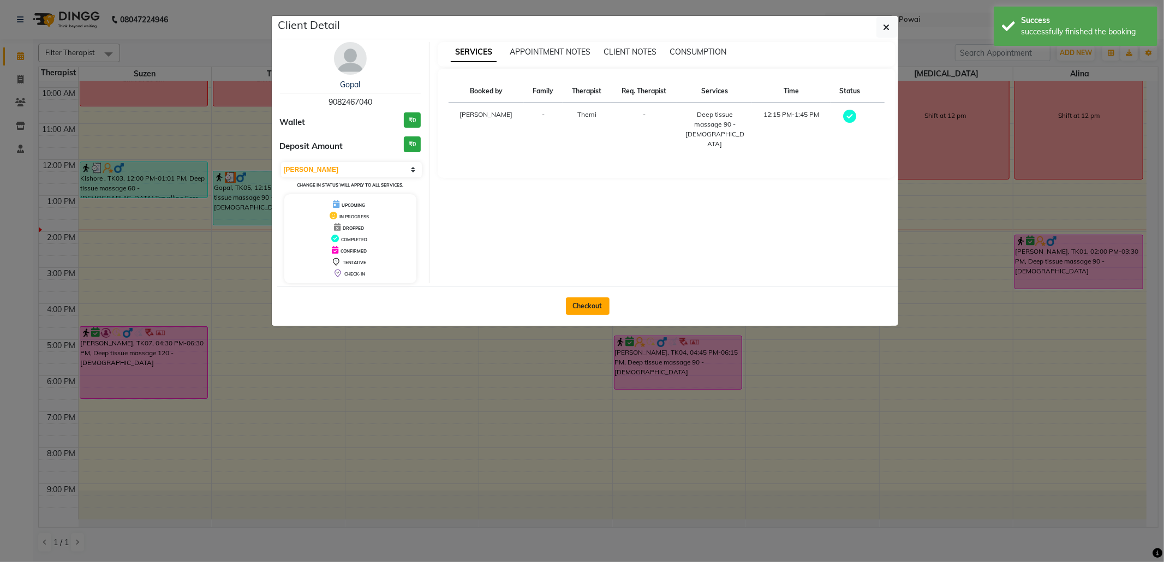
click at [578, 302] on button "Checkout" at bounding box center [588, 305] width 44 height 17
select select "682"
select select "service"
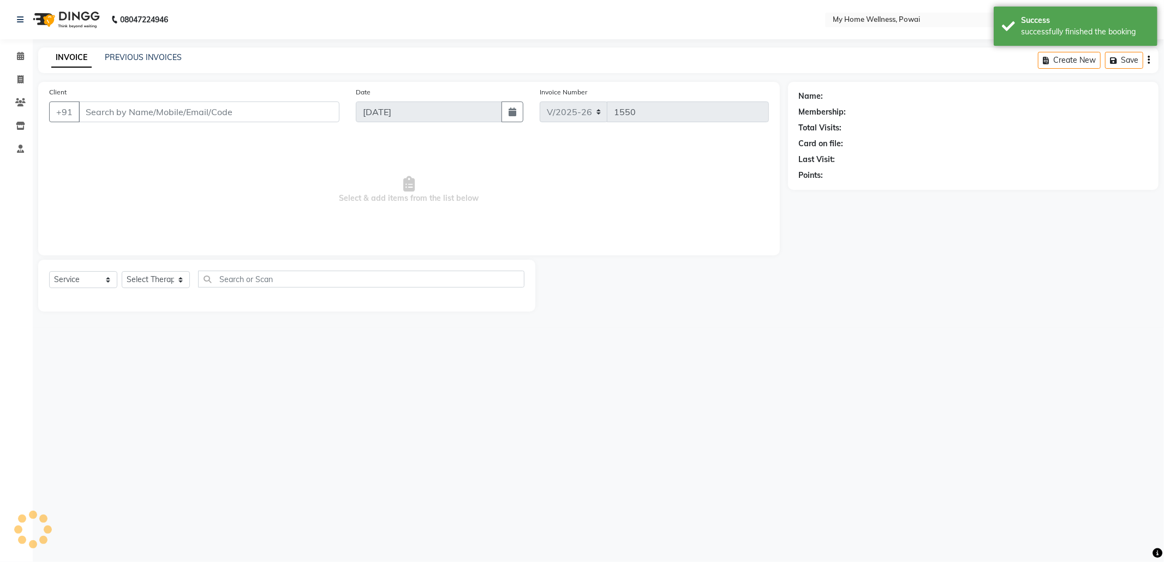
type input "90******40"
select select "65929"
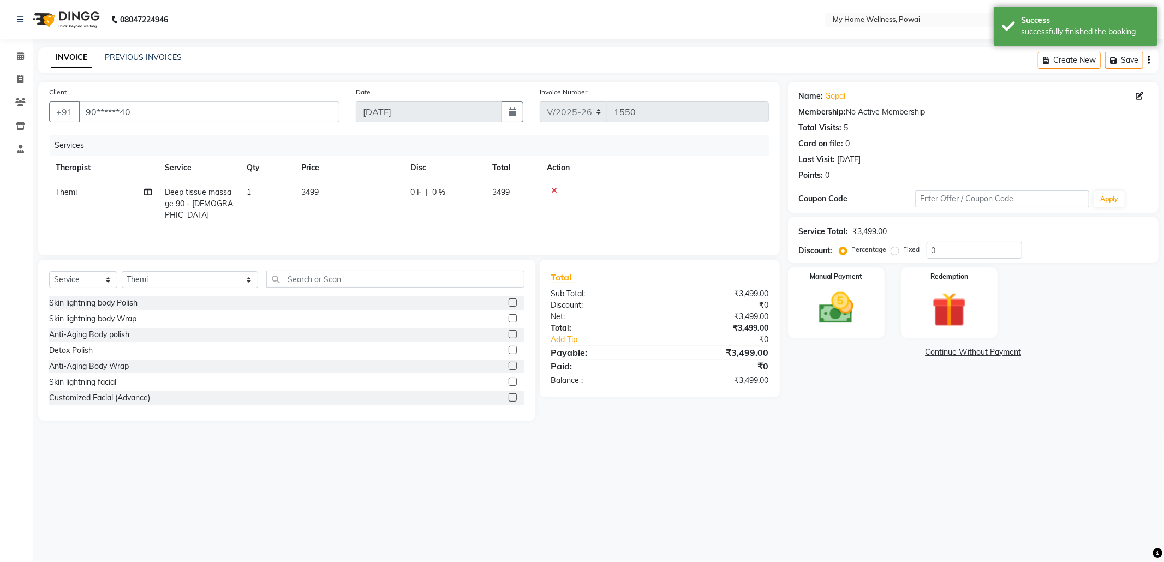
click at [243, 199] on td "1" at bounding box center [267, 203] width 55 height 47
select select "65929"
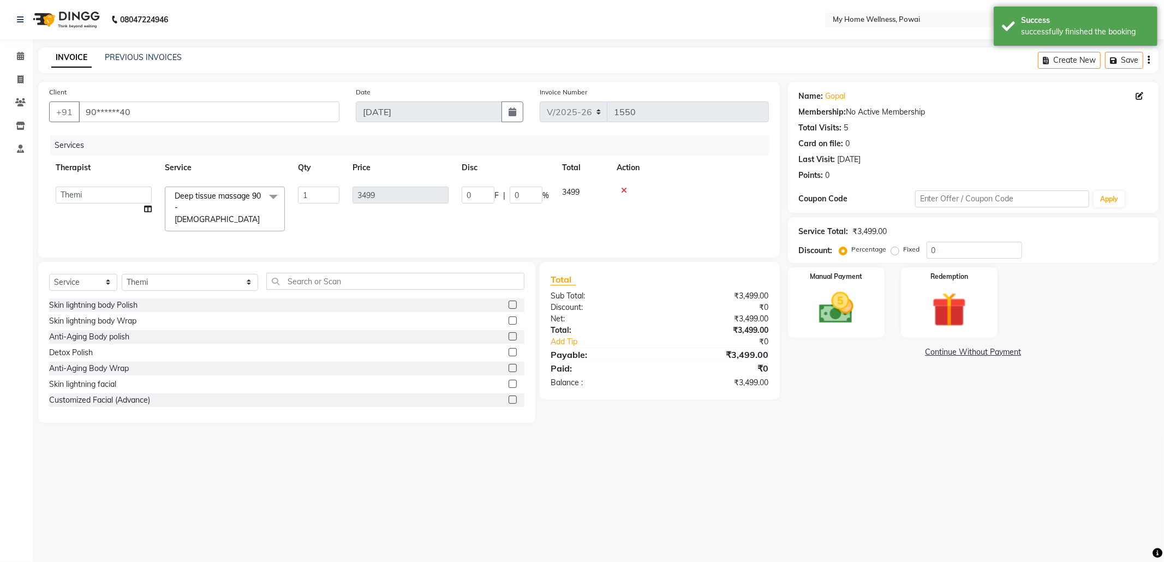
click at [276, 197] on span at bounding box center [274, 197] width 22 height 21
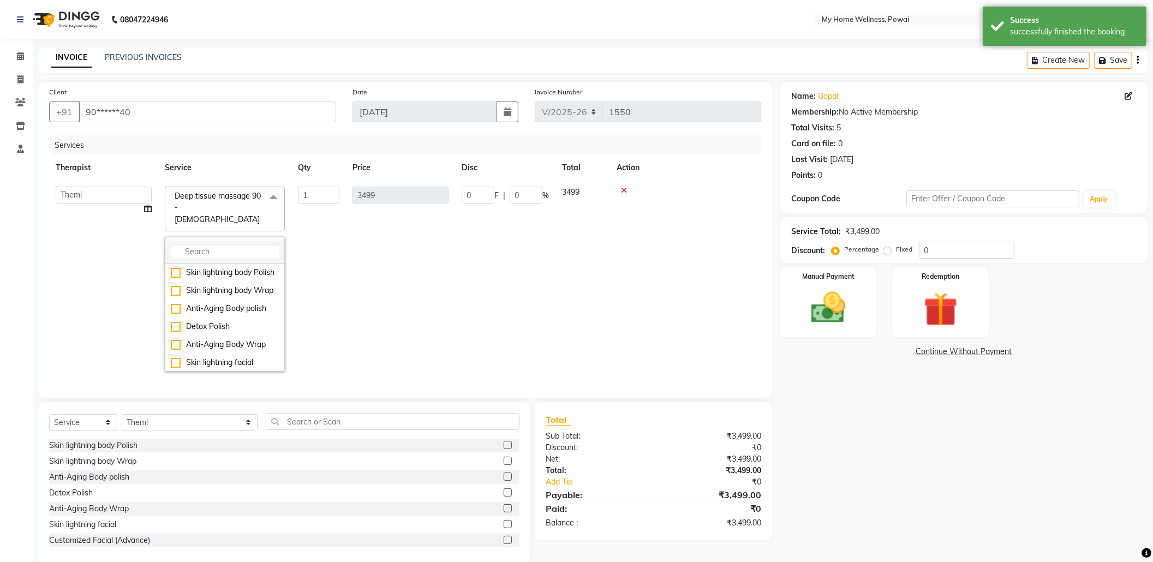
click at [273, 246] on input "multiselect-search" at bounding box center [225, 251] width 108 height 11
type input "ba"
click at [238, 326] on div "Balanese Massage 90 - [DEMOGRAPHIC_DATA]" at bounding box center [225, 337] width 108 height 23
checkbox input "true"
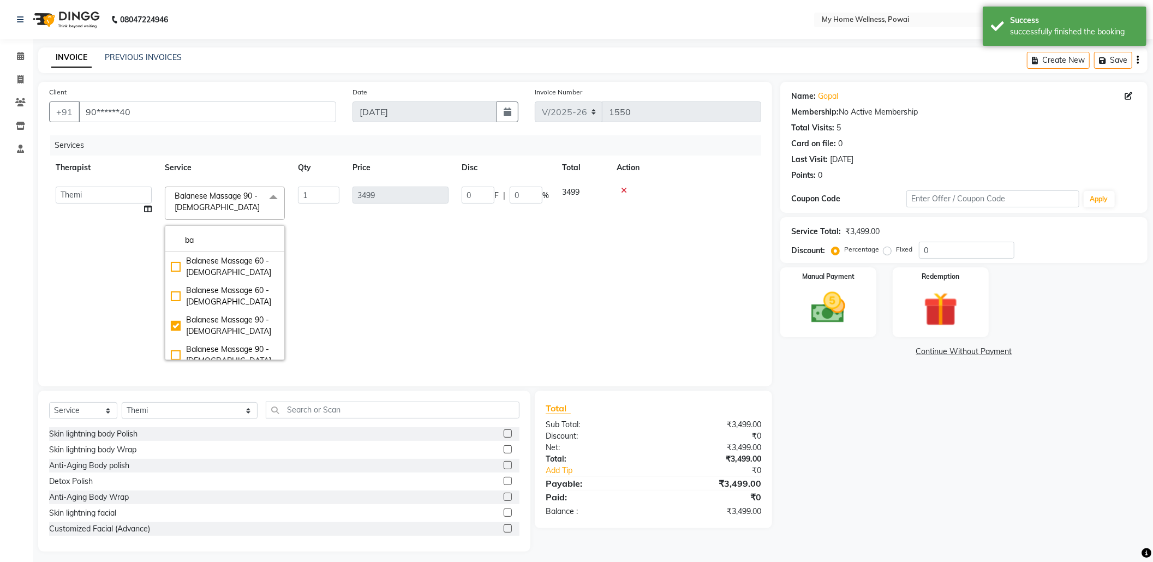
click at [387, 287] on td "3499" at bounding box center [400, 273] width 109 height 187
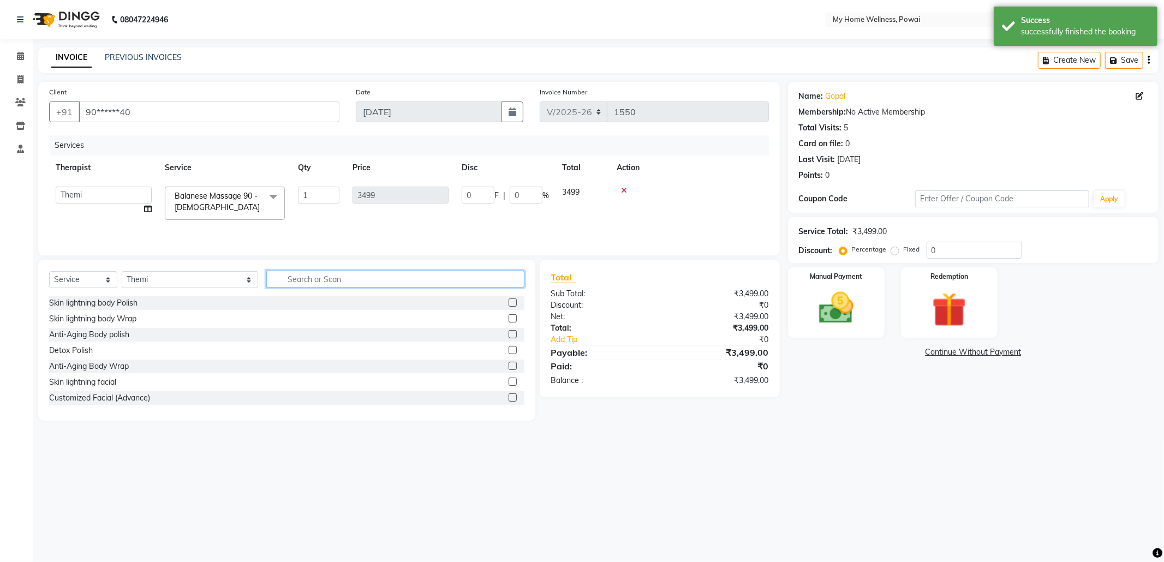
click at [321, 282] on input "text" at bounding box center [395, 279] width 258 height 17
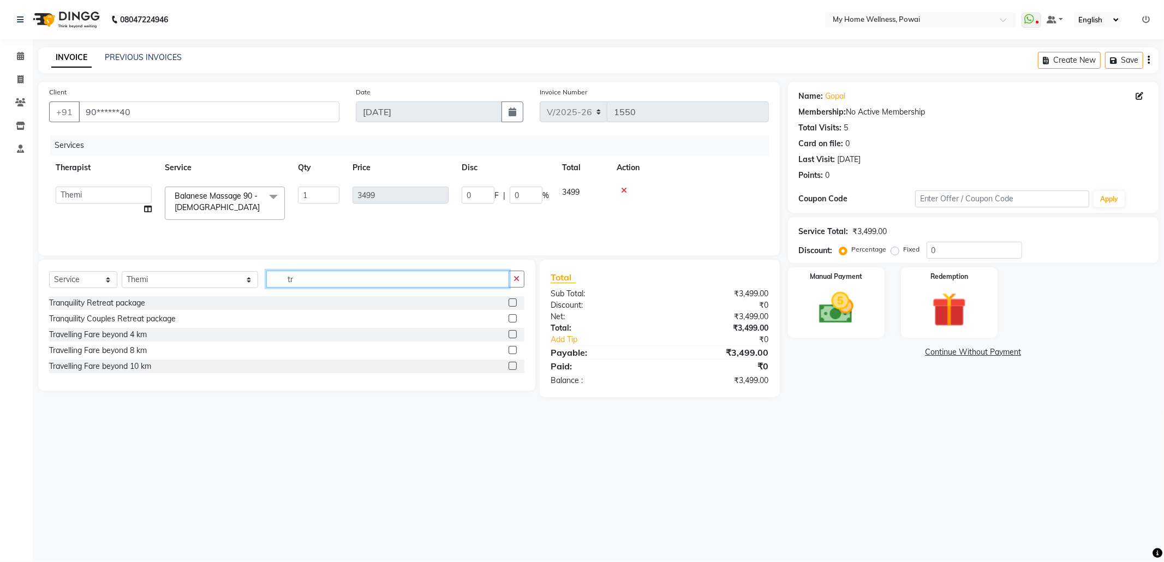
type input "tr"
click at [511, 354] on label at bounding box center [513, 350] width 8 height 8
click at [511, 354] on input "checkbox" at bounding box center [512, 350] width 7 height 7
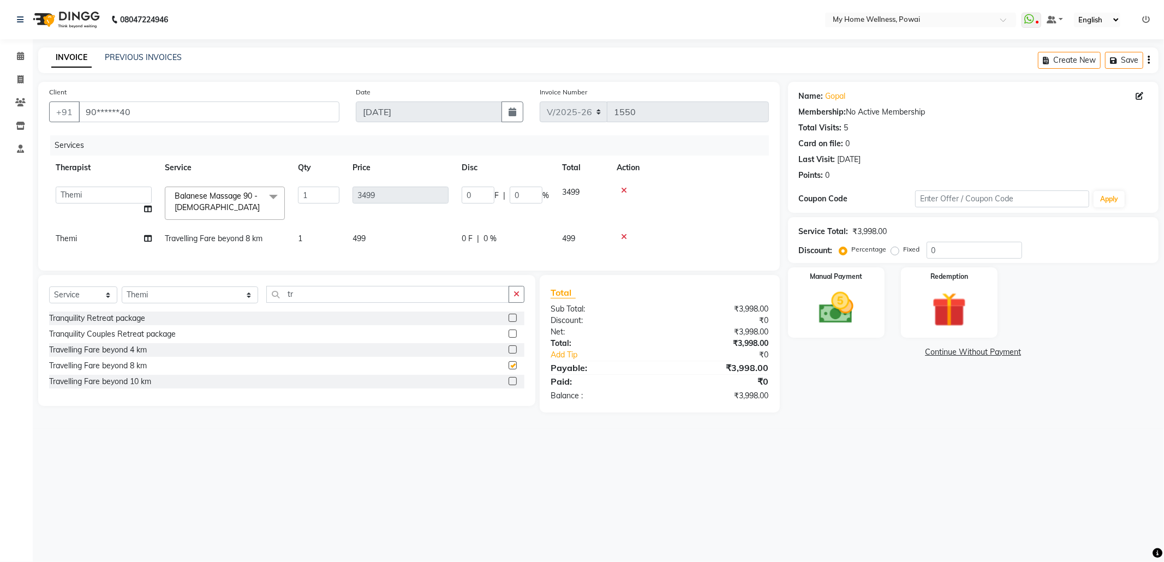
checkbox input "false"
click at [850, 320] on img at bounding box center [836, 308] width 58 height 41
click at [907, 358] on span "GPay" at bounding box center [906, 353] width 22 height 13
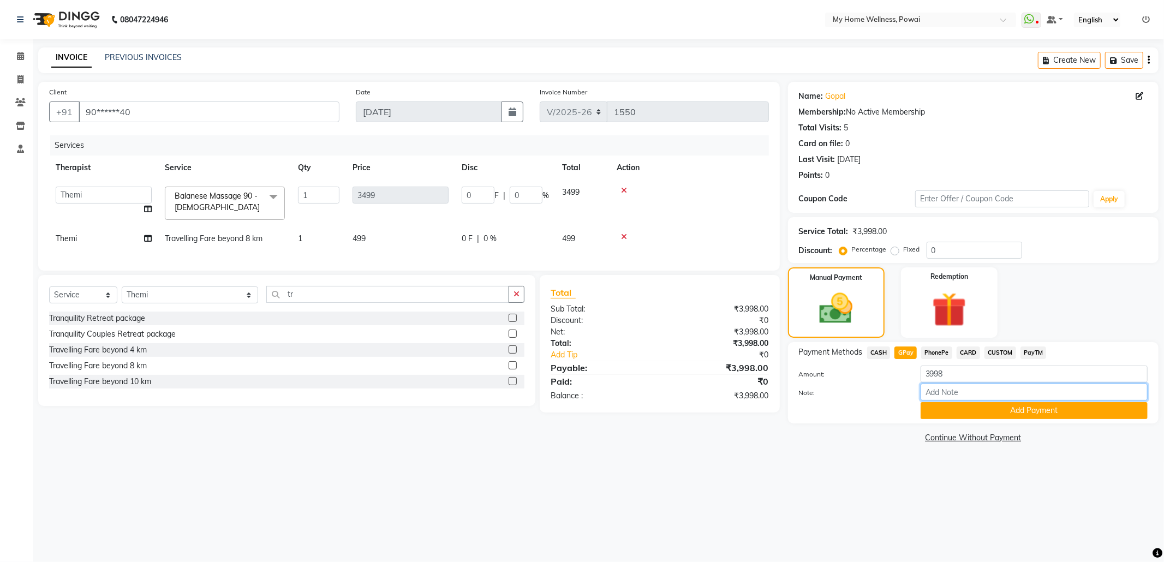
click at [951, 398] on input "Note:" at bounding box center [1034, 392] width 227 height 17
type input "company account"
click at [986, 413] on button "Add Payment" at bounding box center [1034, 410] width 227 height 17
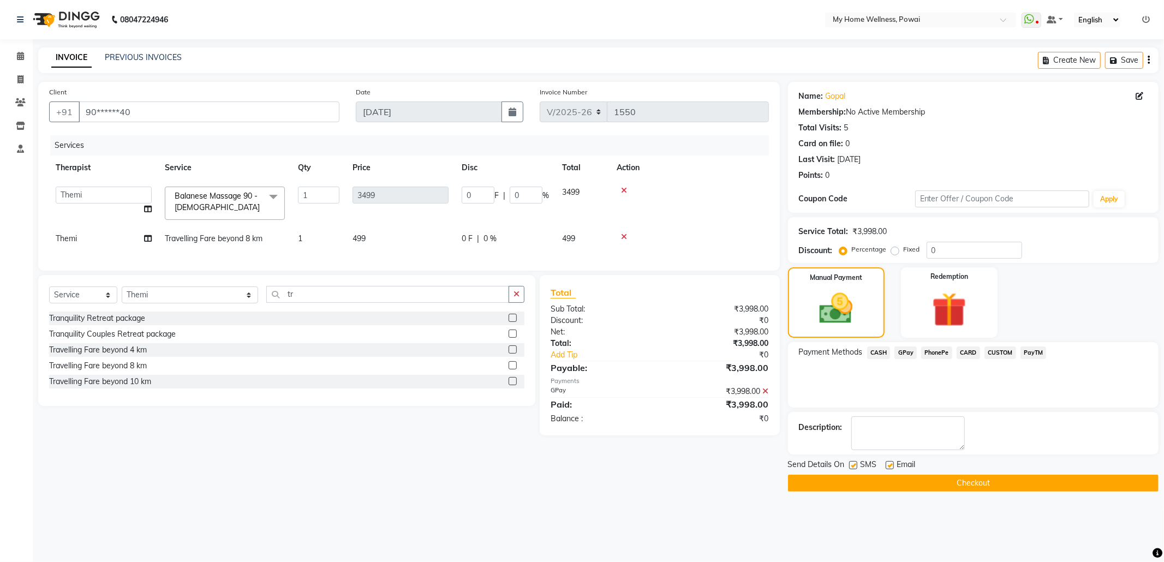
click at [977, 487] on button "Checkout" at bounding box center [973, 483] width 371 height 17
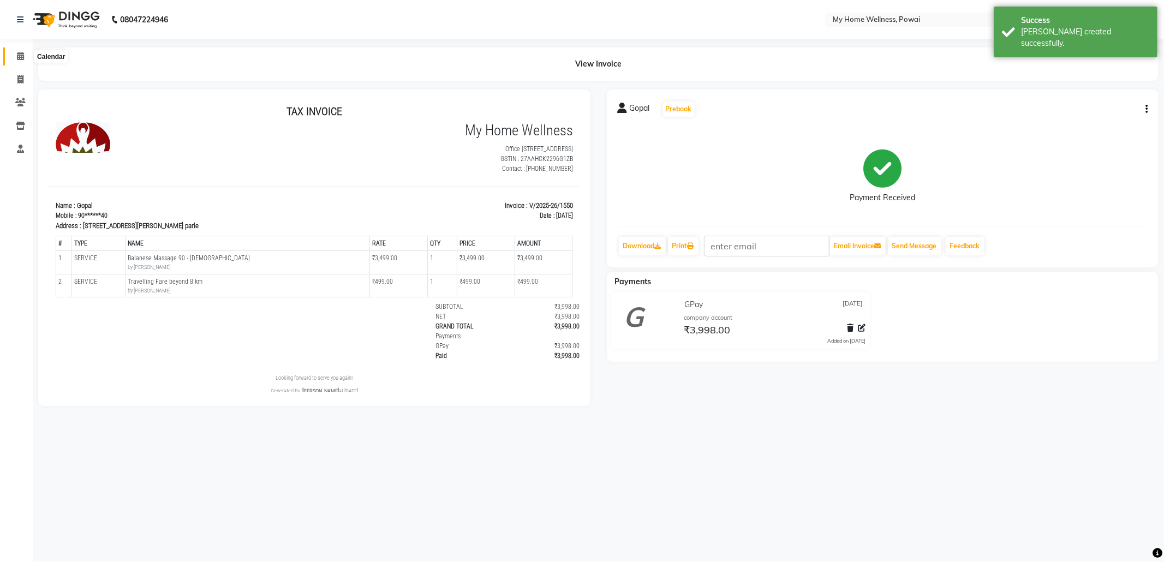
click at [19, 60] on icon at bounding box center [20, 56] width 7 height 8
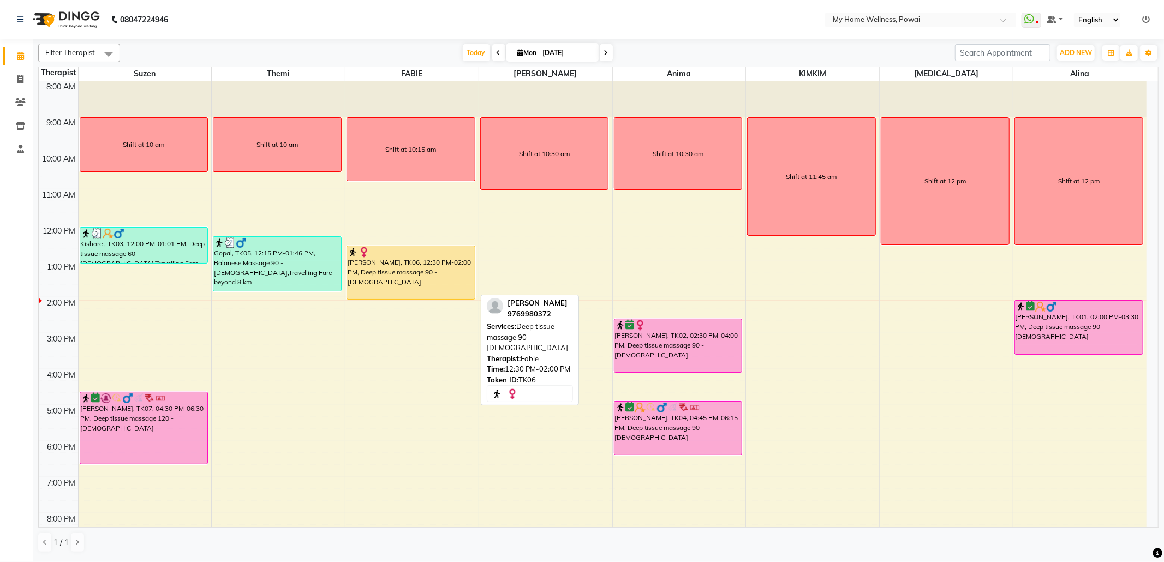
click at [405, 285] on div "[PERSON_NAME], TK06, 12:30 PM-02:00 PM, Deep tissue massage 90 - [DEMOGRAPHIC_D…" at bounding box center [411, 272] width 128 height 53
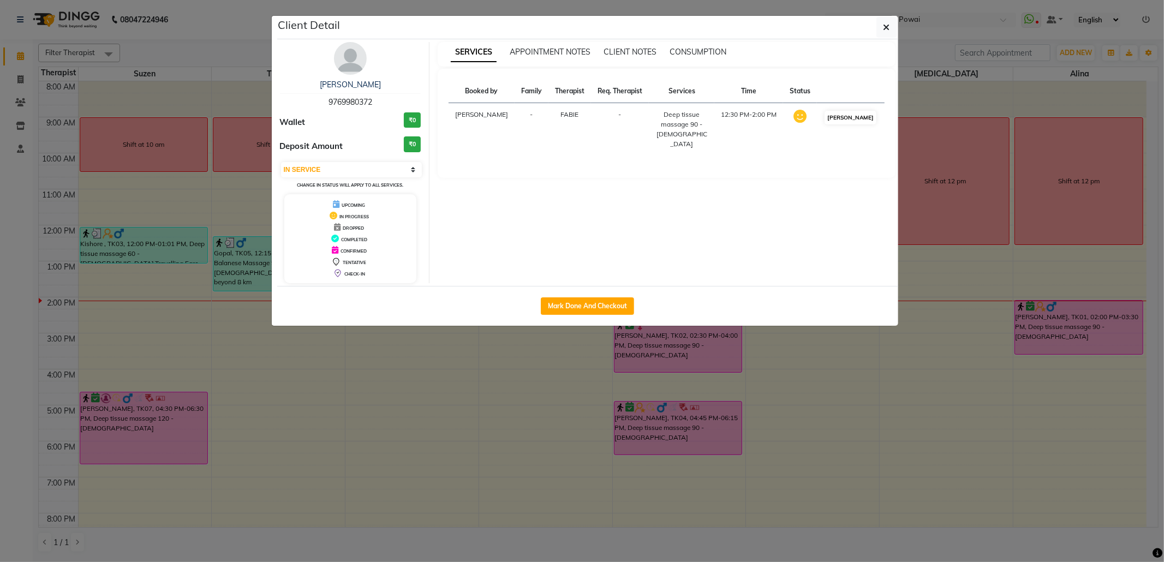
click at [836, 118] on td "[PERSON_NAME]" at bounding box center [850, 129] width 67 height 53
click at [843, 123] on button "[PERSON_NAME]" at bounding box center [851, 118] width 52 height 14
select select "3"
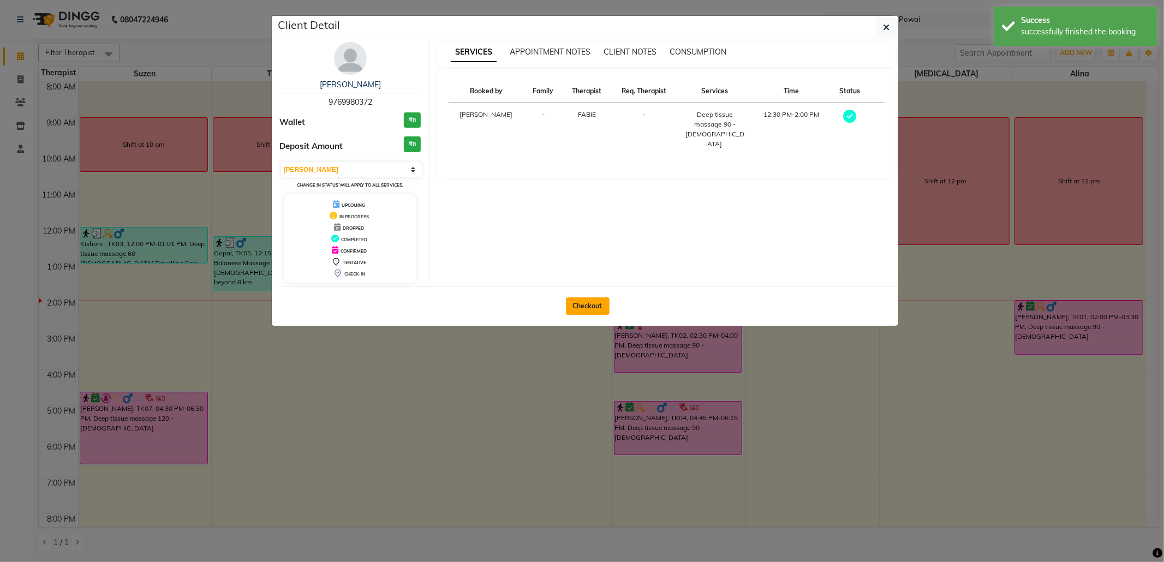
click at [580, 307] on button "Checkout" at bounding box center [588, 305] width 44 height 17
select select "682"
select select "service"
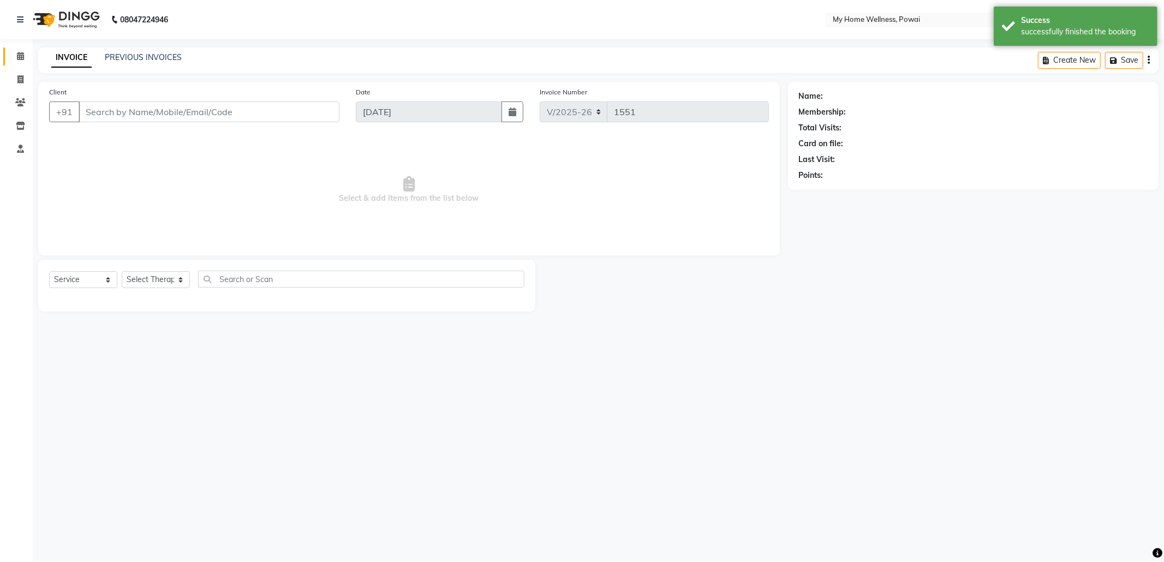
type input "97******72"
select select "86797"
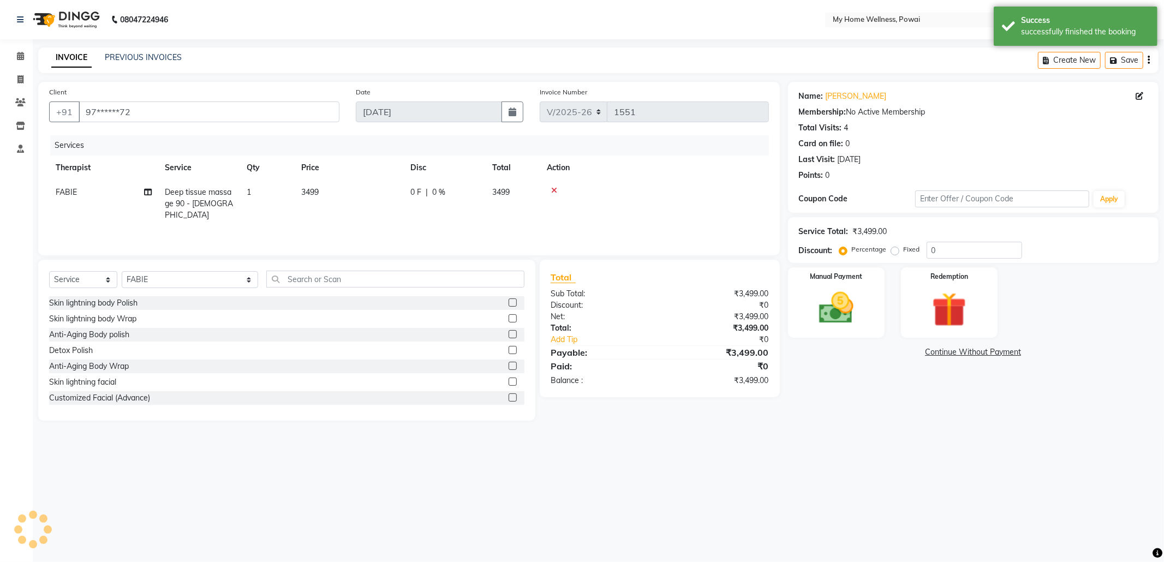
click at [236, 188] on td "Deep tissue massage 90 - [DEMOGRAPHIC_DATA]" at bounding box center [199, 203] width 82 height 47
select select "86797"
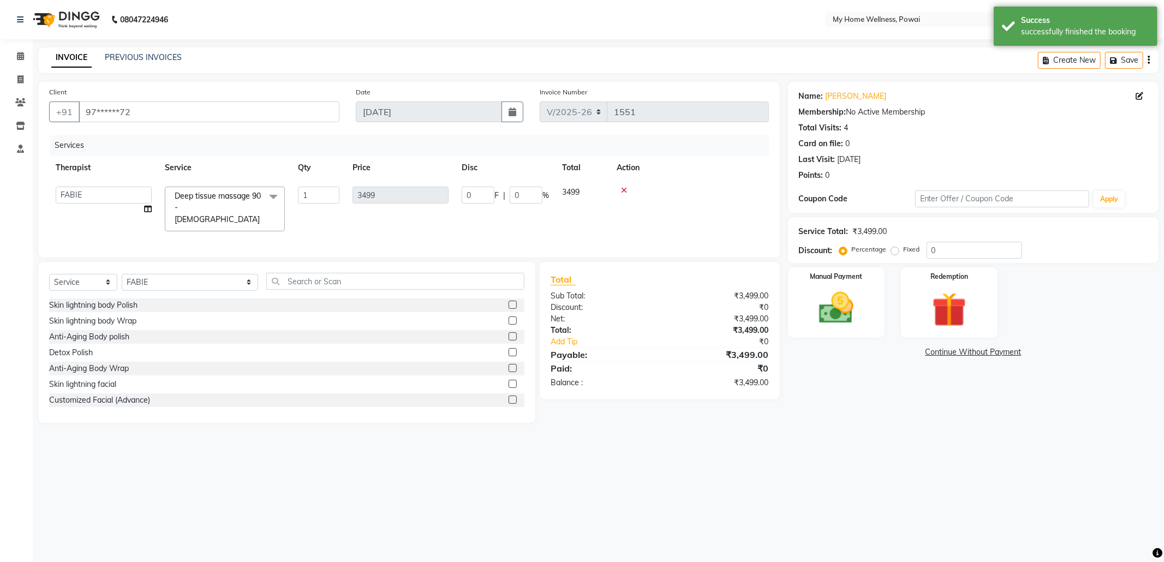
click at [271, 197] on span at bounding box center [274, 197] width 22 height 21
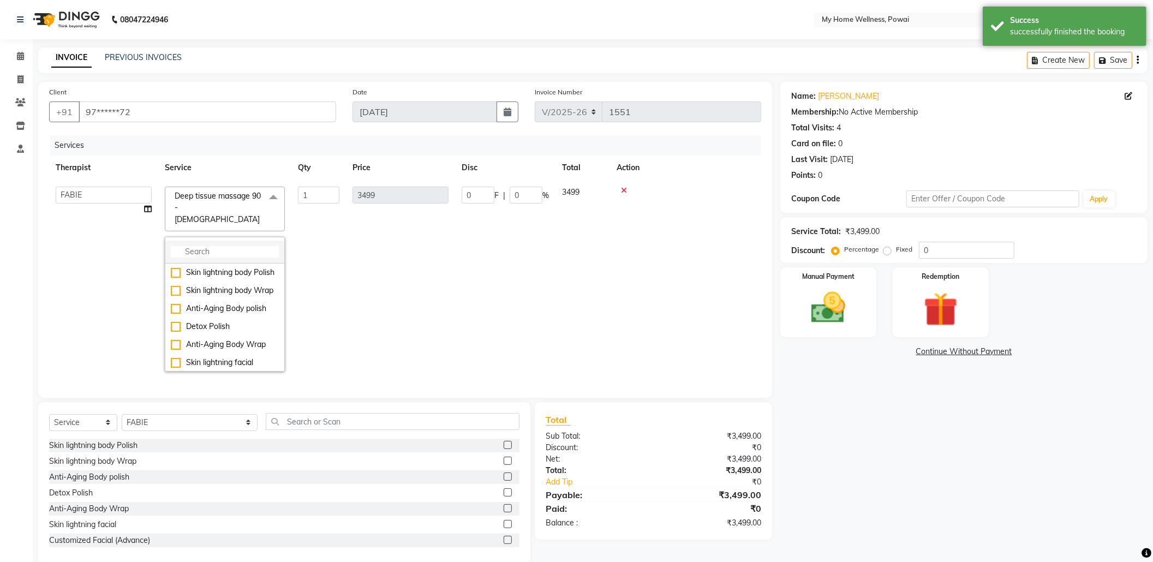
click at [271, 246] on input "multiselect-search" at bounding box center [225, 251] width 108 height 11
type input "ba"
click at [234, 323] on li "Balanese Massage 90 - [DEMOGRAPHIC_DATA]" at bounding box center [224, 337] width 119 height 29
checkbox input "true"
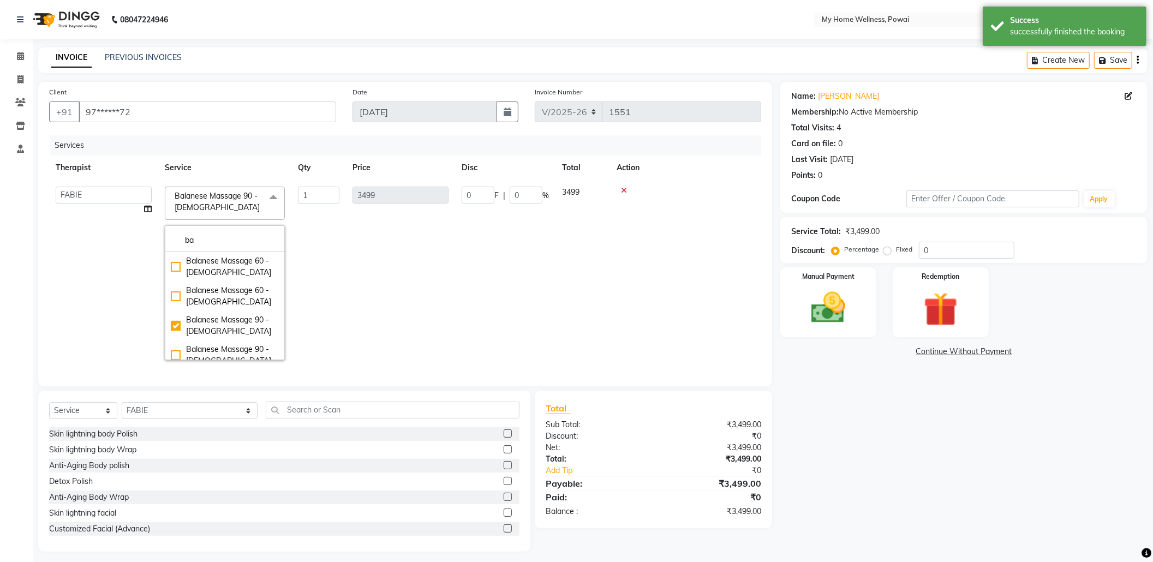
click at [394, 270] on td "3499" at bounding box center [400, 273] width 109 height 187
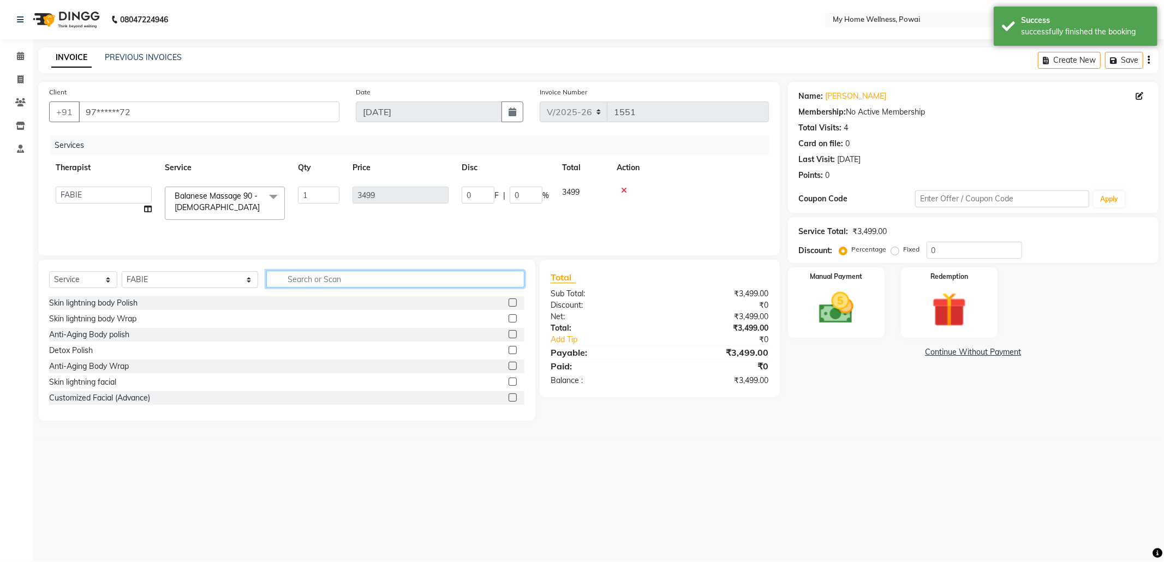
click at [303, 278] on input "text" at bounding box center [395, 279] width 258 height 17
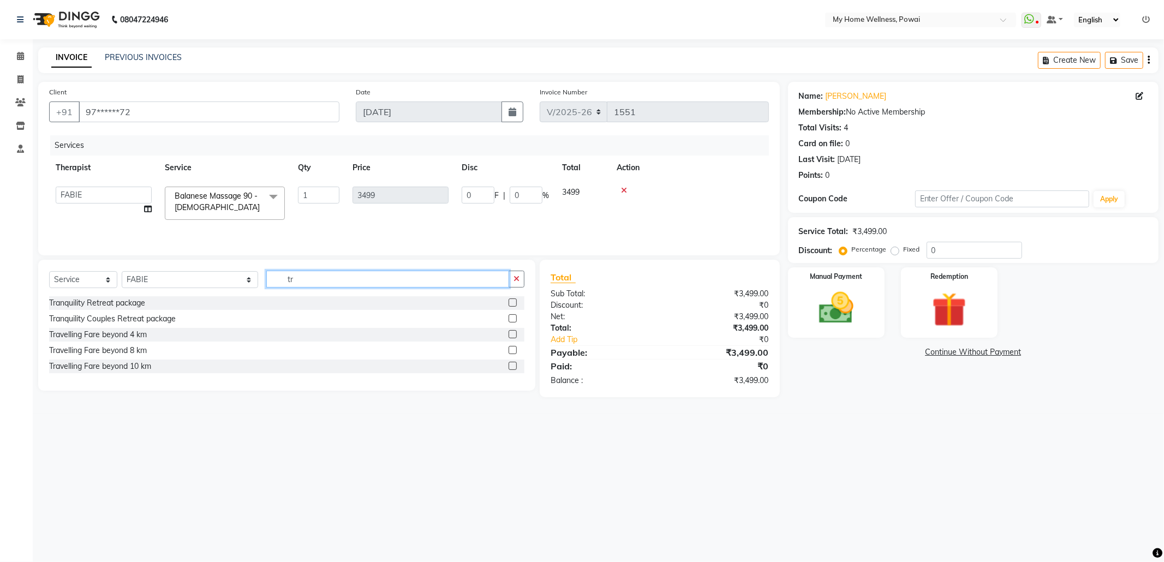
type input "tr"
click at [511, 353] on label at bounding box center [513, 350] width 8 height 8
click at [511, 353] on input "checkbox" at bounding box center [512, 350] width 7 height 7
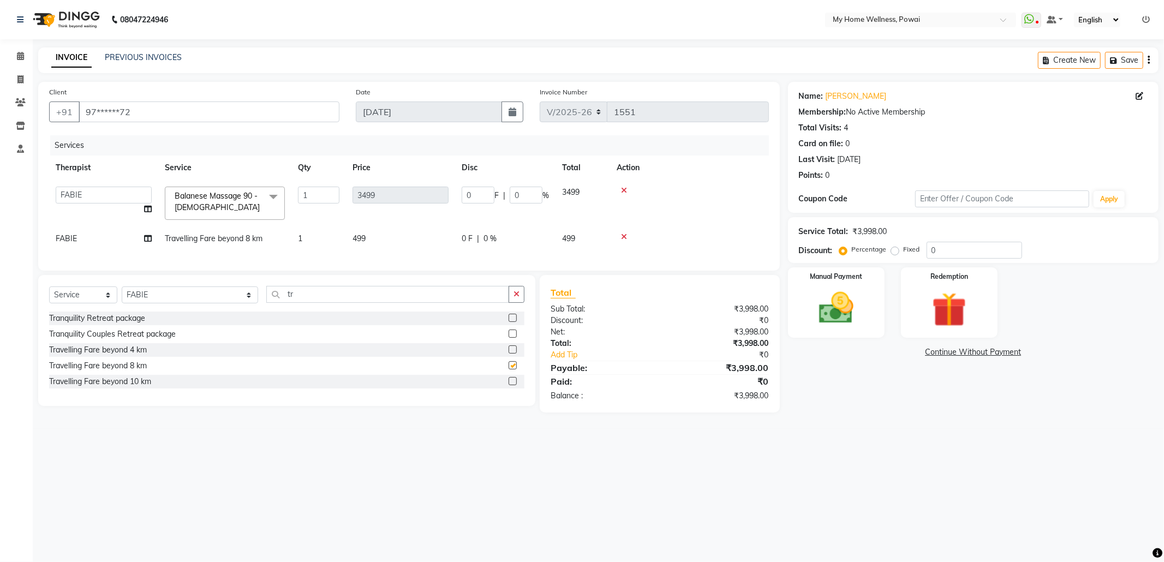
checkbox input "false"
click at [842, 312] on img at bounding box center [836, 308] width 58 height 41
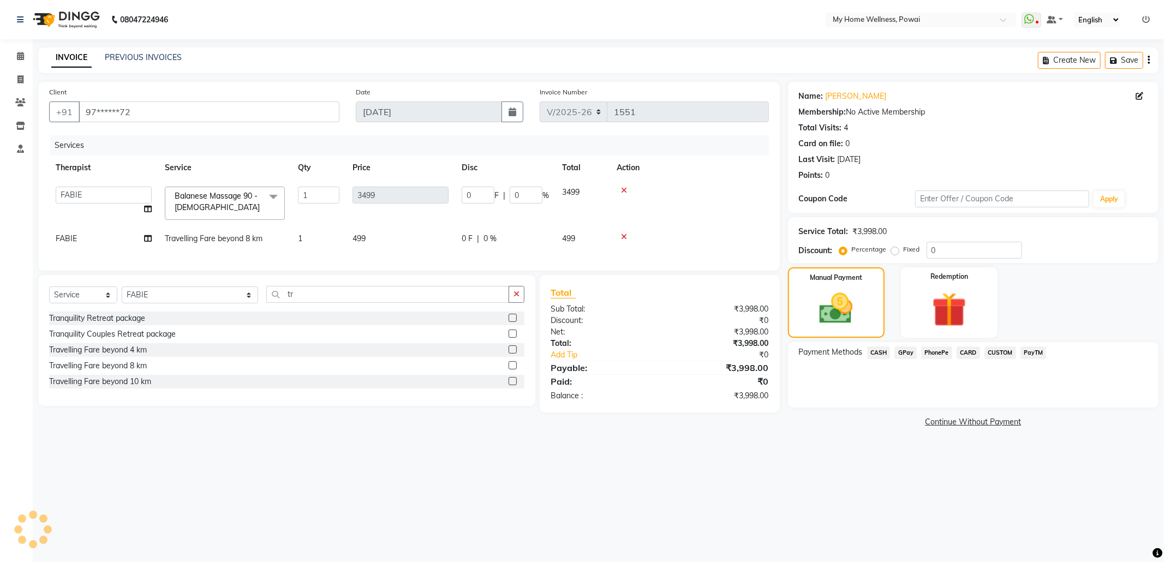
click at [878, 348] on span "CASH" at bounding box center [878, 353] width 23 height 13
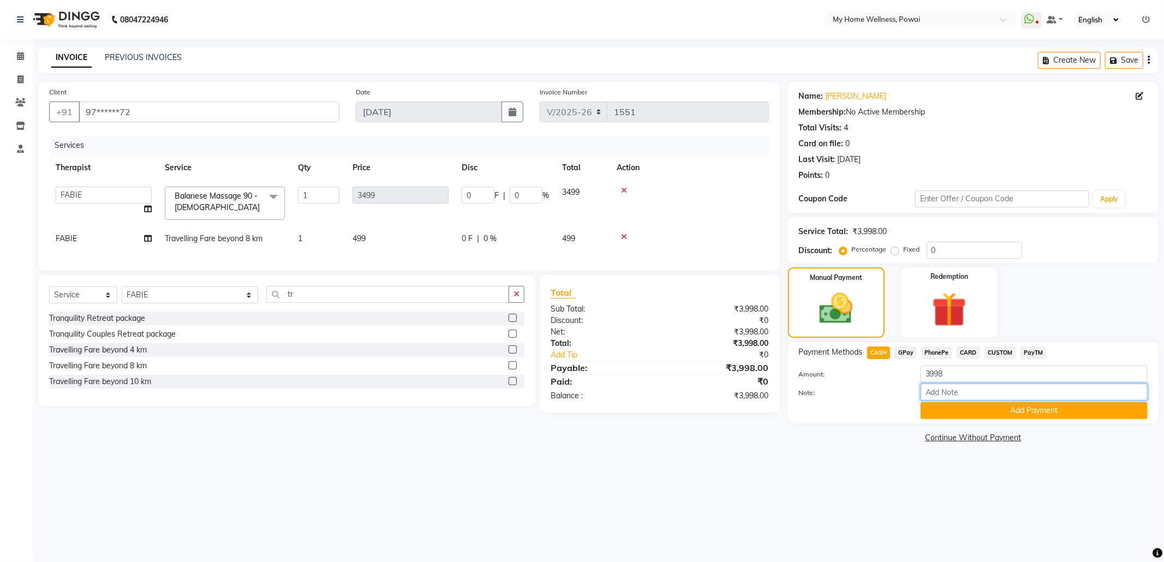
click at [944, 397] on input "Note:" at bounding box center [1034, 392] width 227 height 17
type input "faby"
click at [1003, 415] on button "Add Payment" at bounding box center [1034, 410] width 227 height 17
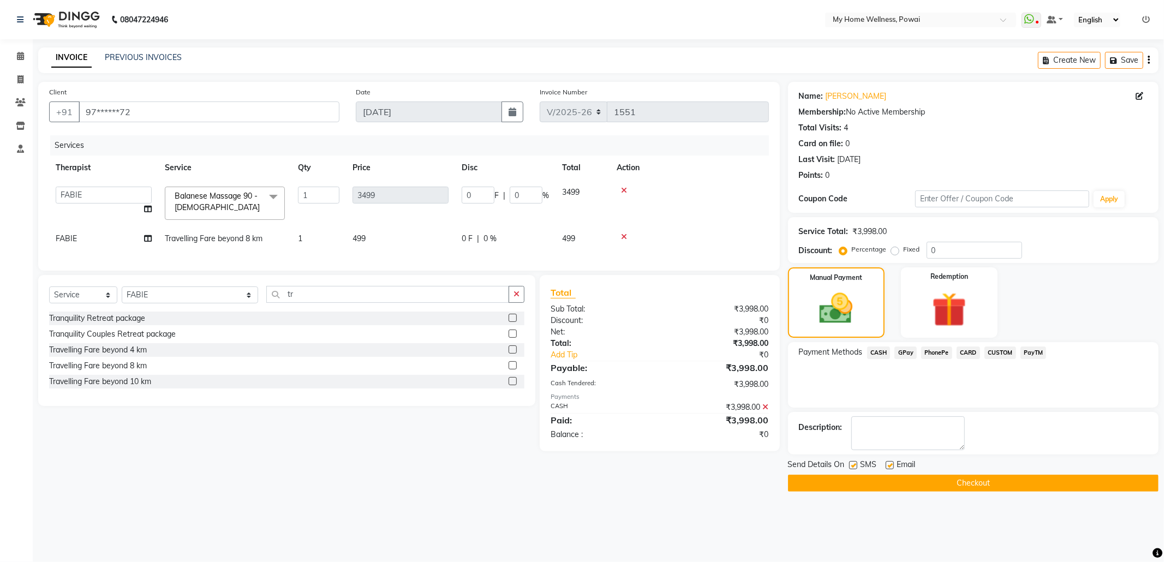
click at [978, 479] on button "Checkout" at bounding box center [973, 483] width 371 height 17
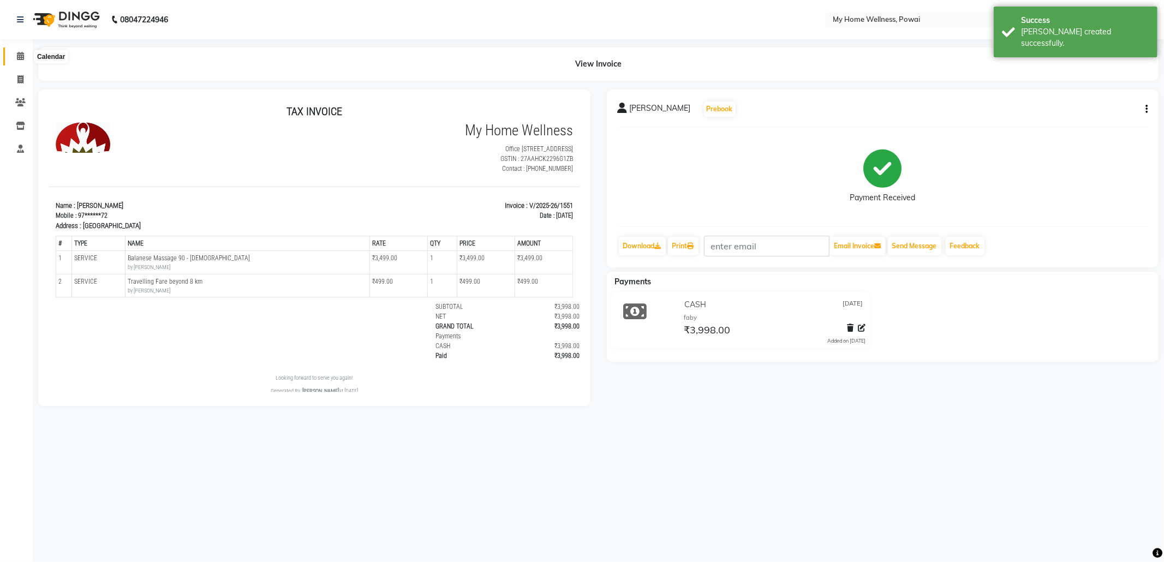
click at [21, 57] on icon at bounding box center [20, 56] width 7 height 8
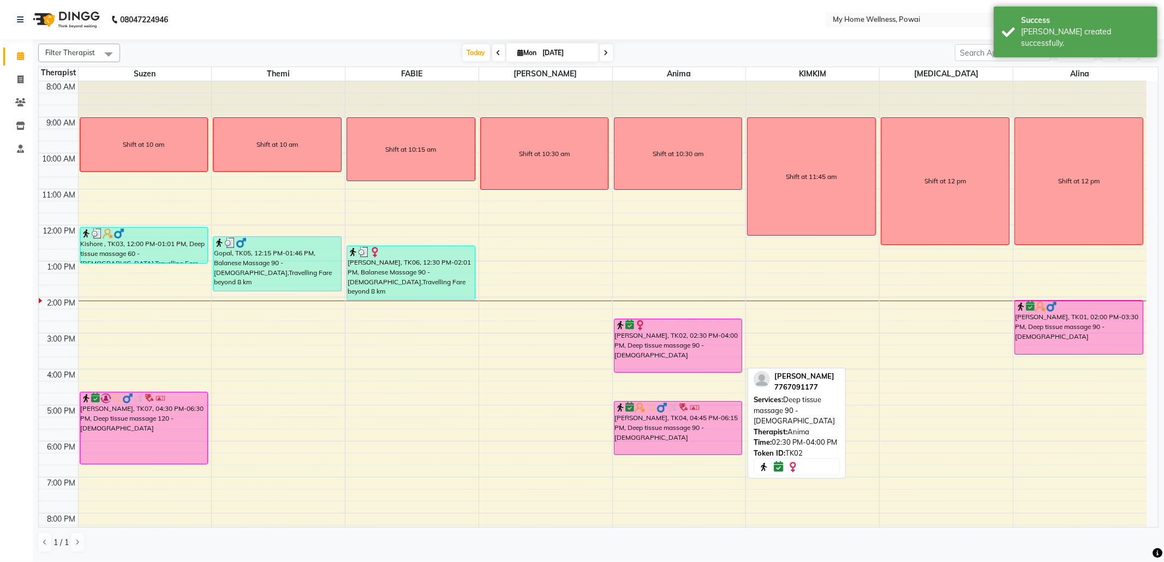
click at [663, 340] on div "[PERSON_NAME], TK02, 02:30 PM-04:00 PM, Deep tissue massage 90 - [DEMOGRAPHIC_D…" at bounding box center [679, 345] width 128 height 53
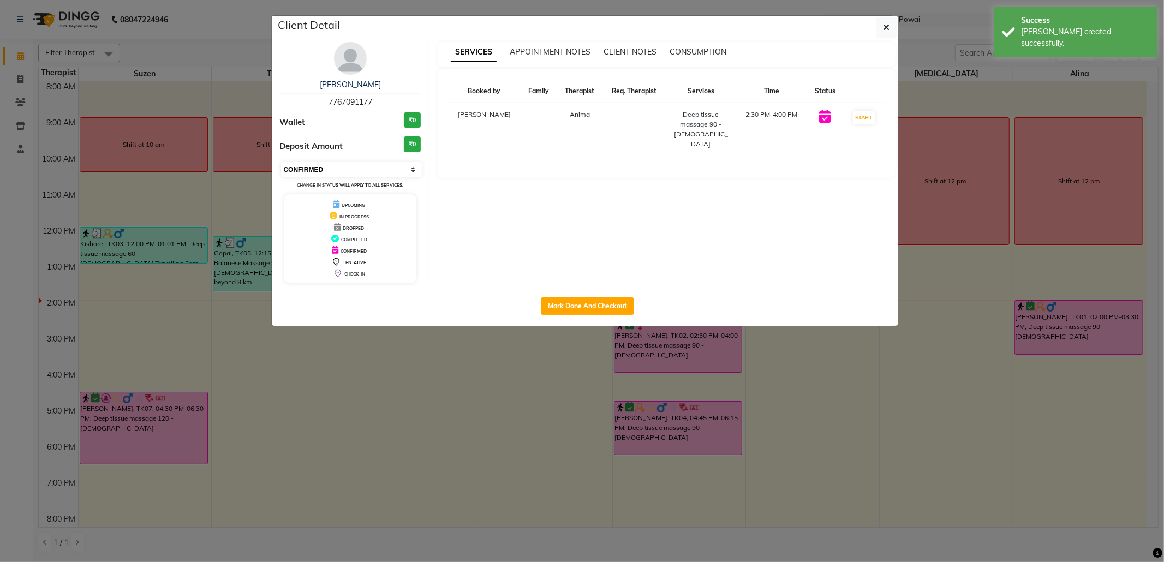
click at [357, 168] on select "Select IN SERVICE CONFIRMED TENTATIVE CHECK IN MARK DONE DROPPED UPCOMING" at bounding box center [351, 169] width 141 height 15
select select "8"
click at [281, 163] on select "Select IN SERVICE CONFIRMED TENTATIVE CHECK IN MARK DONE DROPPED UPCOMING" at bounding box center [351, 169] width 141 height 15
click at [884, 27] on icon "button" at bounding box center [887, 27] width 7 height 9
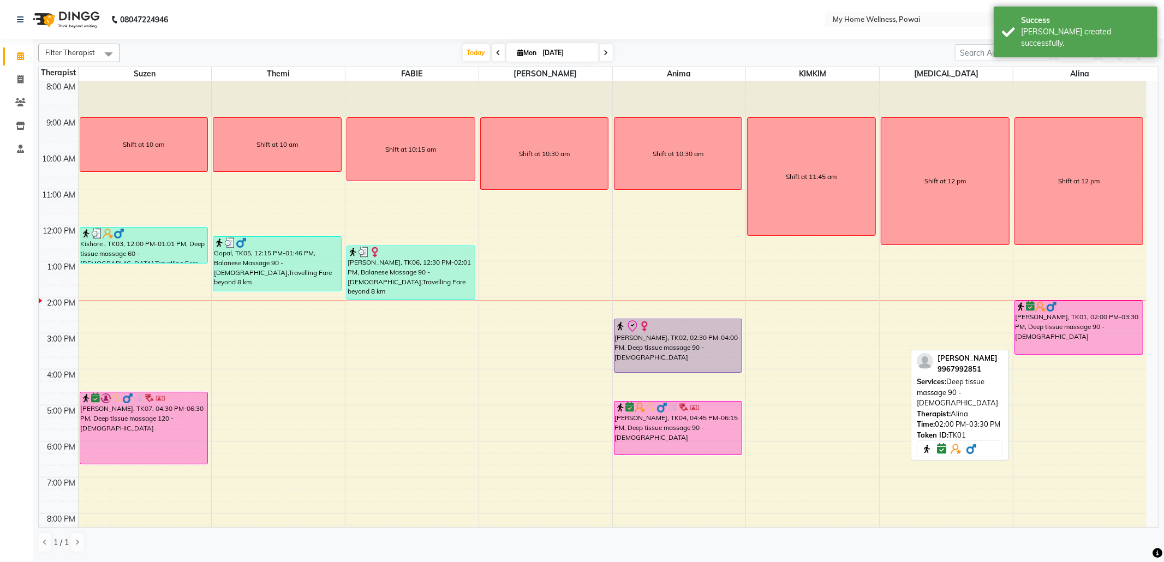
click at [1130, 321] on div "[PERSON_NAME], TK01, 02:00 PM-03:30 PM, Deep tissue massage 90 - [DEMOGRAPHIC_D…" at bounding box center [1079, 327] width 128 height 53
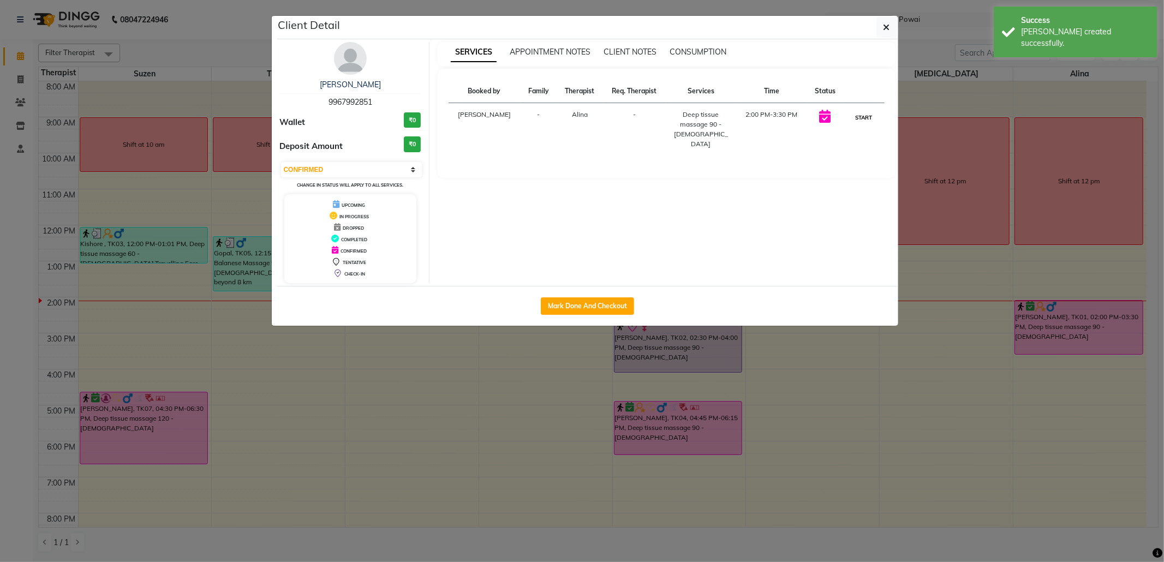
click at [858, 116] on button "START" at bounding box center [864, 118] width 22 height 14
select select "1"
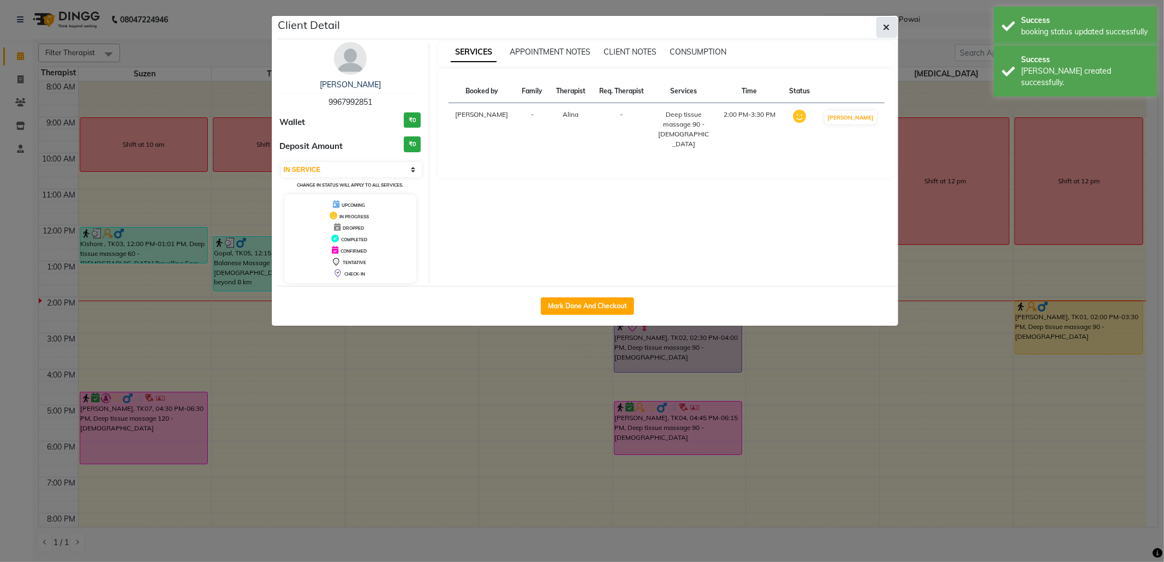
click at [885, 27] on icon "button" at bounding box center [887, 27] width 7 height 9
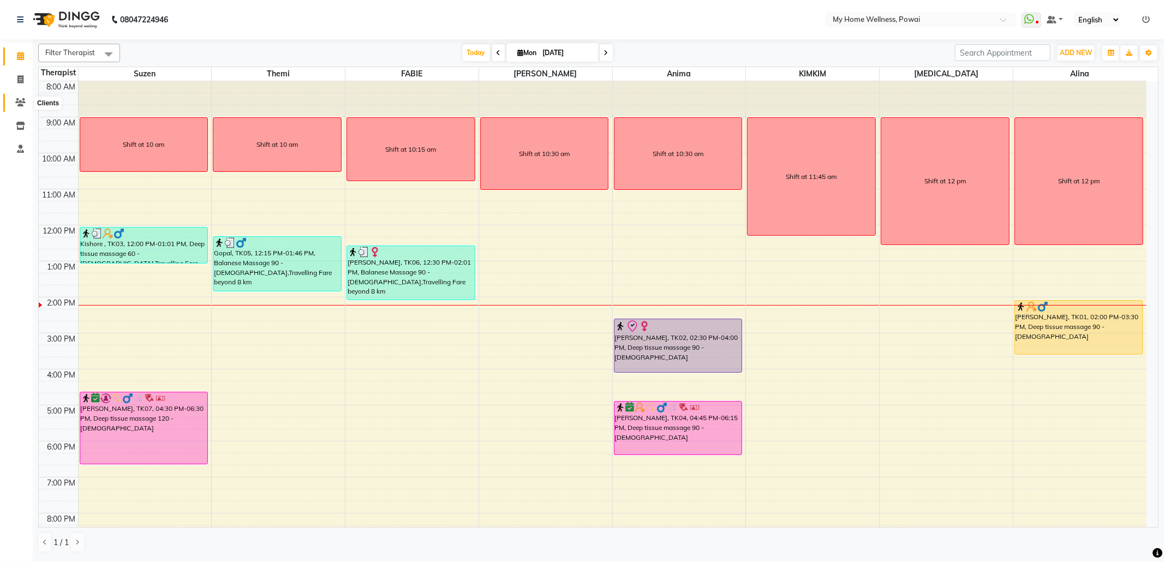
click at [27, 102] on span at bounding box center [20, 103] width 19 height 13
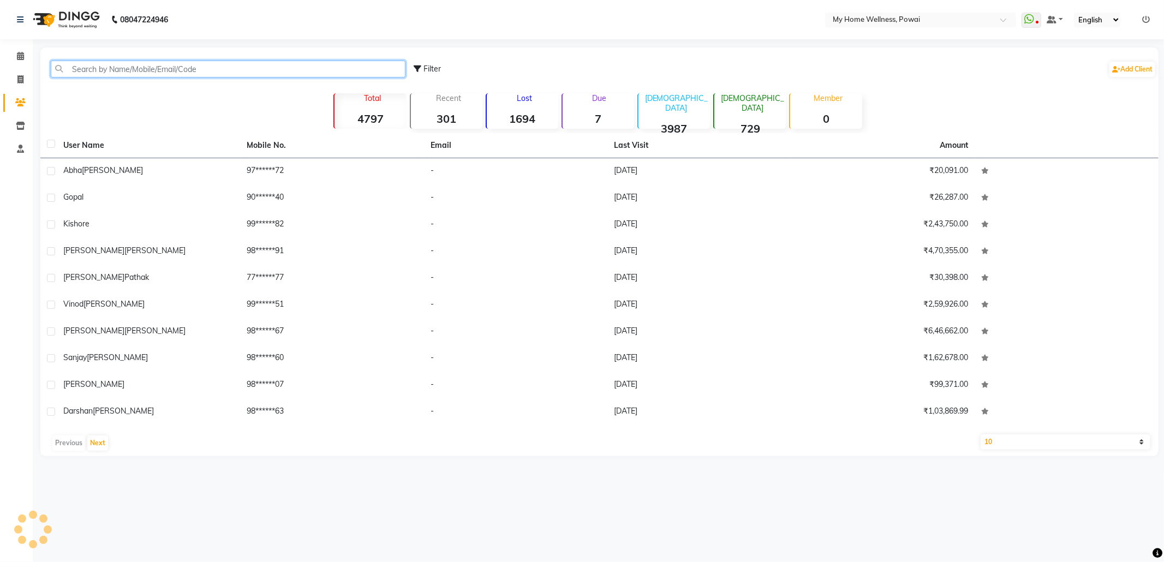
click at [191, 72] on input "text" at bounding box center [228, 69] width 355 height 17
paste input "9773534693"
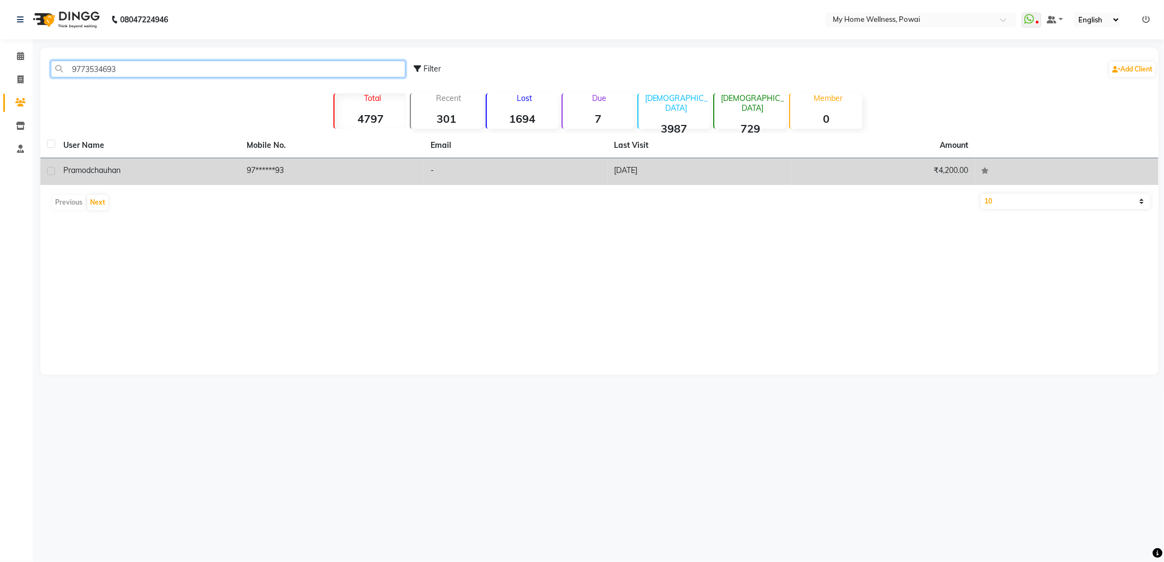
type input "9773534693"
click at [265, 168] on td "97******93" at bounding box center [333, 171] width 184 height 27
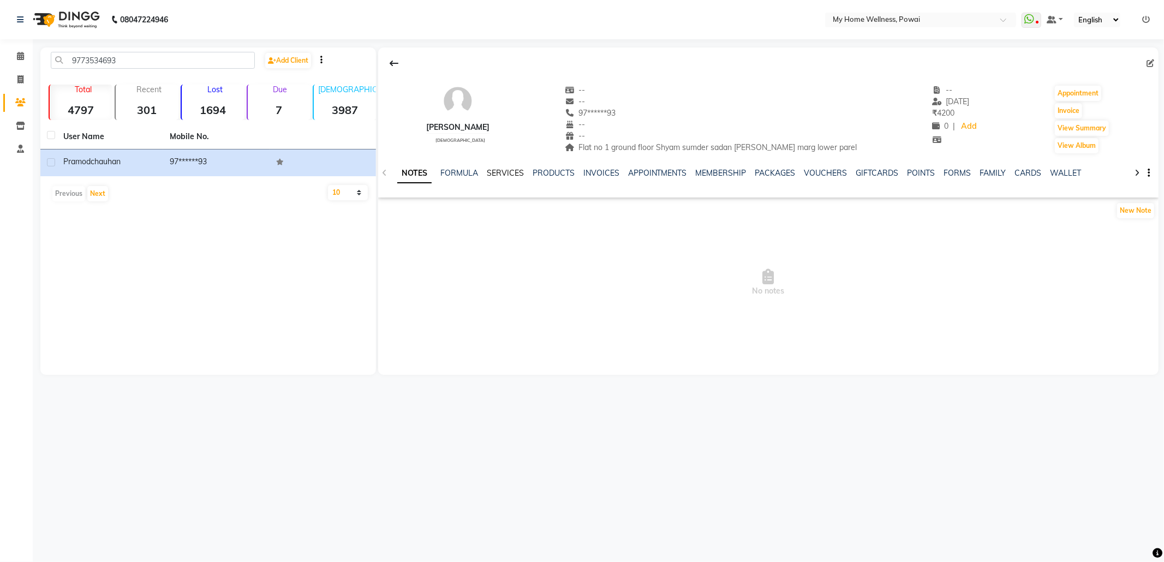
click at [514, 169] on link "SERVICES" at bounding box center [505, 173] width 37 height 10
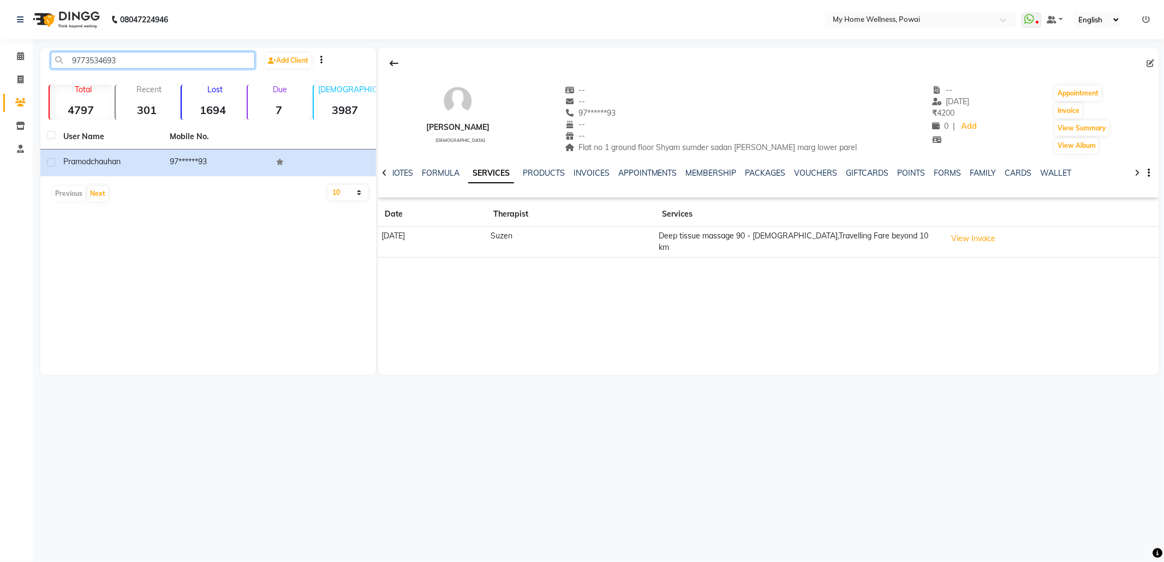
drag, startPoint x: 127, startPoint y: 59, endPoint x: 0, endPoint y: 11, distance: 136.0
click at [0, 11] on app-home "08047224946 Select Location × My Home Wellness, Powai WhatsApp Status ✕ Status:…" at bounding box center [582, 195] width 1164 height 391
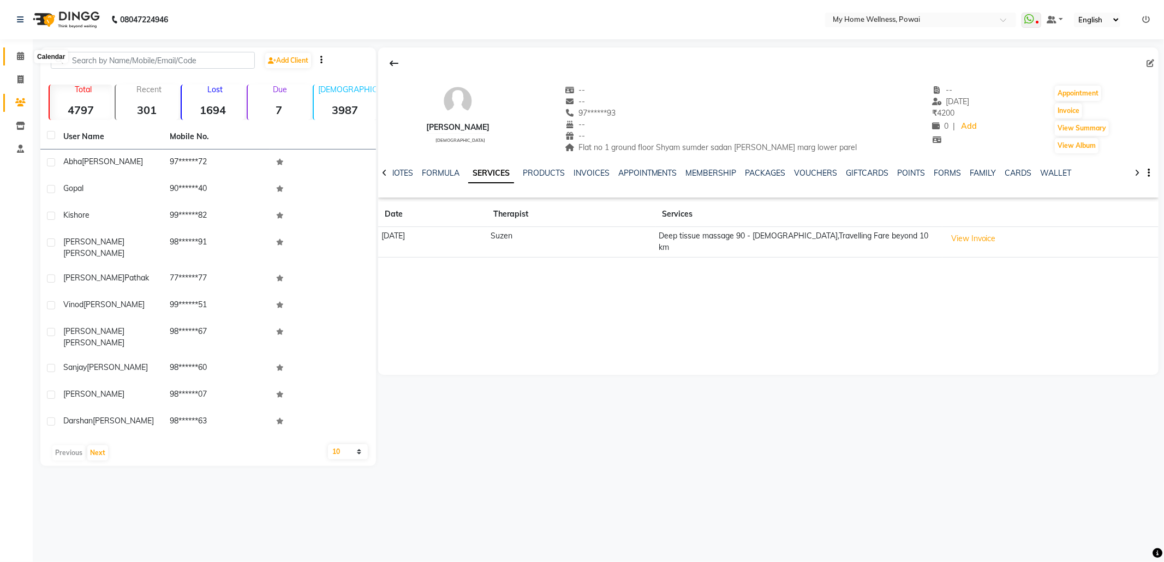
click at [17, 55] on icon at bounding box center [20, 56] width 7 height 8
